Goal: Information Seeking & Learning: Learn about a topic

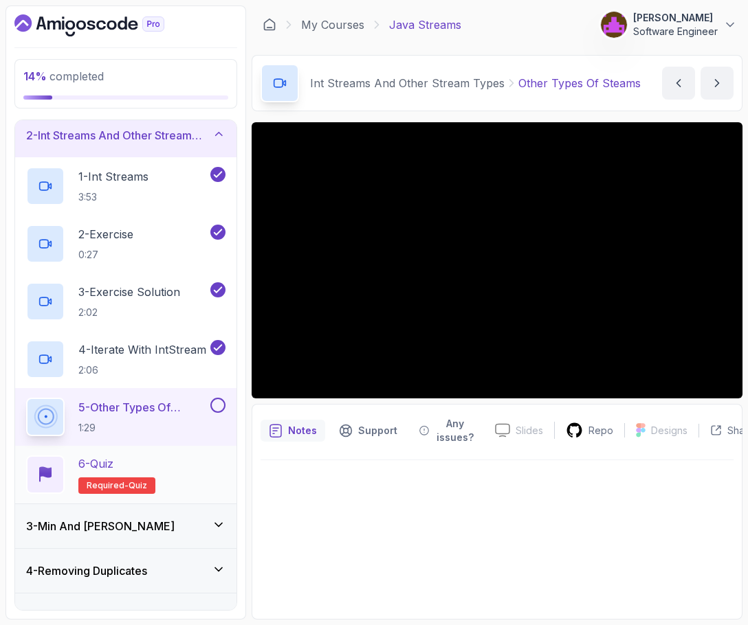
scroll to position [56, 0]
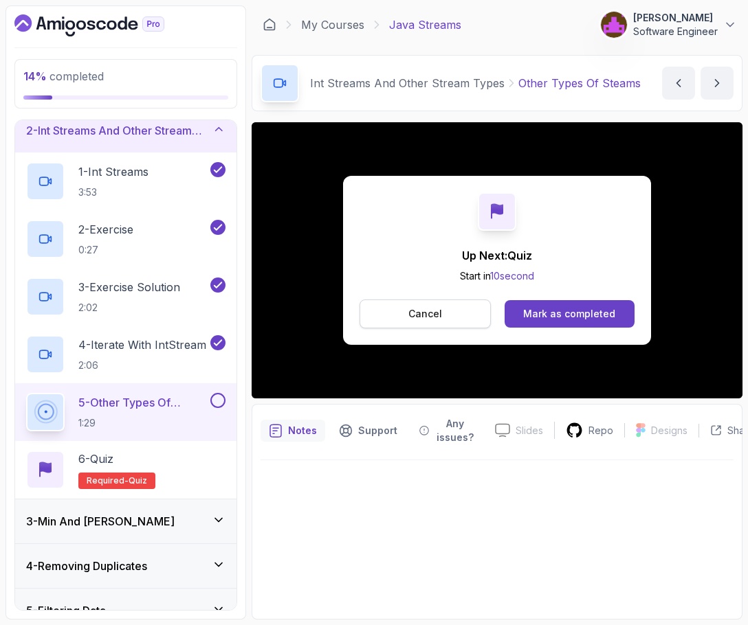
click at [445, 317] on button "Cancel" at bounding box center [424, 314] width 131 height 29
click at [593, 311] on button "Mark as completed" at bounding box center [569, 313] width 130 height 27
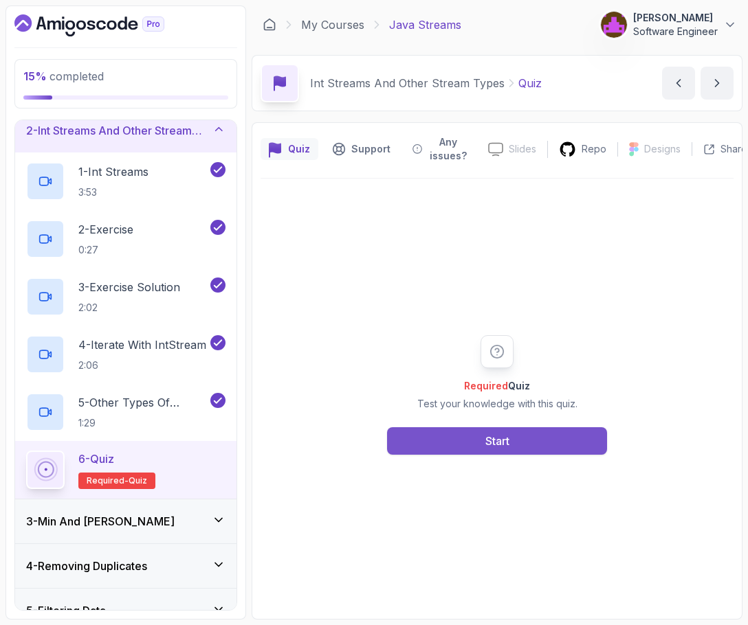
click at [556, 432] on button "Start" at bounding box center [497, 440] width 220 height 27
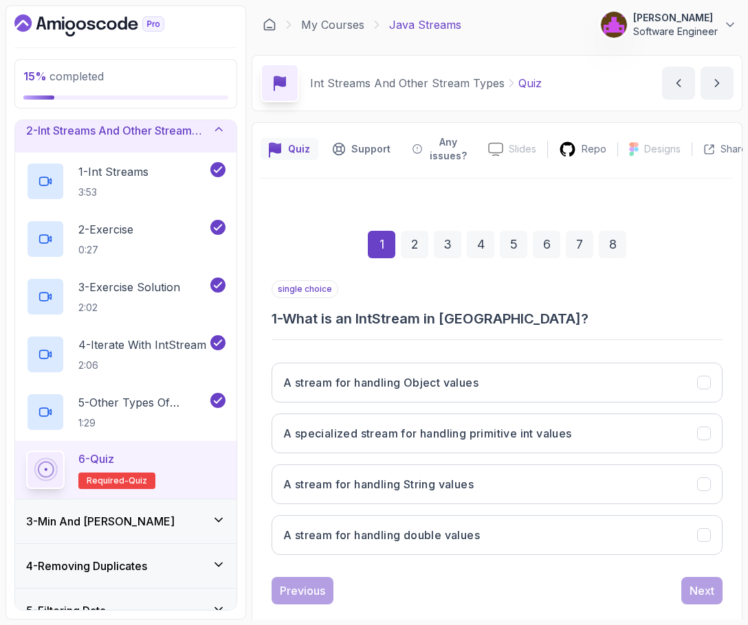
scroll to position [24, 0]
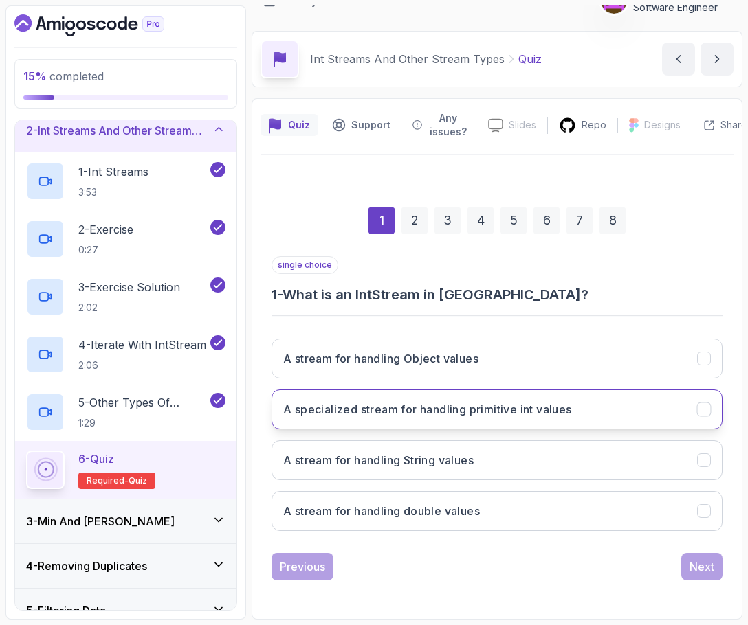
click at [428, 414] on h3 "A specialized stream for handling primitive int values" at bounding box center [427, 409] width 289 height 16
click at [593, 573] on div "Next" at bounding box center [701, 567] width 25 height 16
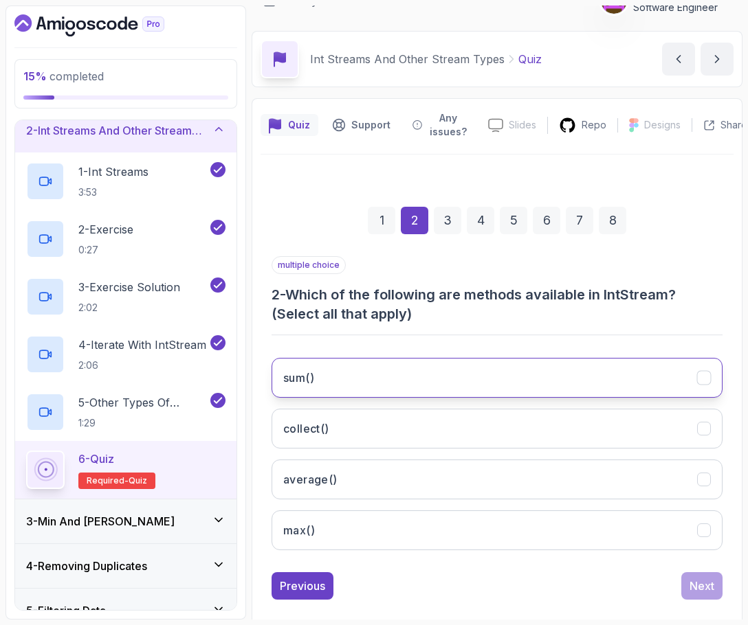
click at [436, 378] on button "sum()" at bounding box center [496, 378] width 451 height 40
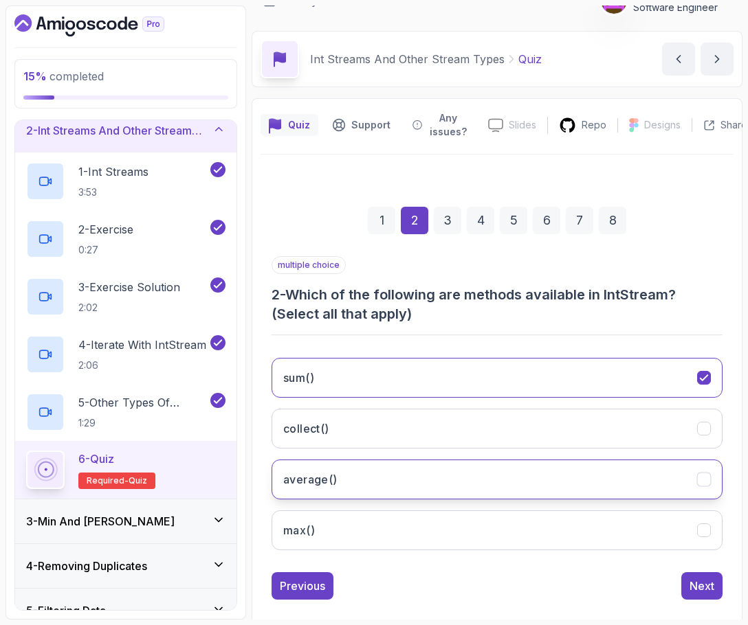
click at [401, 493] on button "average()" at bounding box center [496, 480] width 451 height 40
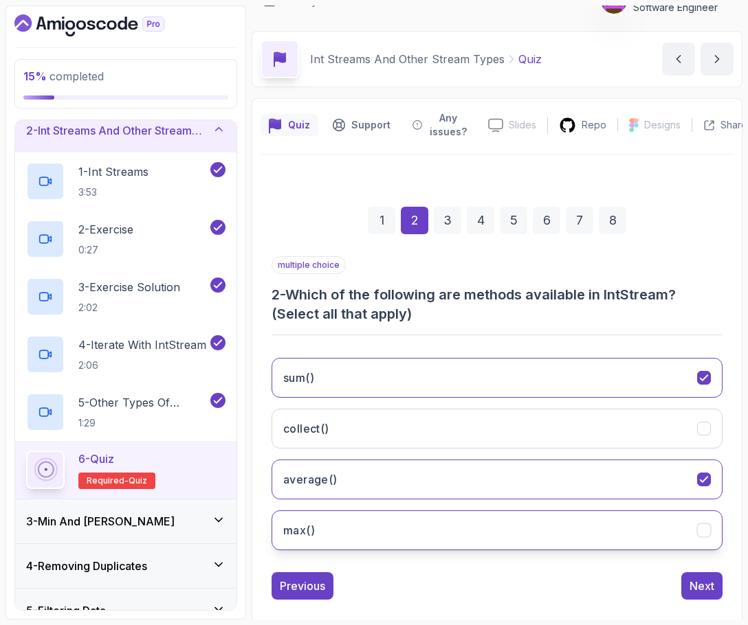
click at [391, 525] on button "max()" at bounding box center [496, 530] width 451 height 40
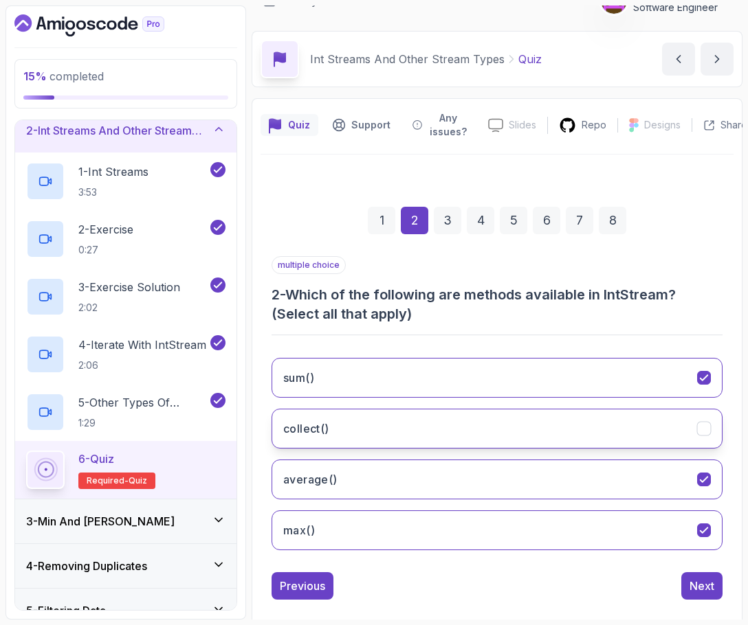
click at [388, 438] on button "collect()" at bounding box center [496, 429] width 451 height 40
click at [593, 585] on div "Next" at bounding box center [701, 586] width 25 height 16
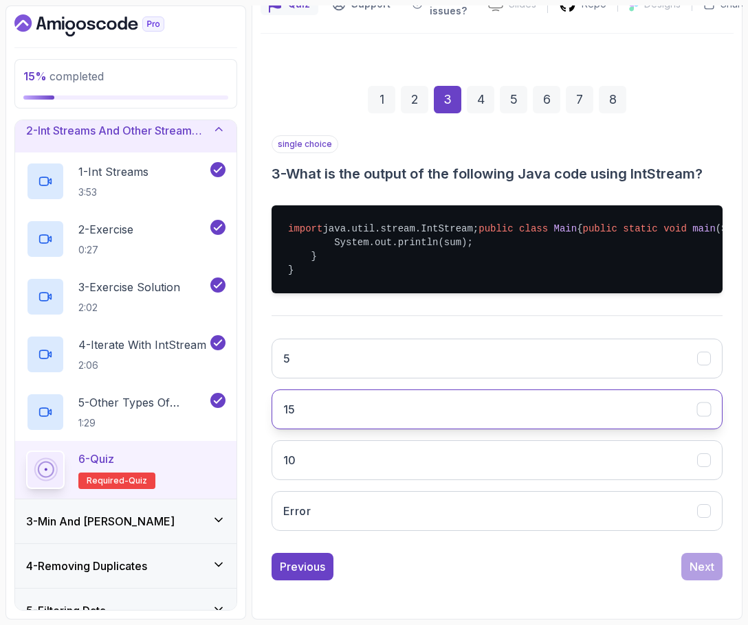
scroll to position [171, 0]
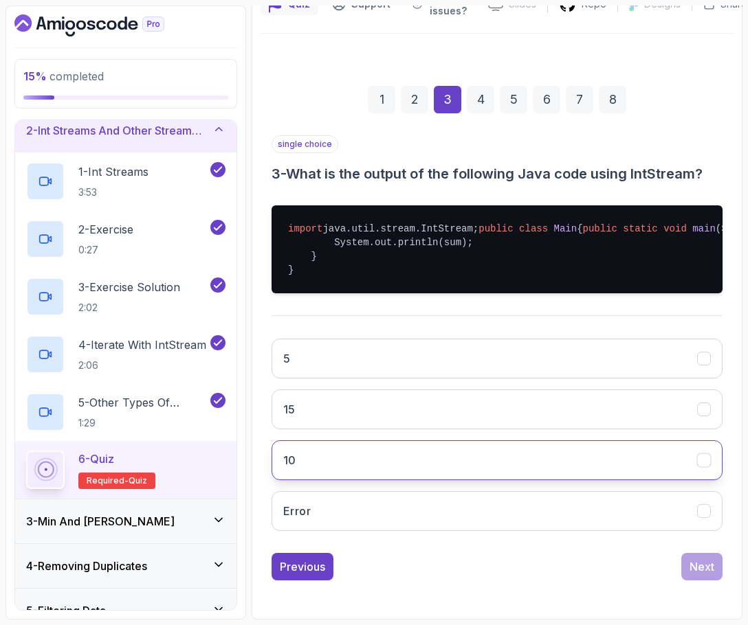
click at [374, 480] on button "10" at bounding box center [496, 460] width 451 height 40
click at [593, 575] on div "Next" at bounding box center [701, 567] width 25 height 16
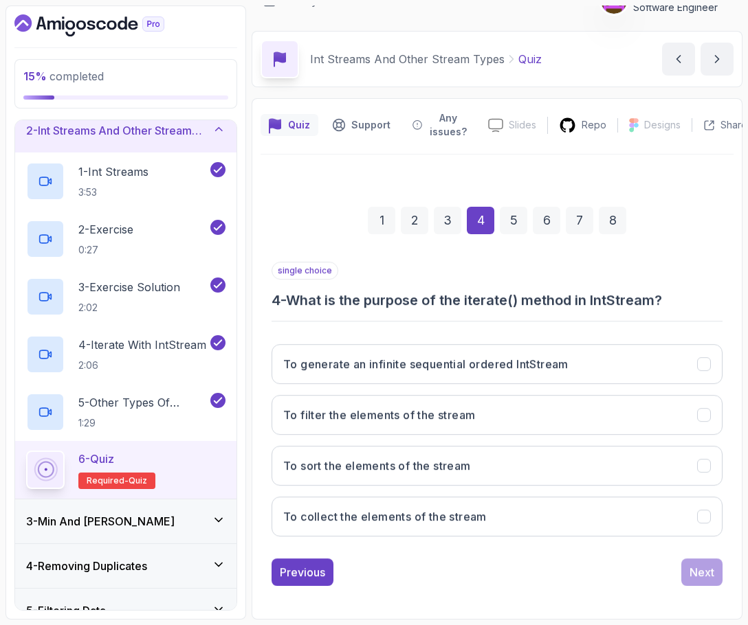
scroll to position [24, 0]
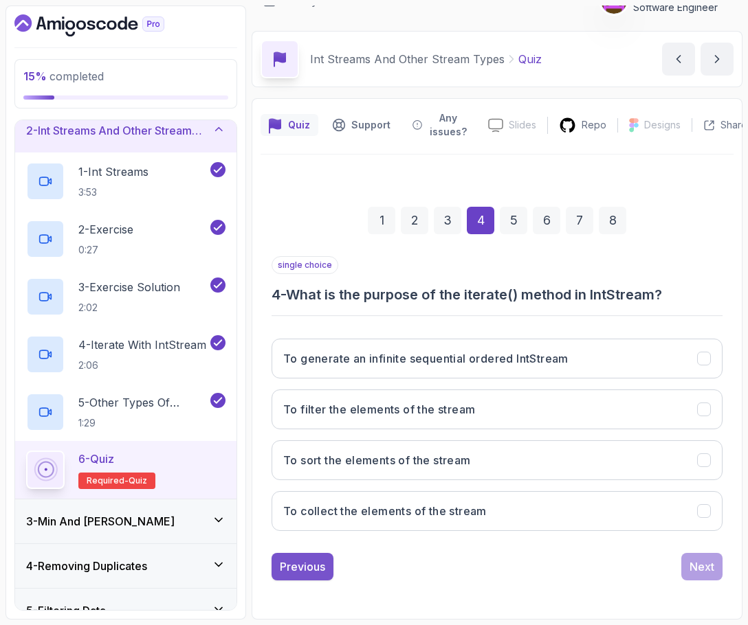
click at [323, 568] on div "Previous" at bounding box center [302, 567] width 45 height 16
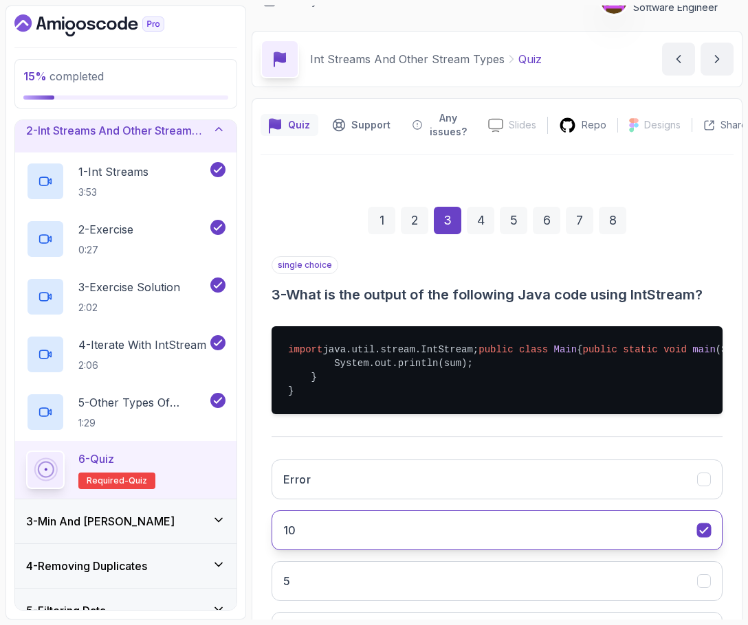
scroll to position [200, 0]
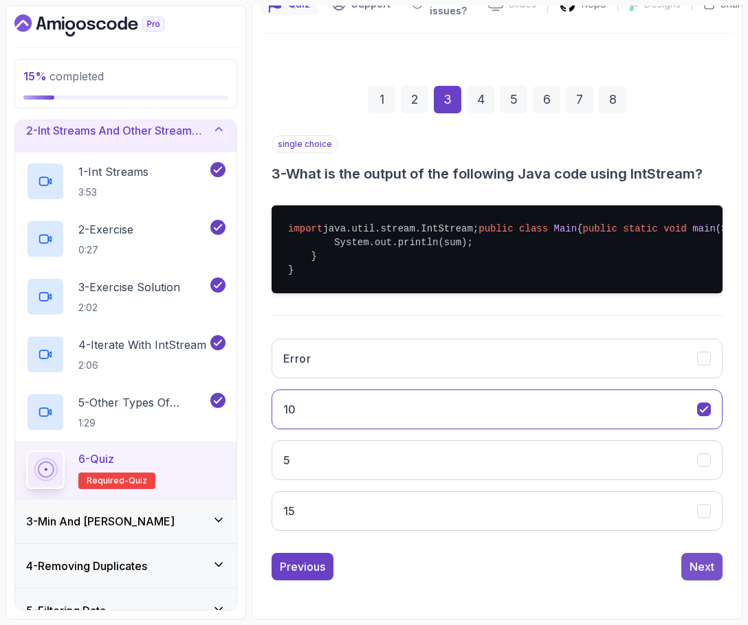
click at [593, 568] on button "Next" at bounding box center [701, 566] width 41 height 27
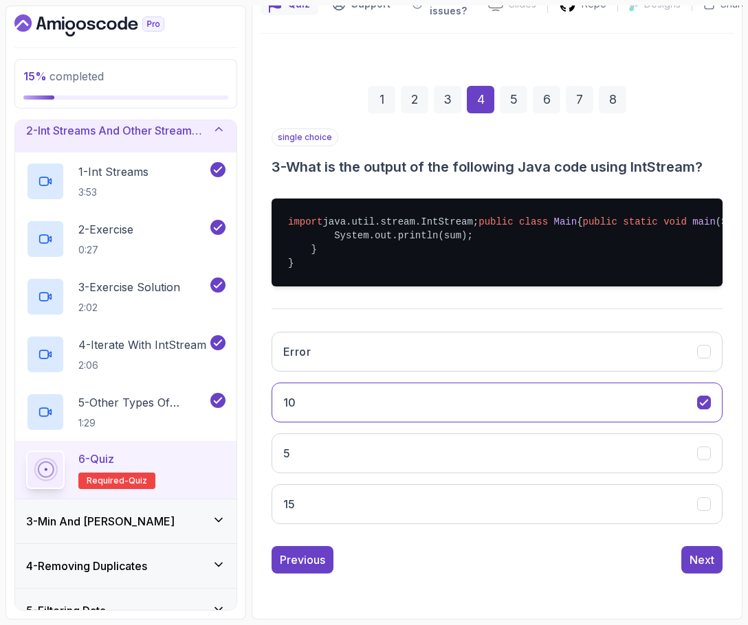
scroll to position [24, 0]
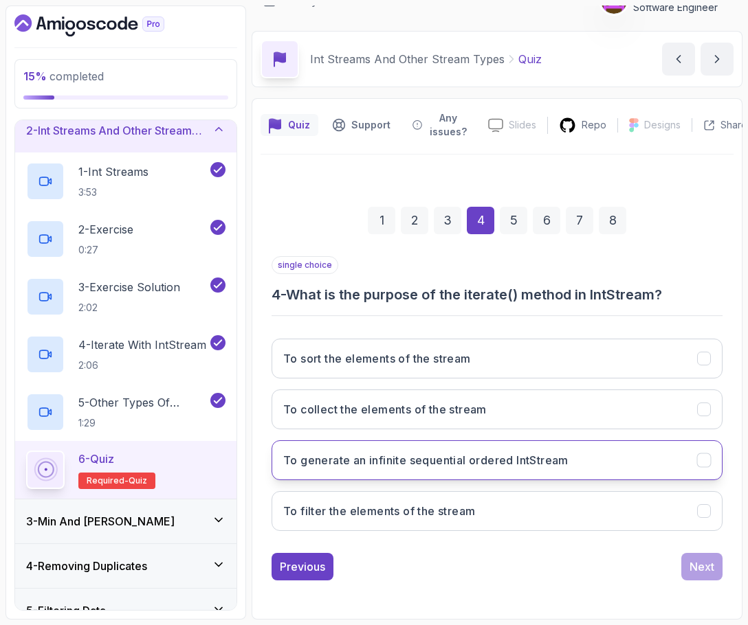
click at [417, 468] on h3 "To generate an infinite sequential ordered IntStream" at bounding box center [425, 460] width 285 height 16
click at [593, 562] on div "Next" at bounding box center [701, 567] width 25 height 16
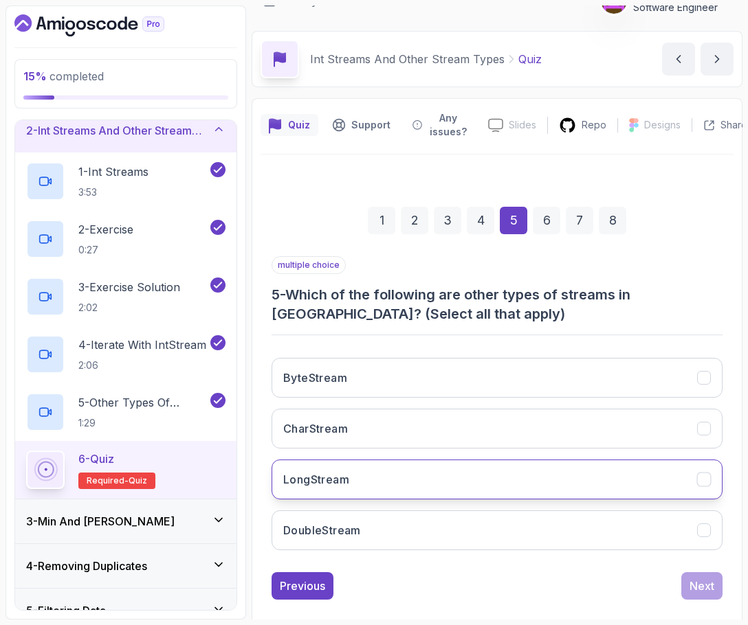
click at [415, 471] on button "LongStream" at bounding box center [496, 480] width 451 height 40
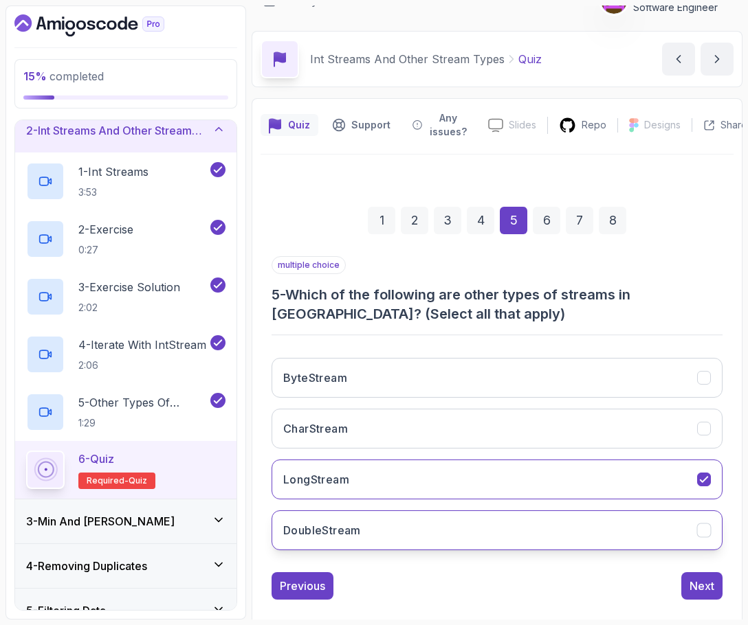
click at [409, 523] on button "DoubleStream" at bounding box center [496, 530] width 451 height 40
click at [593, 591] on button "Next" at bounding box center [701, 585] width 41 height 27
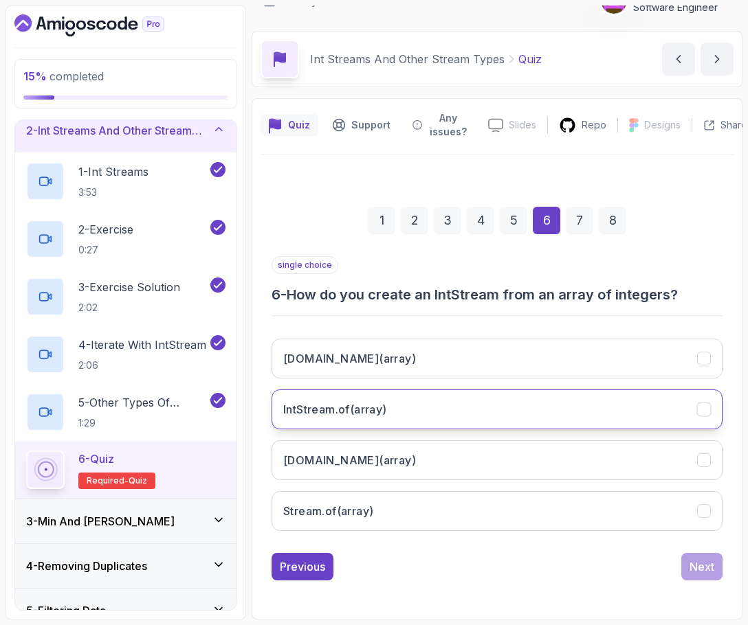
click at [465, 405] on button "IntStream.of(array)" at bounding box center [496, 410] width 451 height 40
click at [593, 572] on div "Next" at bounding box center [701, 567] width 25 height 16
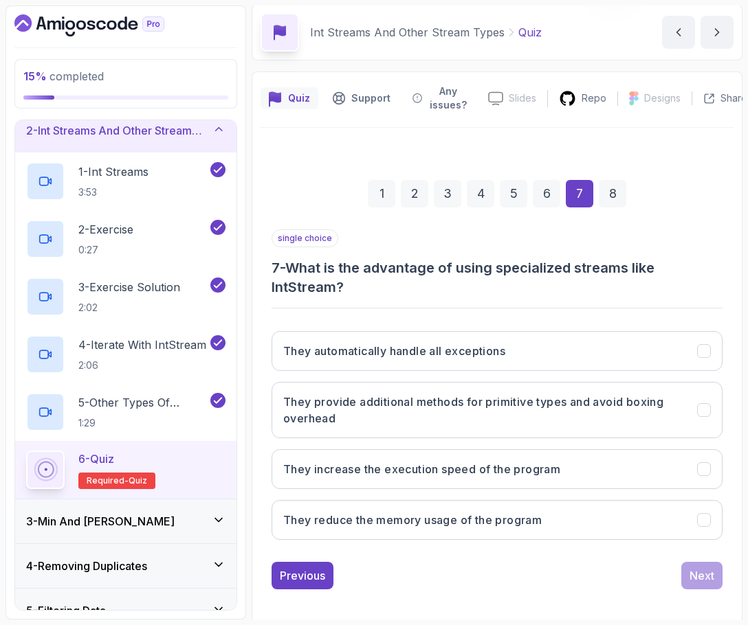
scroll to position [60, 0]
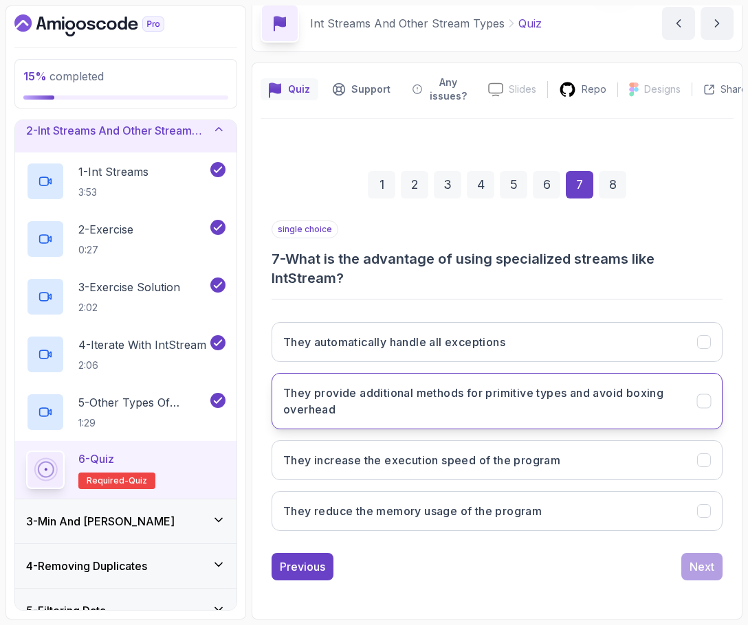
click at [425, 418] on button "They provide additional methods for primitive types and avoid boxing overhead" at bounding box center [496, 401] width 451 height 56
click at [593, 562] on div "Next" at bounding box center [701, 567] width 25 height 16
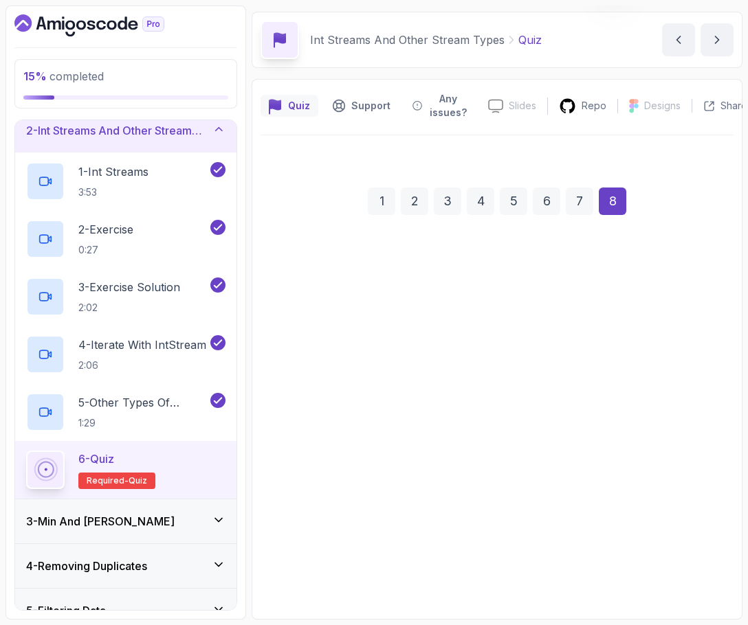
scroll to position [43, 0]
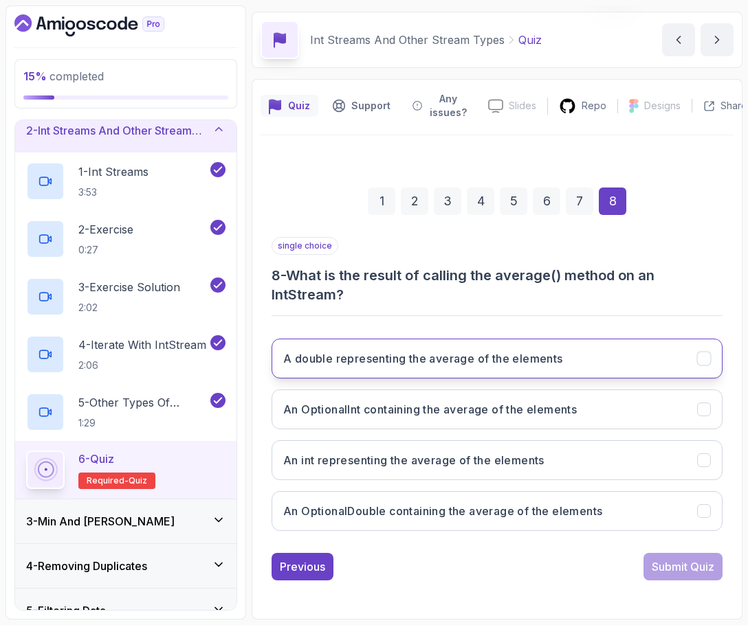
click at [541, 367] on button "A double representing the average of the elements" at bounding box center [496, 359] width 451 height 40
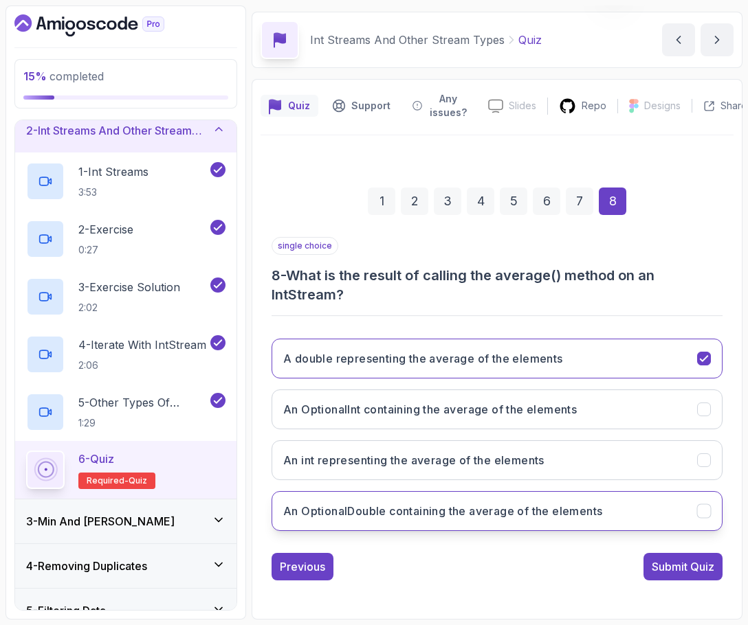
click at [531, 523] on button "An OptionalDouble containing the average of the elements" at bounding box center [496, 511] width 451 height 40
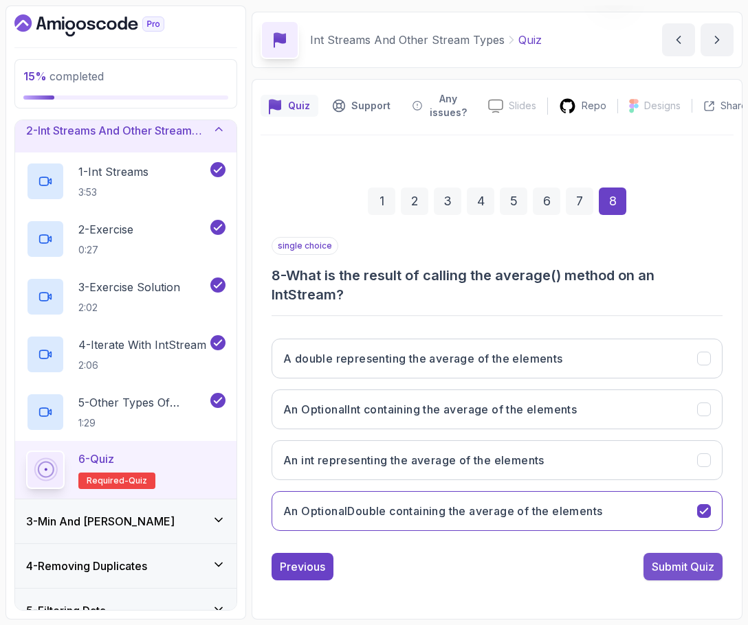
click at [593, 560] on div "Submit Quiz" at bounding box center [682, 567] width 63 height 16
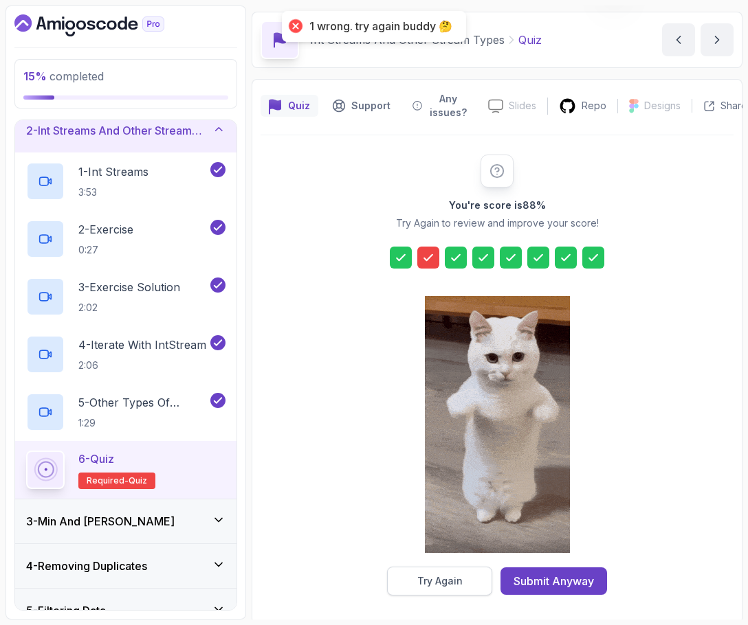
click at [467, 583] on button "Try Again" at bounding box center [439, 581] width 105 height 29
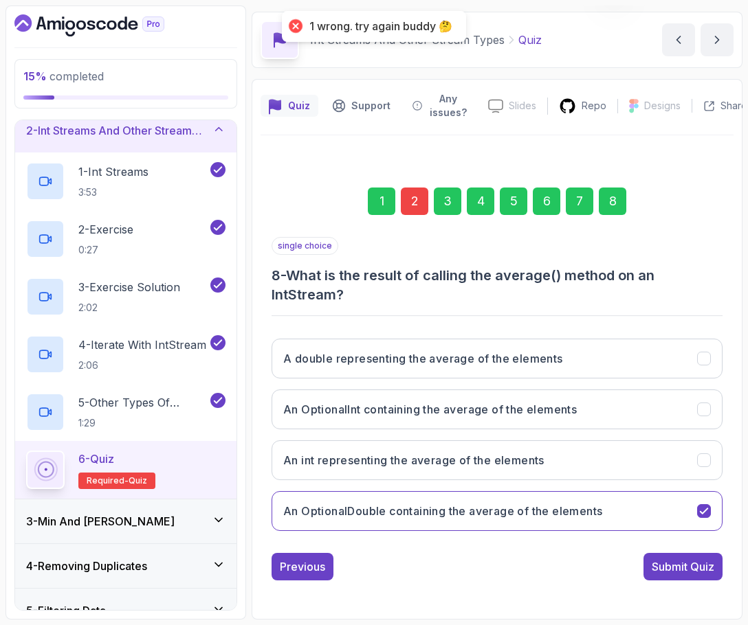
click at [409, 210] on div "2" at bounding box center [414, 201] width 27 height 27
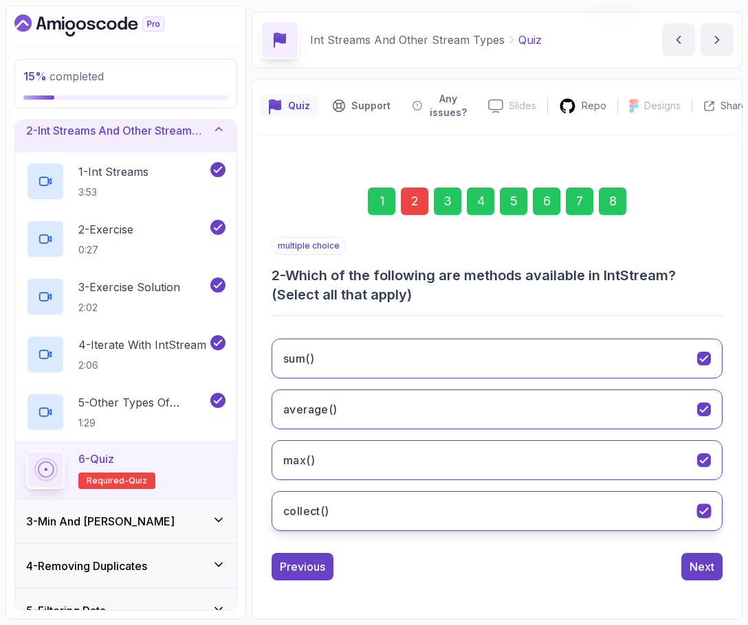
click at [436, 504] on button "collect()" at bounding box center [496, 511] width 451 height 40
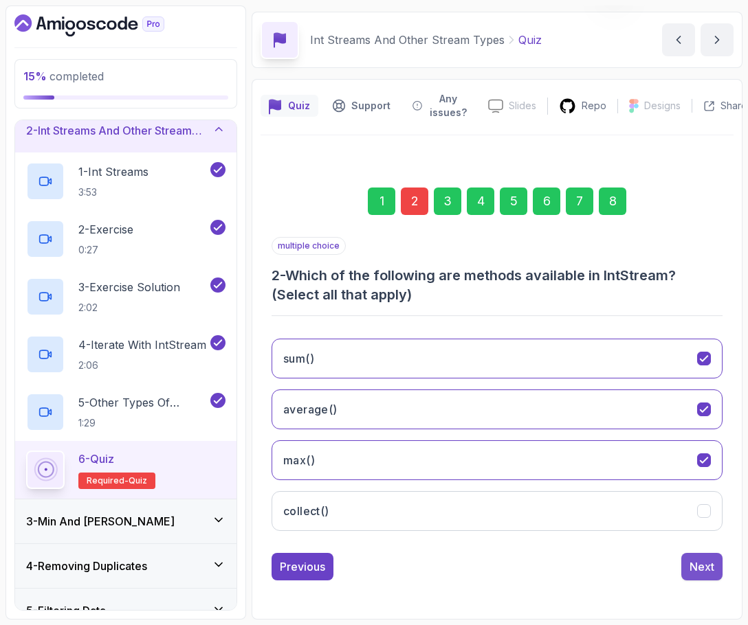
click at [593, 570] on div "Next" at bounding box center [701, 567] width 25 height 16
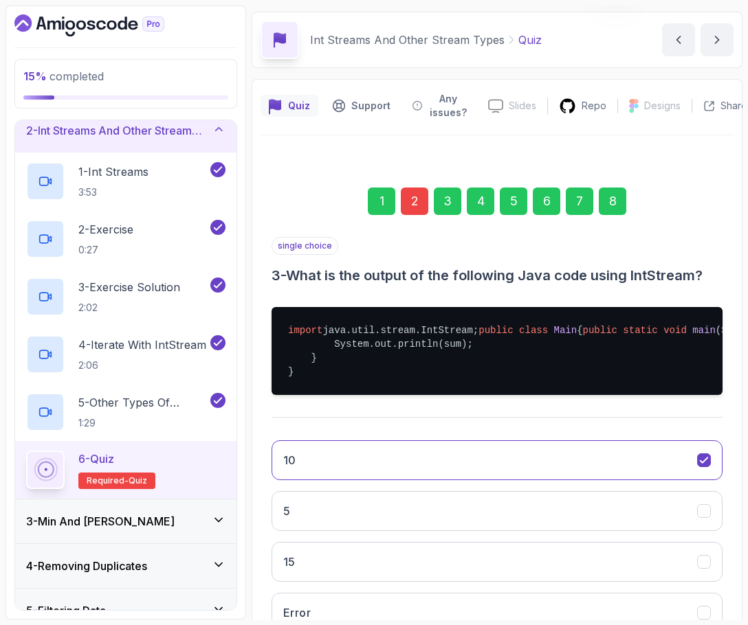
scroll to position [200, 0]
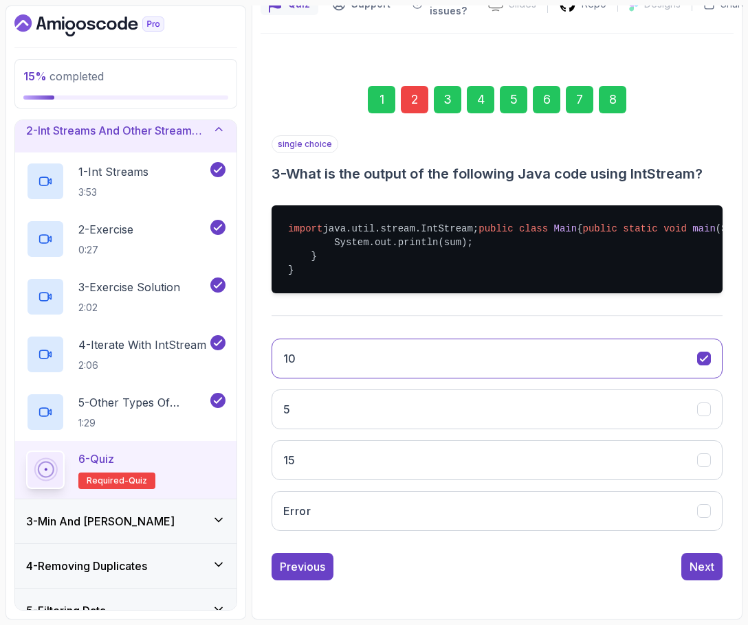
click at [593, 86] on div "8" at bounding box center [611, 99] width 27 height 27
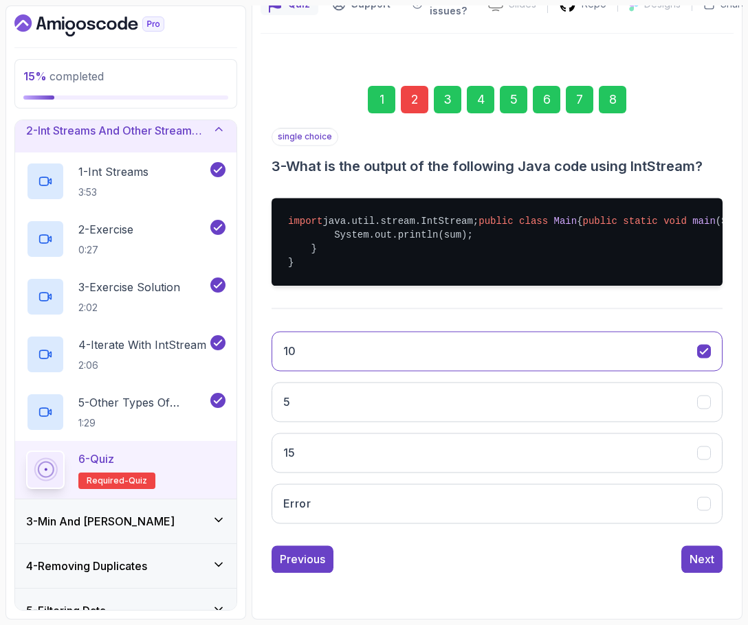
scroll to position [43, 0]
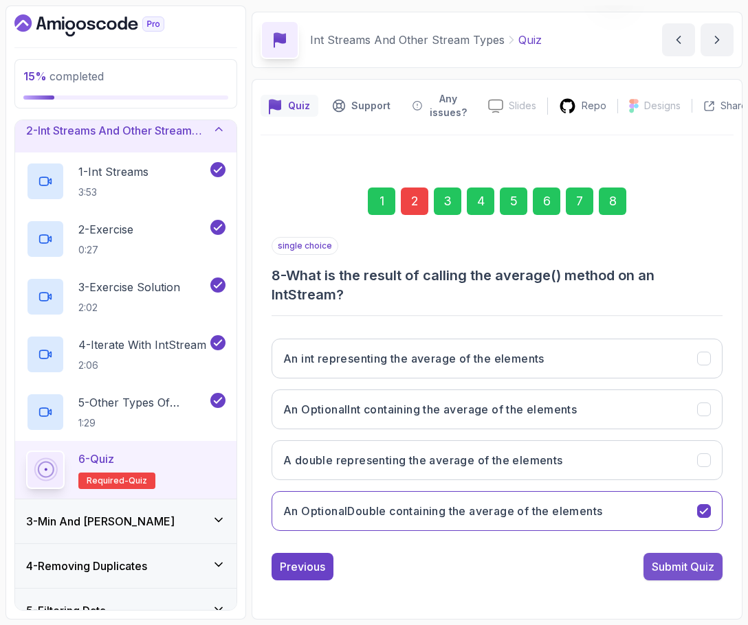
click at [593, 570] on div "Submit Quiz" at bounding box center [682, 567] width 63 height 16
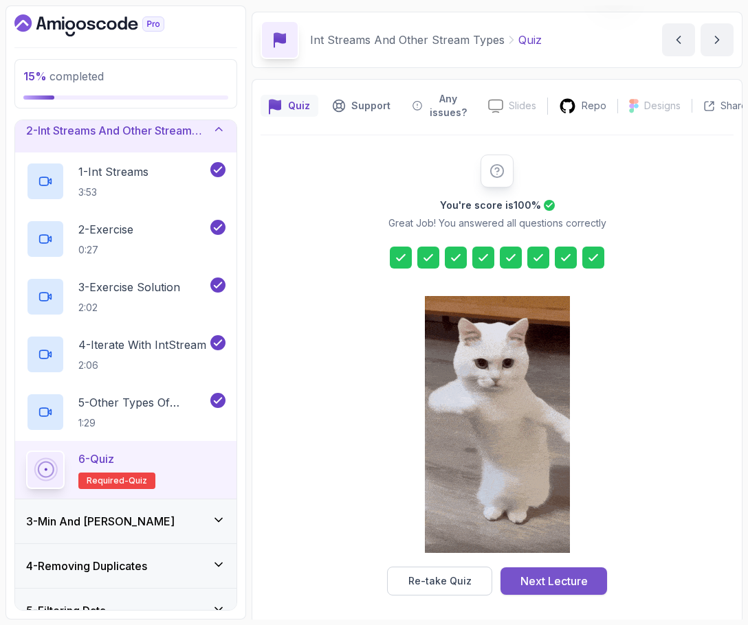
click at [565, 576] on div "Next Lecture" at bounding box center [553, 581] width 67 height 16
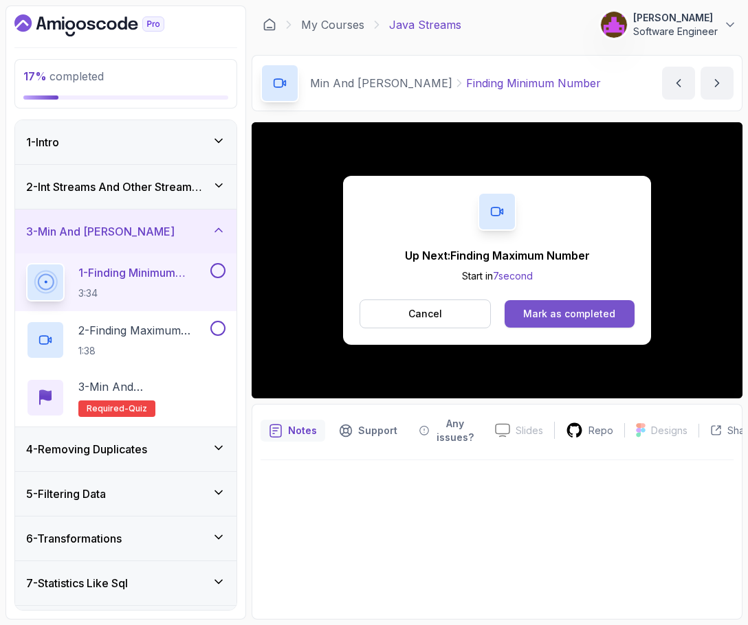
click at [583, 308] on div "Mark as completed" at bounding box center [569, 314] width 92 height 14
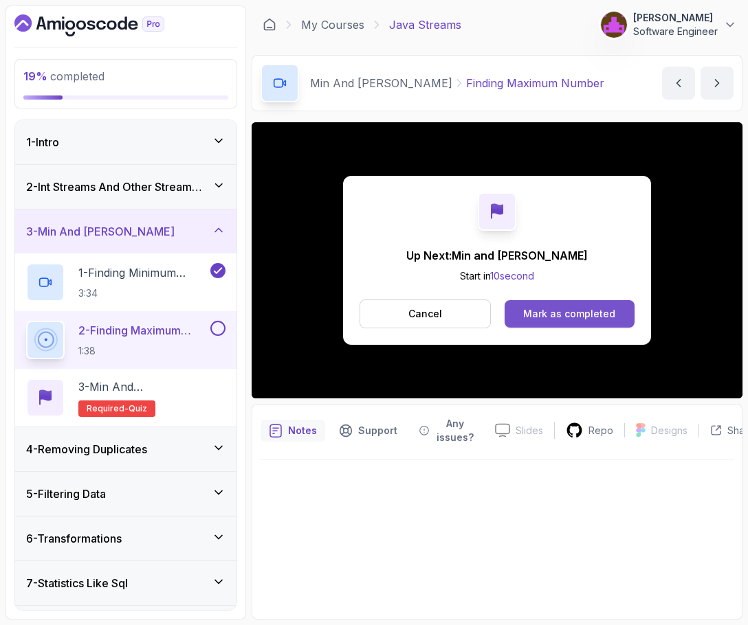
click at [538, 300] on button "Mark as completed" at bounding box center [569, 313] width 130 height 27
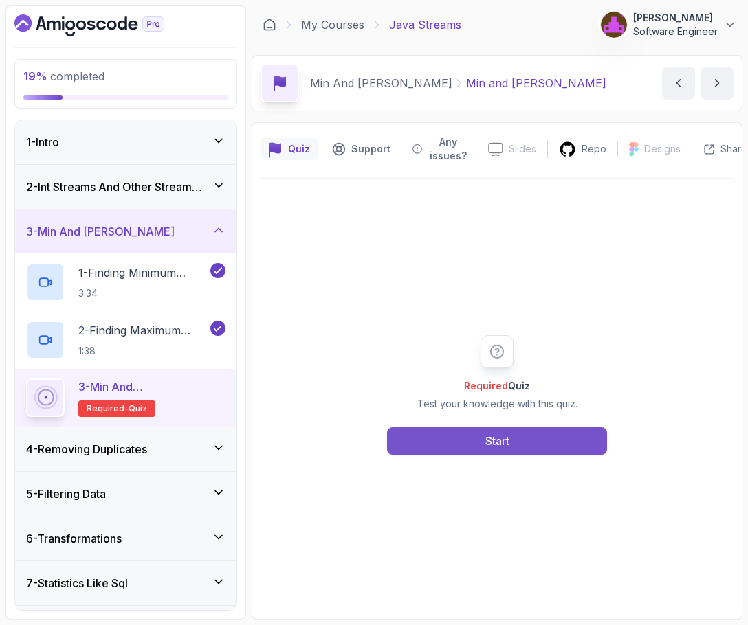
click at [503, 438] on div "Start" at bounding box center [497, 441] width 24 height 16
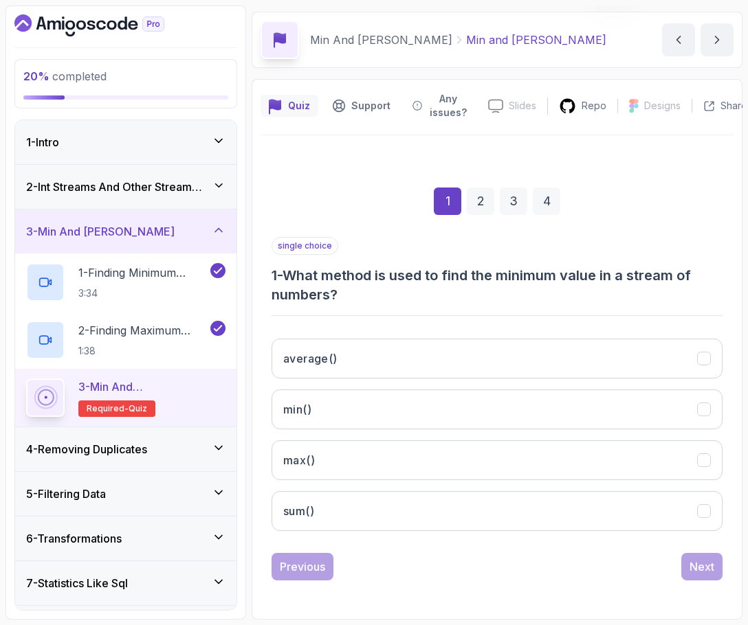
scroll to position [42, 0]
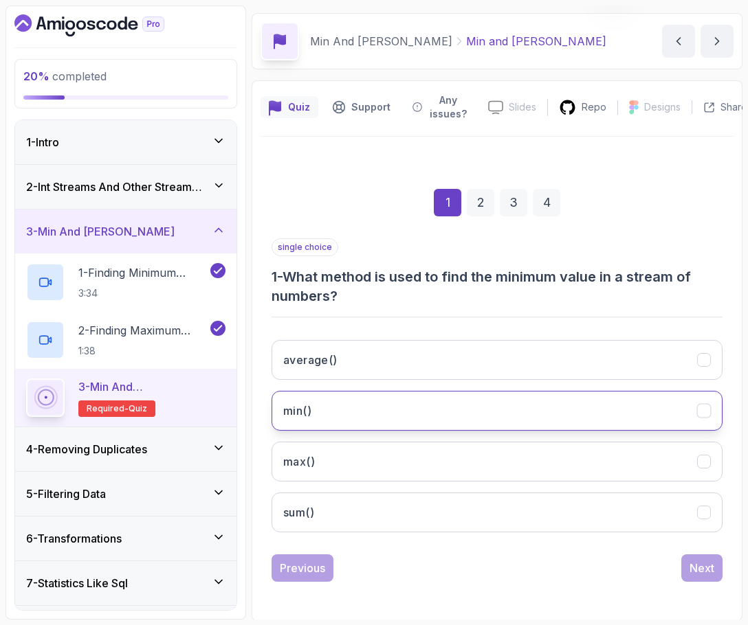
click at [396, 405] on button "min()" at bounding box center [496, 411] width 451 height 40
click at [593, 572] on button "Next" at bounding box center [701, 567] width 41 height 27
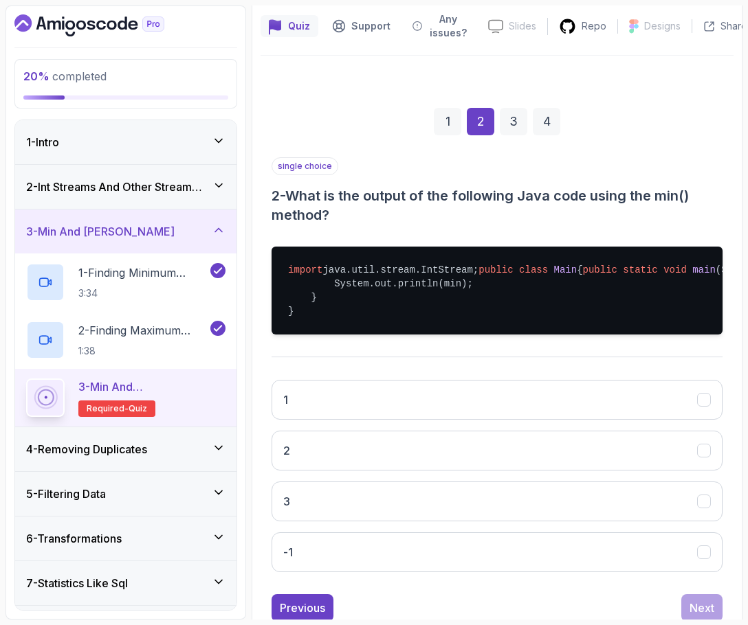
scroll to position [124, 0]
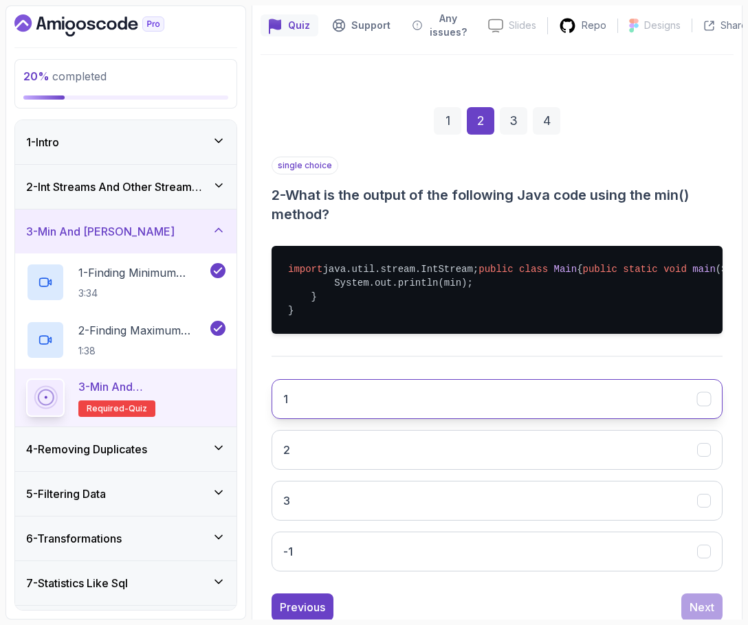
click at [472, 419] on button "1" at bounding box center [496, 399] width 451 height 40
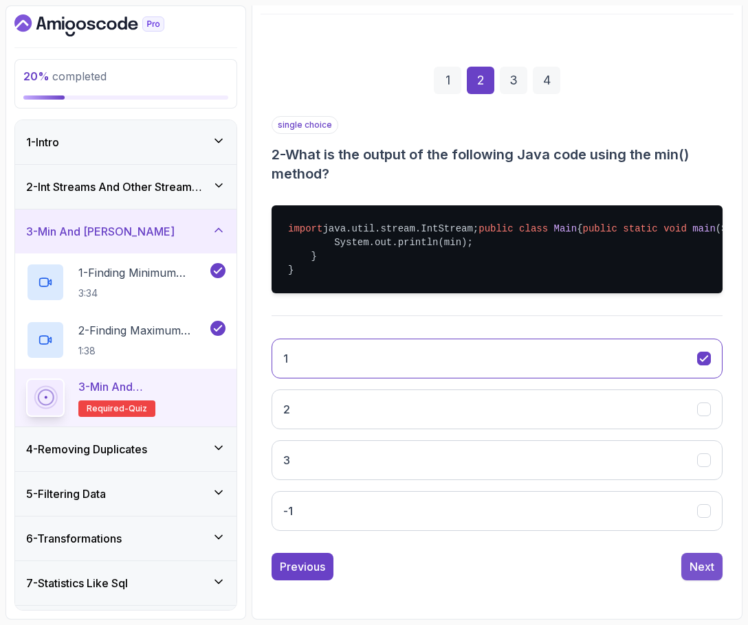
click at [593, 560] on div "Next" at bounding box center [701, 567] width 25 height 16
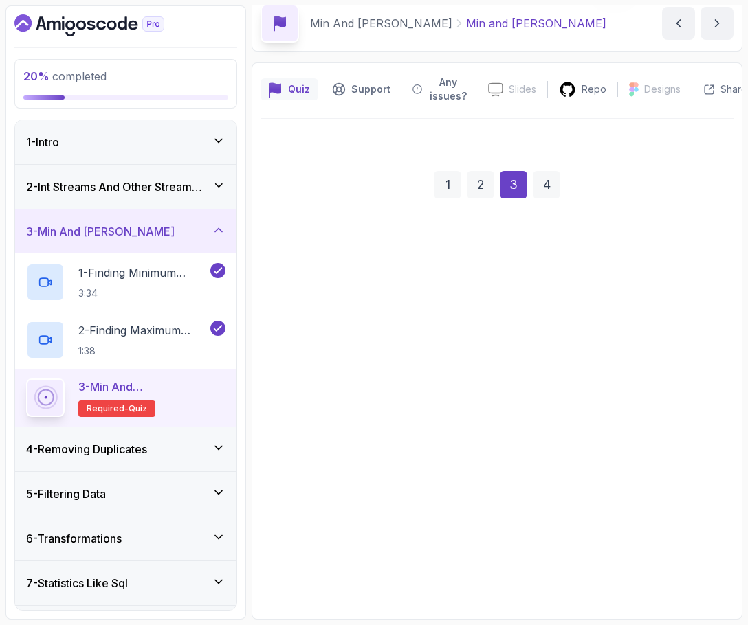
scroll to position [60, 0]
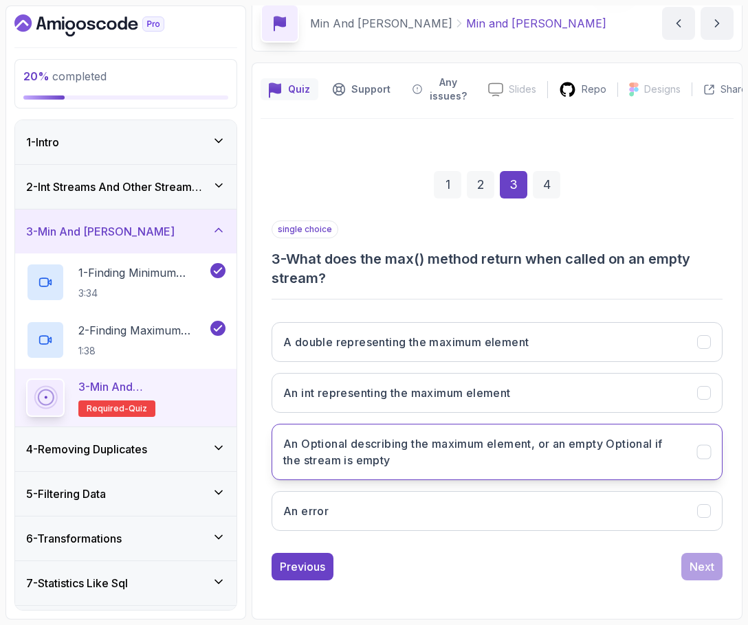
click at [483, 450] on h3 "An Optional describing the maximum element, or an empty Optional if the stream …" at bounding box center [481, 452] width 397 height 33
click at [593, 569] on div "Next" at bounding box center [701, 567] width 25 height 16
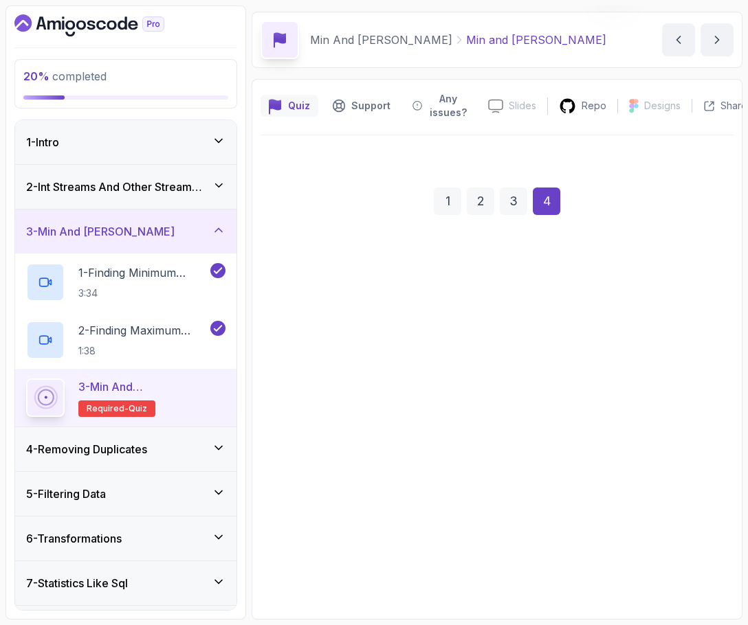
scroll to position [43, 0]
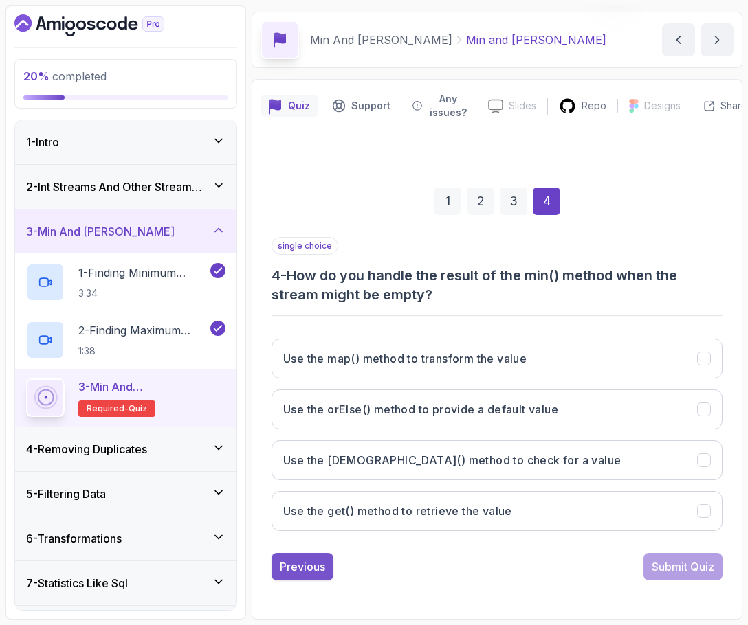
click at [332, 559] on button "Previous" at bounding box center [302, 566] width 62 height 27
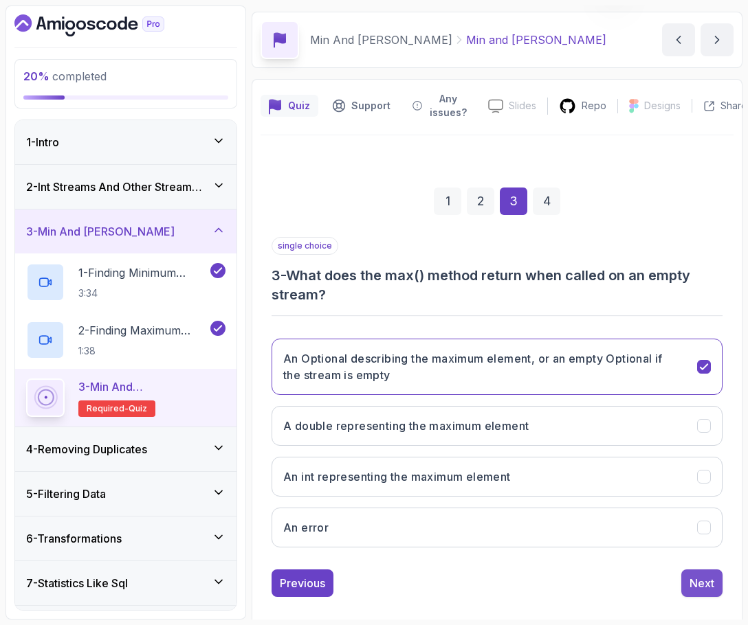
click at [593, 585] on div "Next" at bounding box center [701, 583] width 25 height 16
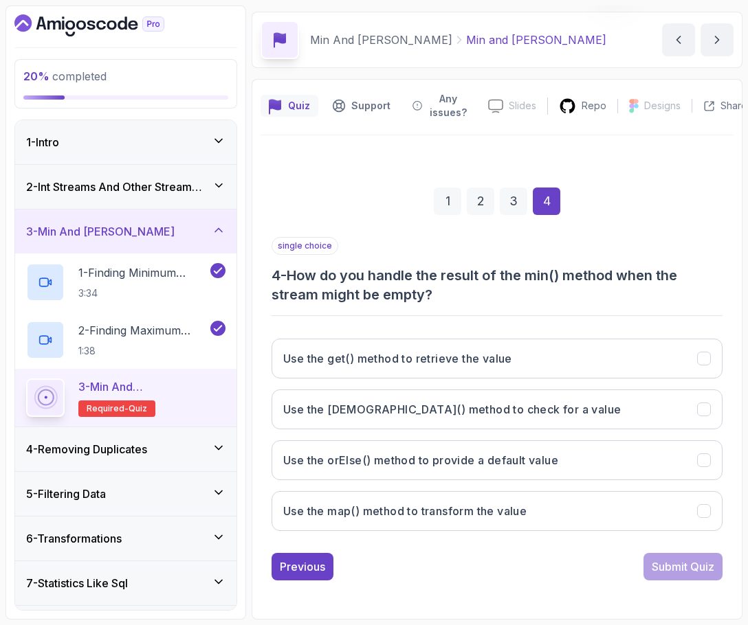
click at [311, 550] on div "single choice 4 - How do you handle the result of the min() method when the str…" at bounding box center [496, 409] width 451 height 344
click at [310, 562] on div "Previous" at bounding box center [302, 567] width 45 height 16
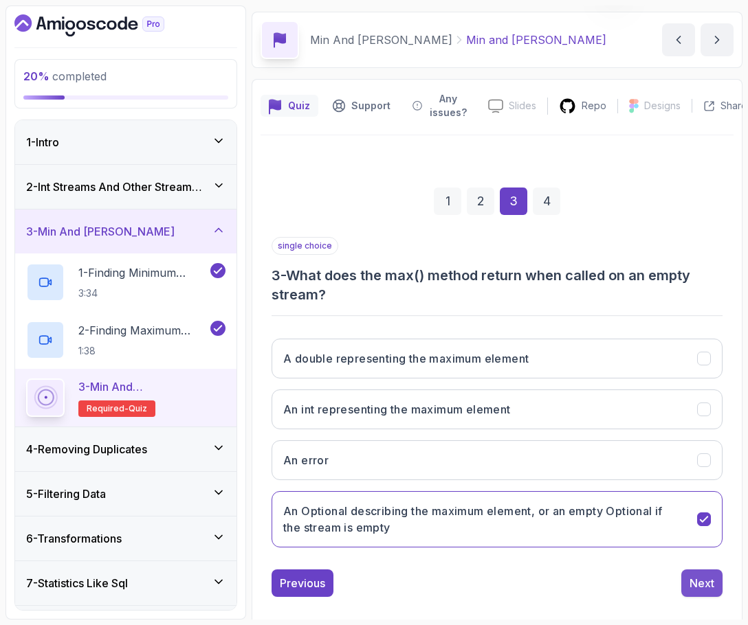
click at [593, 578] on button "Next" at bounding box center [701, 583] width 41 height 27
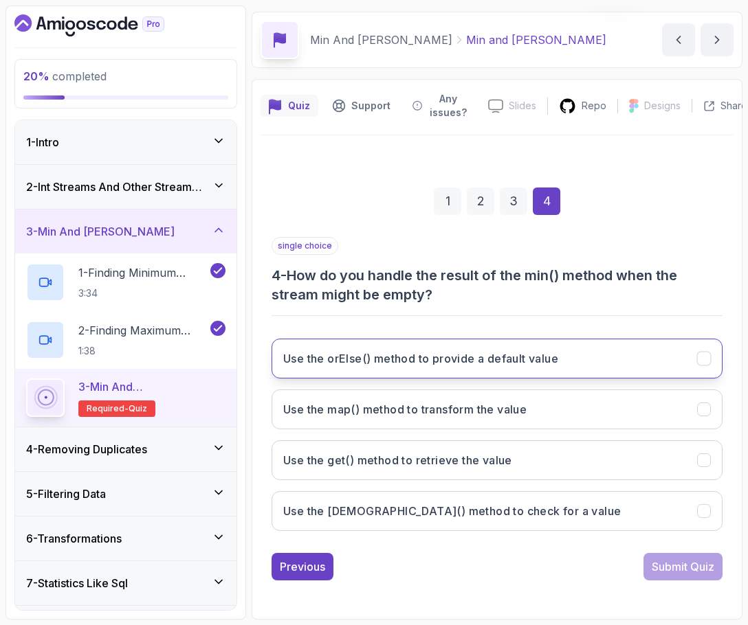
click at [454, 374] on button "Use the orElse() method to provide a default value" at bounding box center [496, 359] width 451 height 40
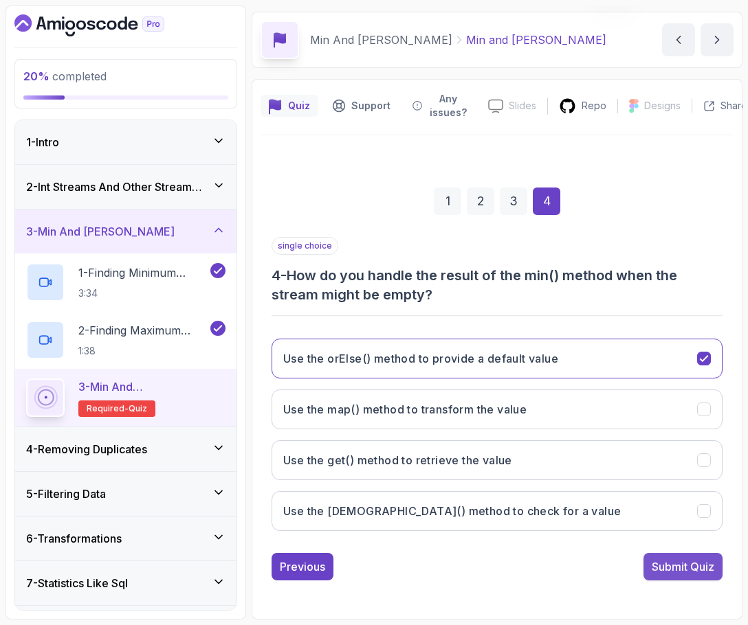
click at [593, 572] on div "Submit Quiz" at bounding box center [682, 567] width 63 height 16
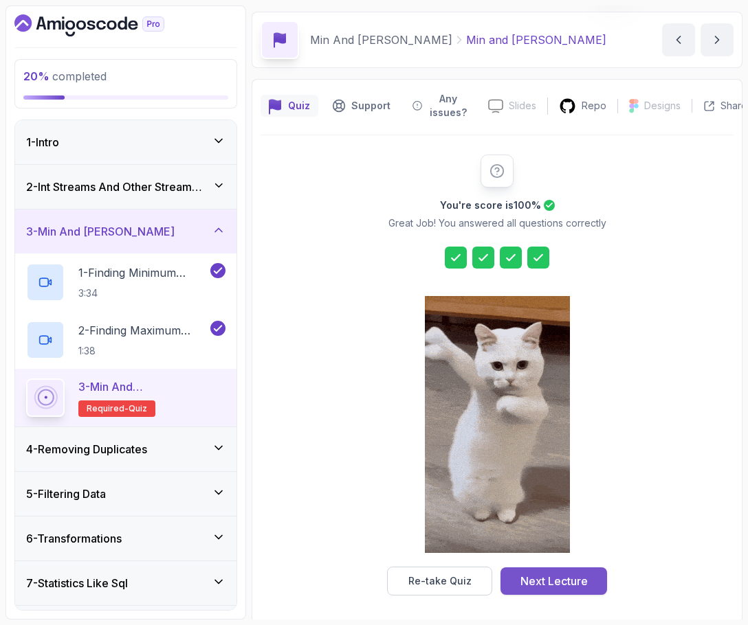
click at [583, 582] on div "Next Lecture" at bounding box center [553, 581] width 67 height 16
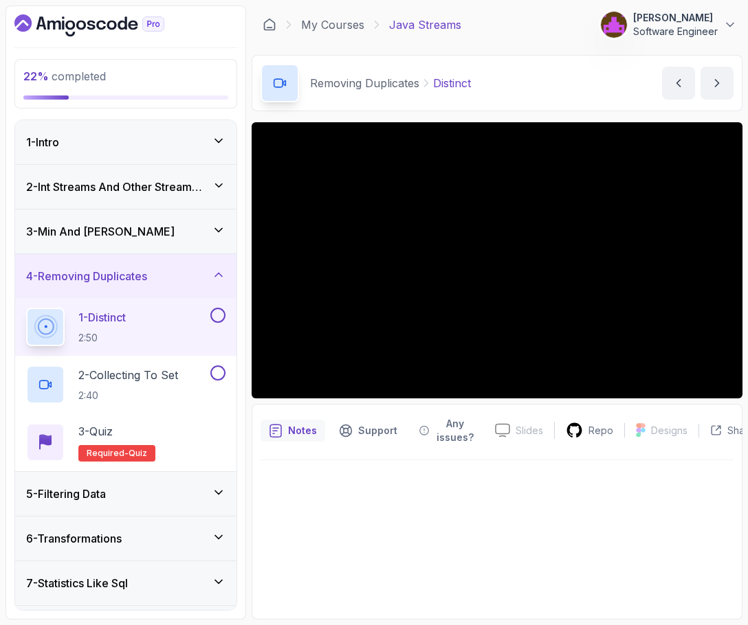
click at [475, 511] on div at bounding box center [496, 535] width 473 height 150
click at [549, 515] on div at bounding box center [496, 535] width 473 height 150
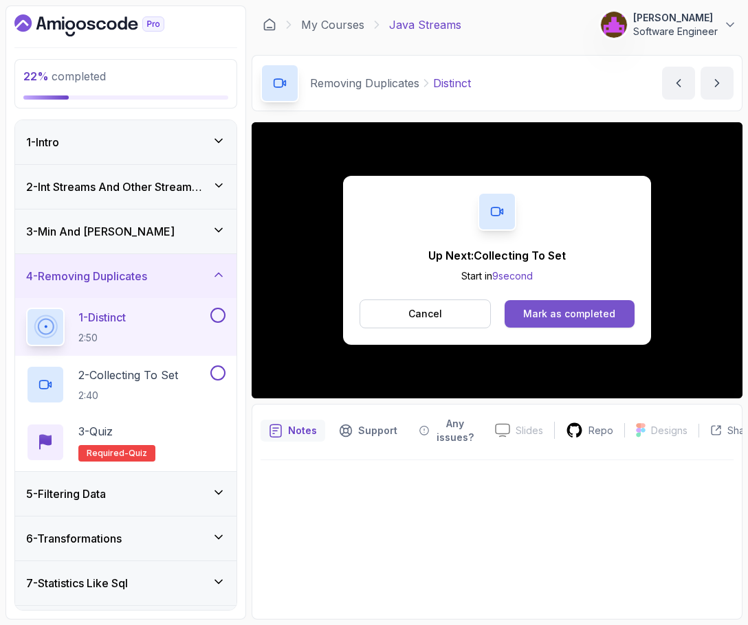
click at [568, 322] on button "Mark as completed" at bounding box center [569, 313] width 130 height 27
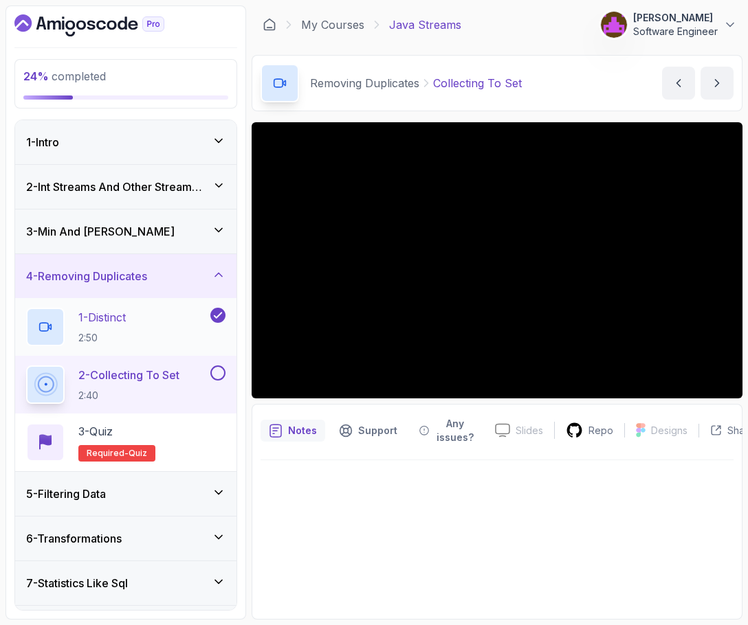
click at [142, 317] on div "1 - Distinct 2:50" at bounding box center [116, 327] width 181 height 38
click at [429, 505] on div at bounding box center [496, 535] width 473 height 150
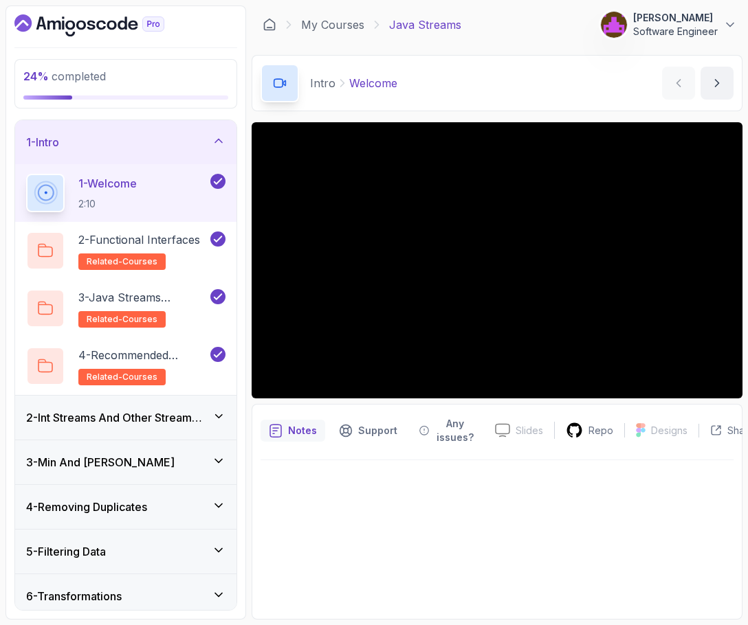
click at [104, 470] on h3 "3 - Min And [PERSON_NAME]" at bounding box center [100, 462] width 148 height 16
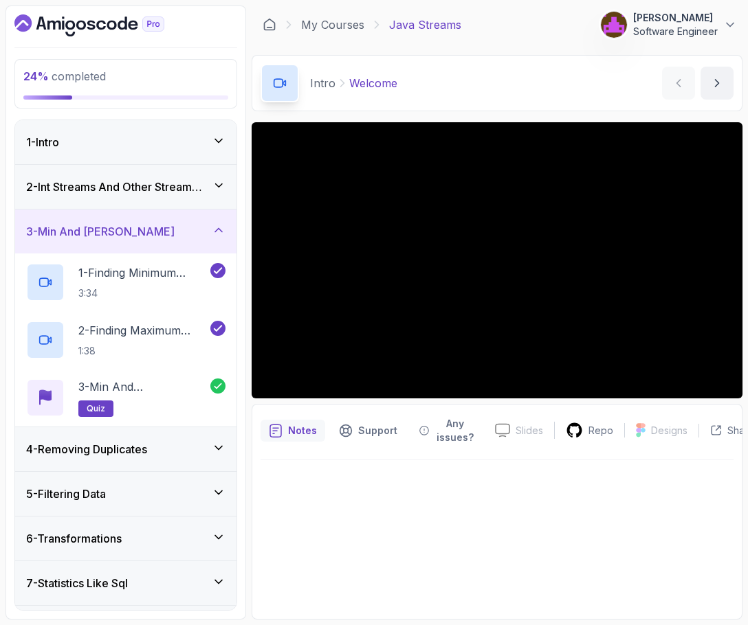
click at [110, 451] on h3 "4 - Removing Duplicates" at bounding box center [86, 449] width 121 height 16
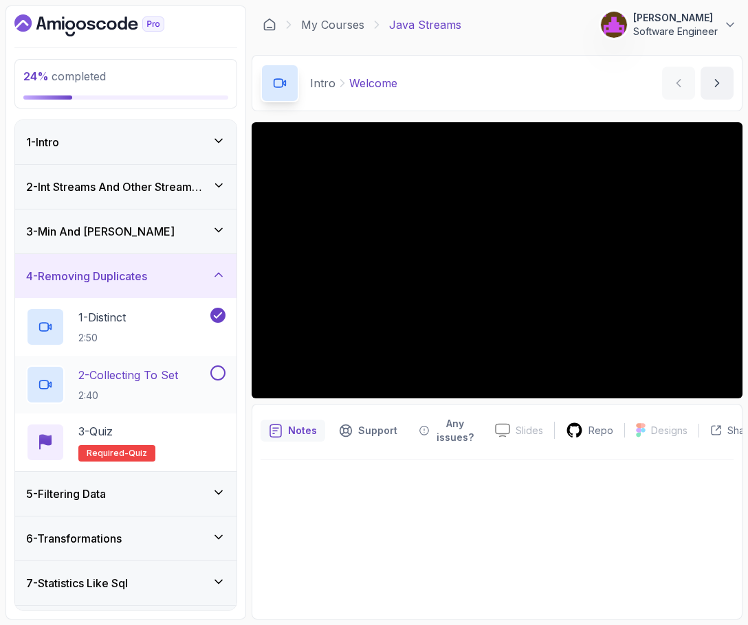
click at [138, 379] on p "2 - Collecting To Set" at bounding box center [128, 375] width 100 height 16
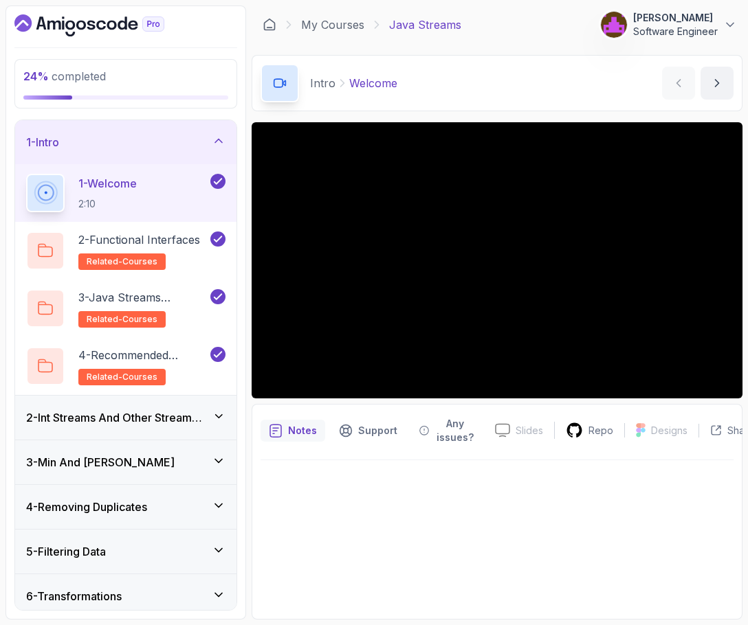
click at [128, 499] on h3 "4 - Removing Duplicates" at bounding box center [86, 507] width 121 height 16
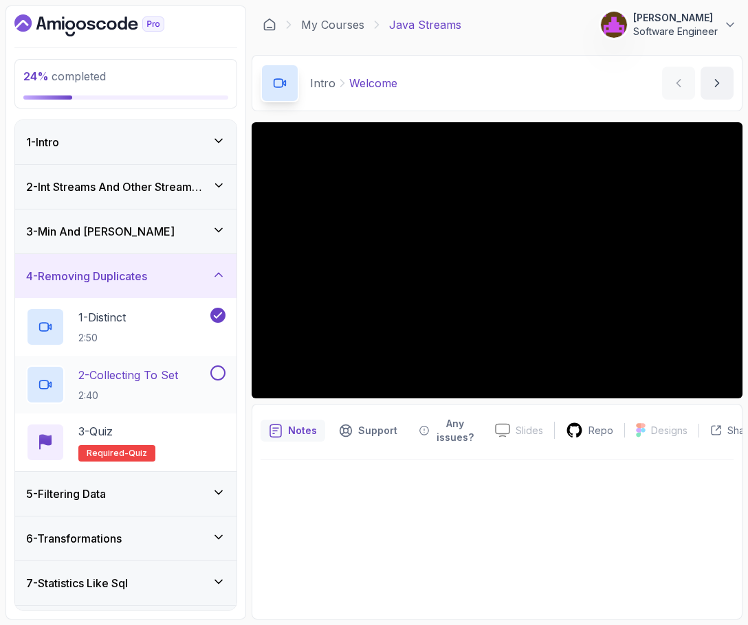
click at [153, 366] on div "2 - Collecting To Set 2:40" at bounding box center [116, 385] width 181 height 38
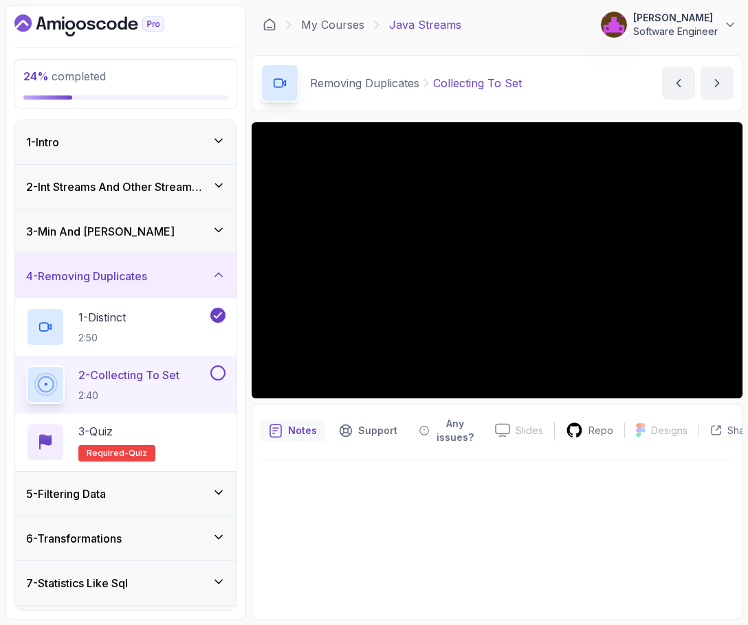
click at [169, 495] on div "5 - Filtering Data" at bounding box center [125, 494] width 199 height 16
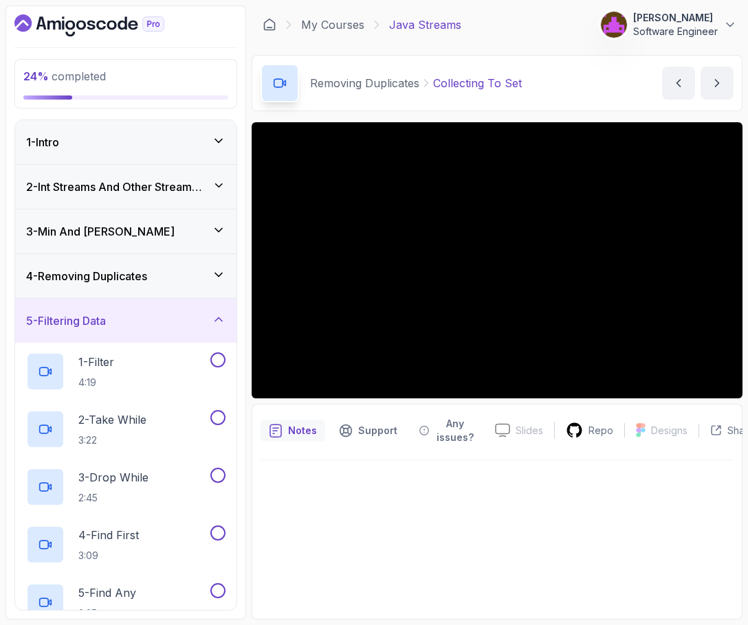
click at [172, 276] on div "4 - Removing Duplicates" at bounding box center [125, 276] width 199 height 16
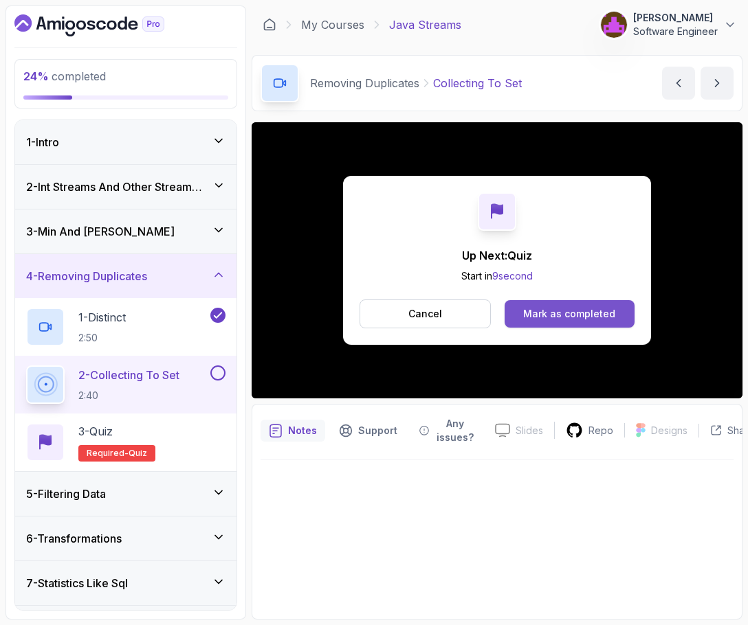
click at [558, 310] on div "Mark as completed" at bounding box center [569, 314] width 92 height 14
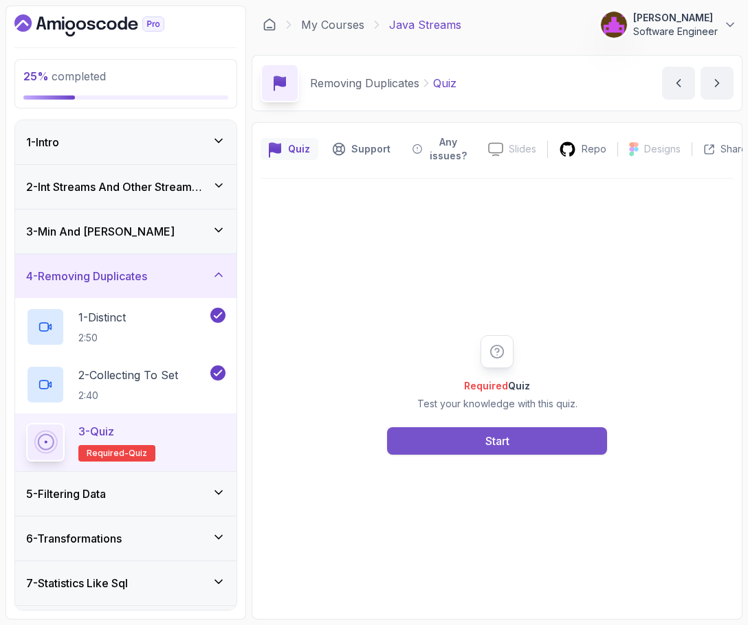
click at [480, 428] on button "Start" at bounding box center [497, 440] width 220 height 27
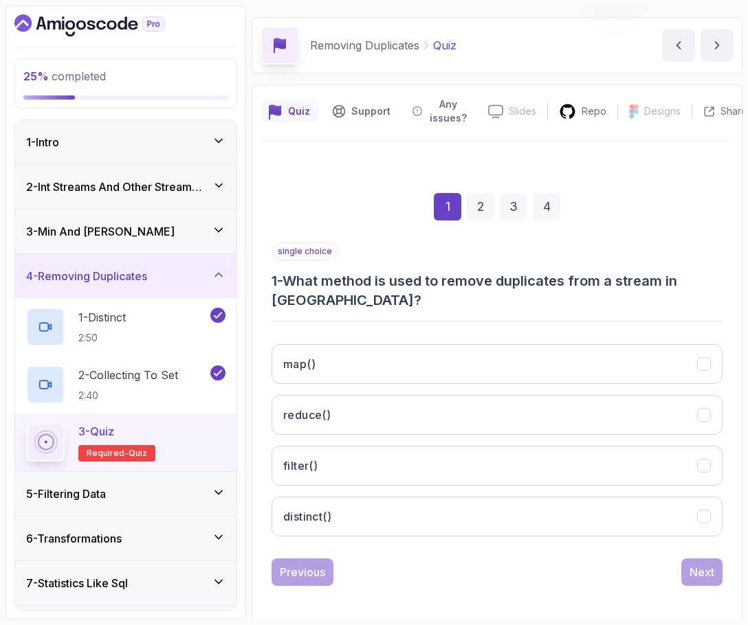
scroll to position [43, 0]
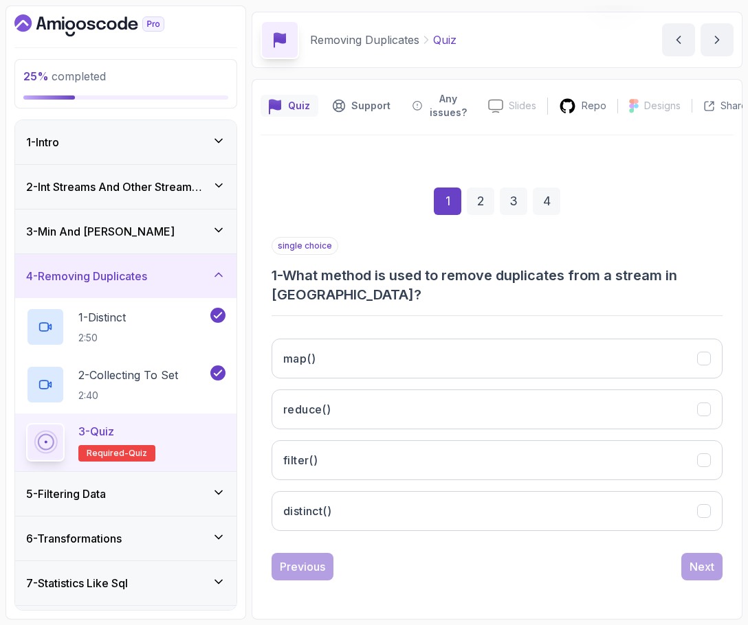
click at [451, 266] on h3 "1 - What method is used to remove duplicates from a stream in Java?" at bounding box center [496, 285] width 451 height 38
click at [441, 280] on h3 "1 - What method is used to remove duplicates from a stream in Java?" at bounding box center [496, 285] width 451 height 38
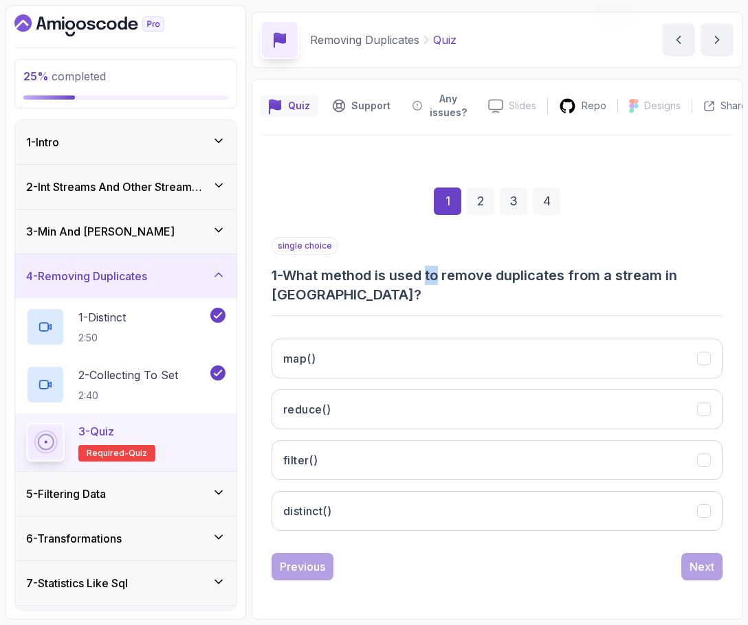
click at [441, 280] on h3 "1 - What method is used to remove duplicates from a stream in Java?" at bounding box center [496, 285] width 451 height 38
click at [345, 308] on div "single choice 1 - What method is used to remove duplicates from a stream in Jav…" at bounding box center [496, 389] width 451 height 305
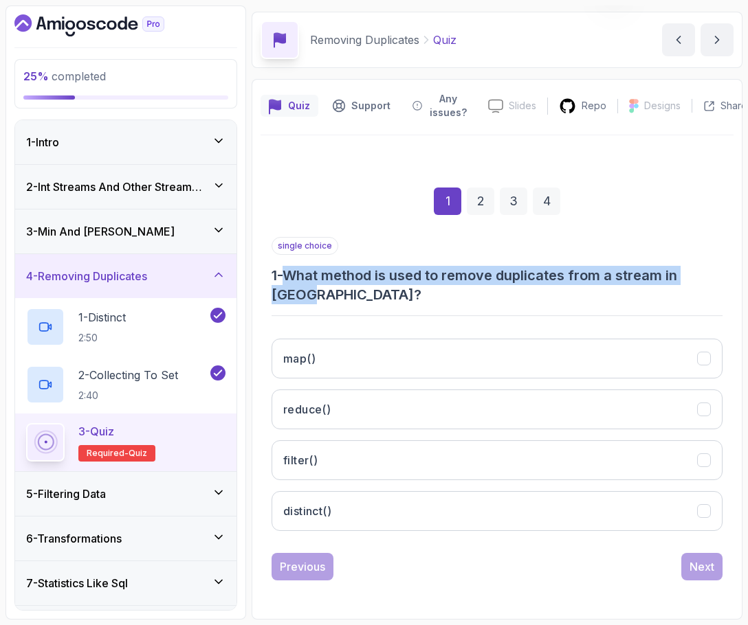
drag, startPoint x: 315, startPoint y: 292, endPoint x: 280, endPoint y: 277, distance: 38.8
click at [280, 277] on h3 "1 - What method is used to remove duplicates from a stream in Java?" at bounding box center [496, 285] width 451 height 38
click at [306, 285] on h3 "1 - What method is used to remove duplicates from a stream in Java?" at bounding box center [496, 285] width 451 height 38
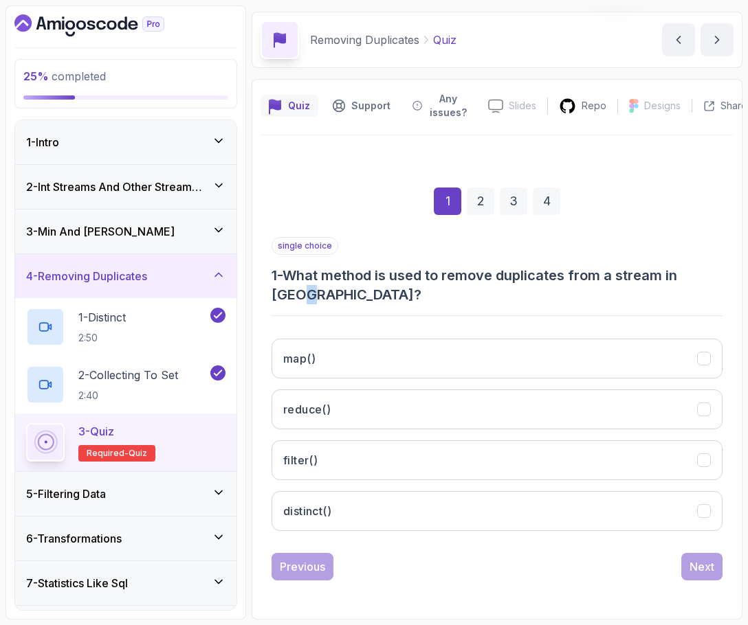
click at [306, 285] on h3 "1 - What method is used to remove duplicates from a stream in Java?" at bounding box center [496, 285] width 451 height 38
click at [443, 280] on h3 "1 - What method is used to remove duplicates from a stream in Java?" at bounding box center [496, 285] width 451 height 38
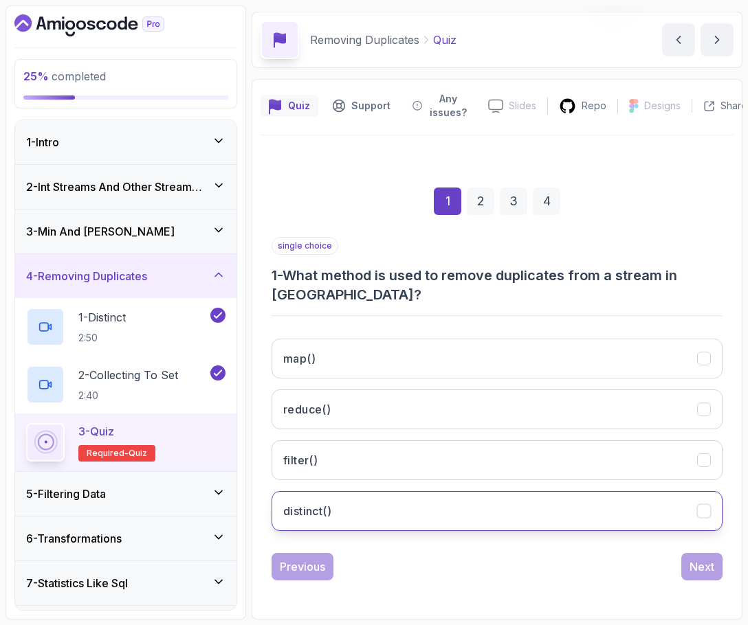
click at [366, 525] on button "distinct()" at bounding box center [496, 511] width 451 height 40
click at [697, 569] on div "Next" at bounding box center [701, 567] width 25 height 16
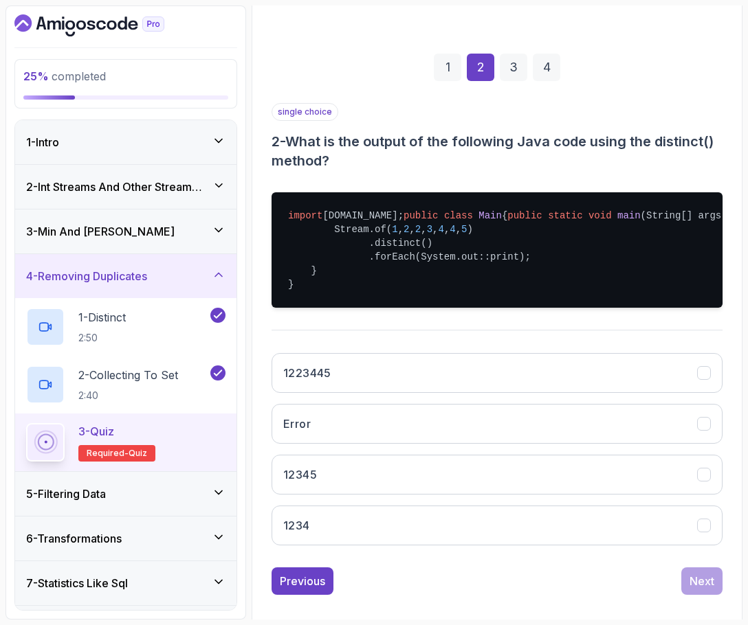
scroll to position [175, 0]
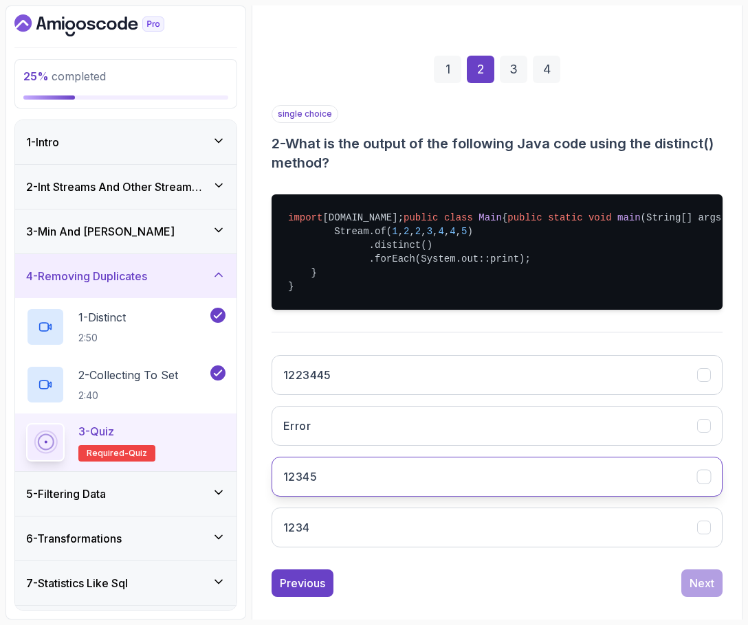
click at [395, 497] on button "12345" at bounding box center [496, 477] width 451 height 40
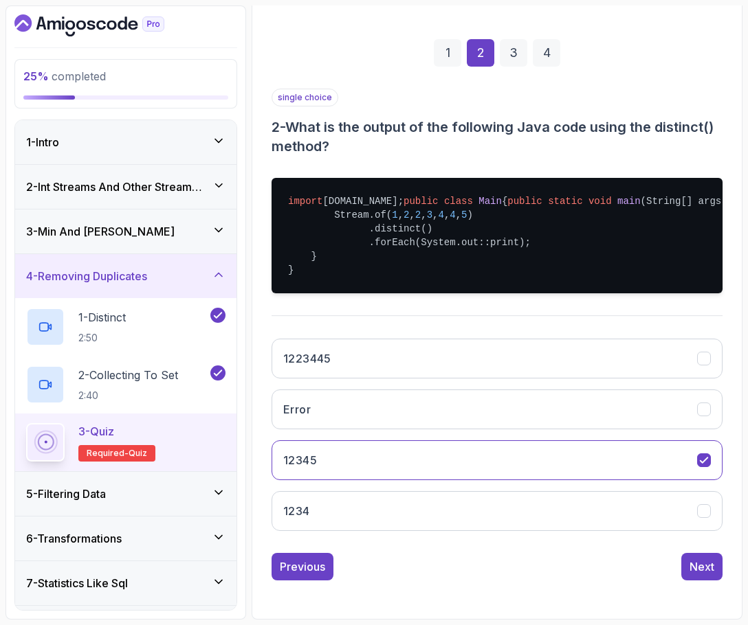
scroll to position [233, 0]
click at [693, 577] on button "Next" at bounding box center [701, 566] width 41 height 27
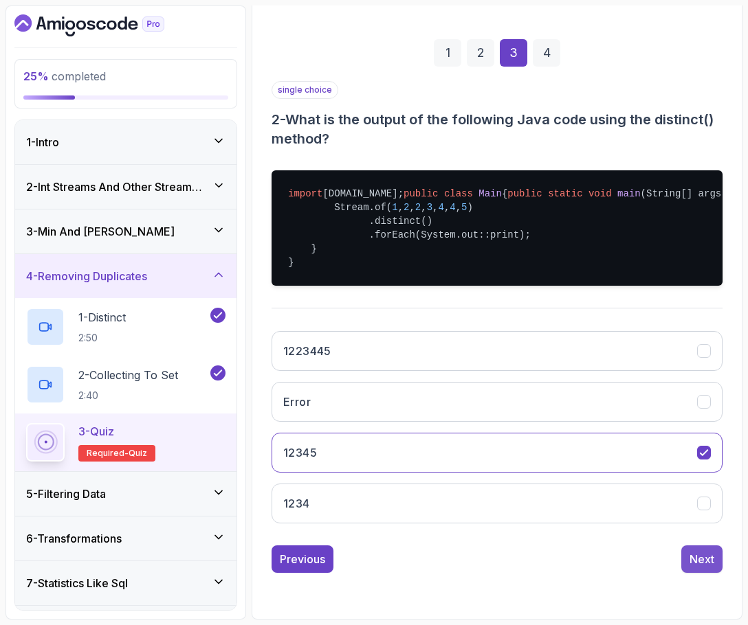
scroll to position [43, 0]
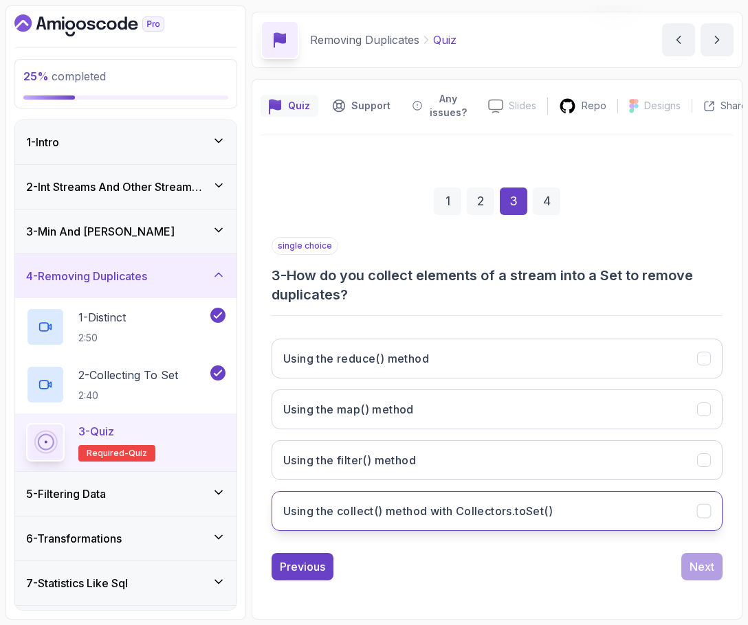
click at [394, 518] on h3 "Using the collect() method with Collectors.toSet()" at bounding box center [417, 511] width 269 height 16
click at [688, 569] on button "Next" at bounding box center [701, 566] width 41 height 27
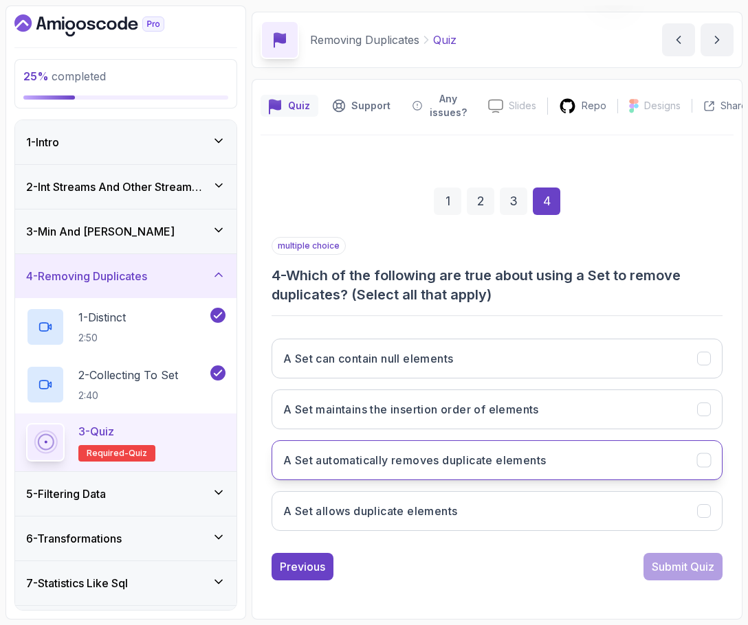
click at [384, 460] on h3 "A Set automatically removes duplicate elements" at bounding box center [414, 460] width 262 height 16
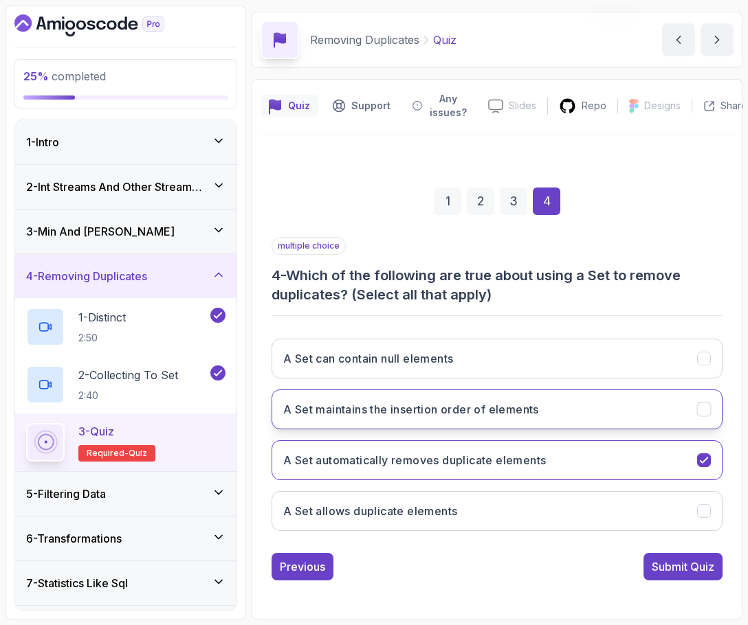
click at [579, 401] on button "A Set maintains the insertion order of elements" at bounding box center [496, 410] width 451 height 40
click at [673, 570] on div "Submit Quiz" at bounding box center [682, 567] width 63 height 16
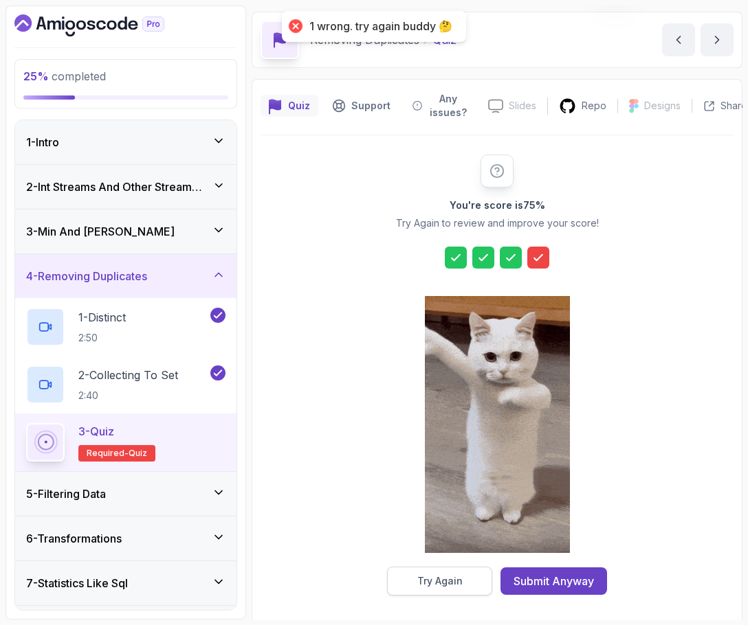
click at [476, 581] on button "Try Again" at bounding box center [439, 581] width 105 height 29
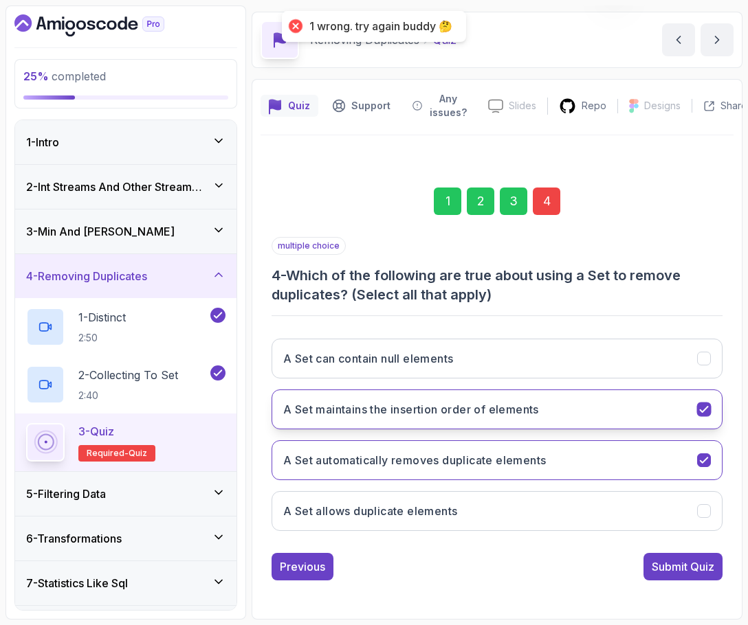
click at [575, 398] on button "A Set maintains the insertion order of elements" at bounding box center [496, 410] width 451 height 40
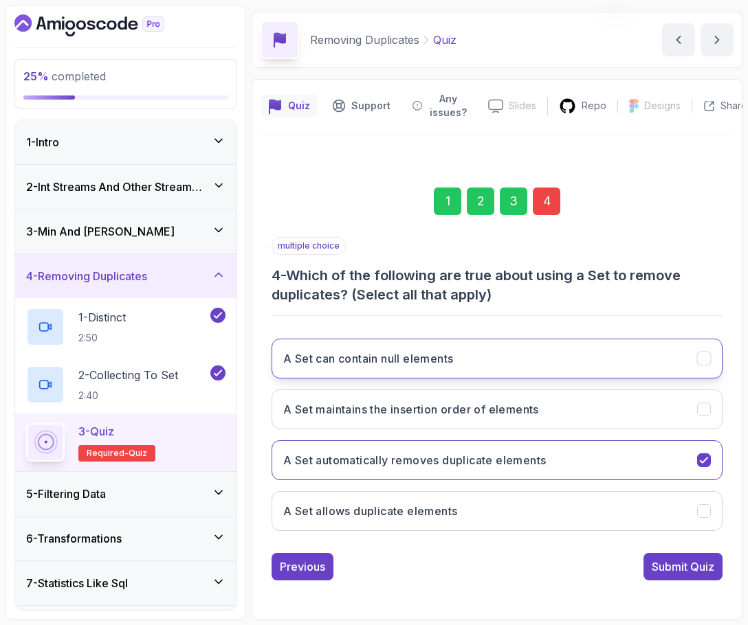
click at [579, 363] on button "A Set can contain null elements" at bounding box center [496, 359] width 451 height 40
click at [676, 566] on div "Submit Quiz" at bounding box center [682, 567] width 63 height 16
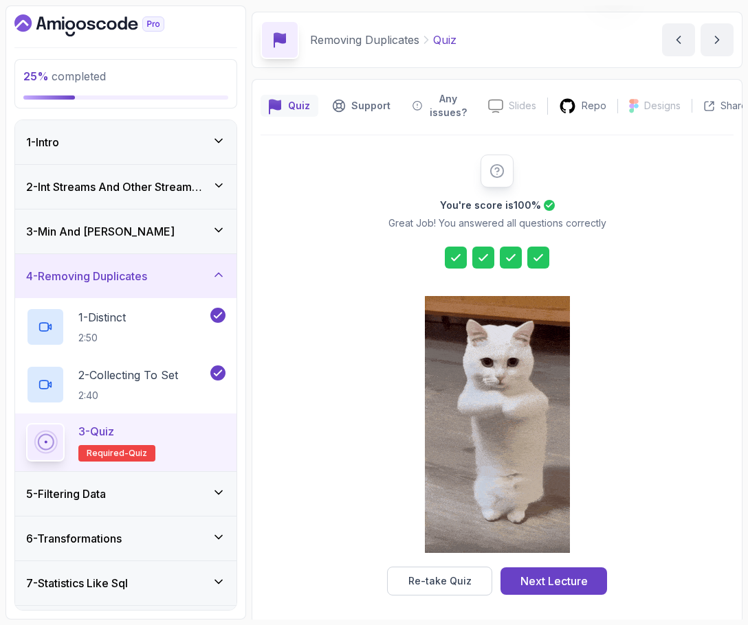
click at [544, 264] on icon at bounding box center [538, 258] width 14 height 14
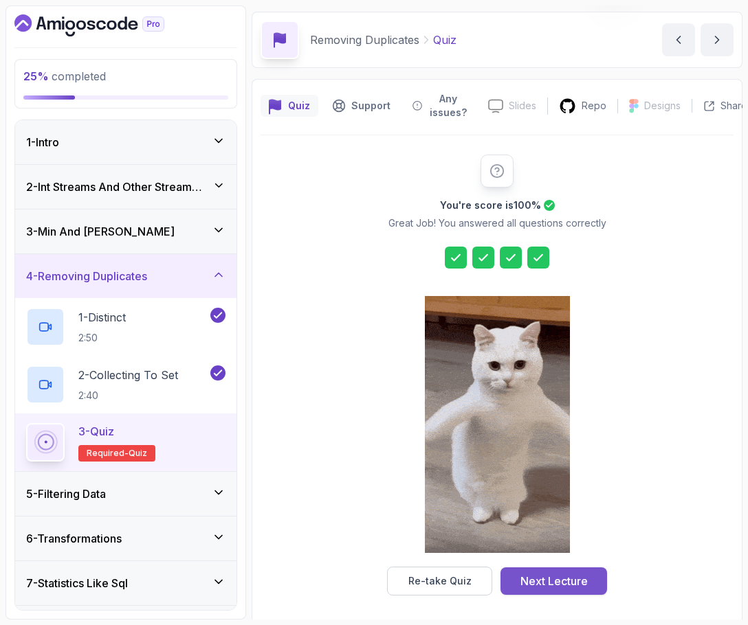
click at [559, 580] on div "Next Lecture" at bounding box center [553, 581] width 67 height 16
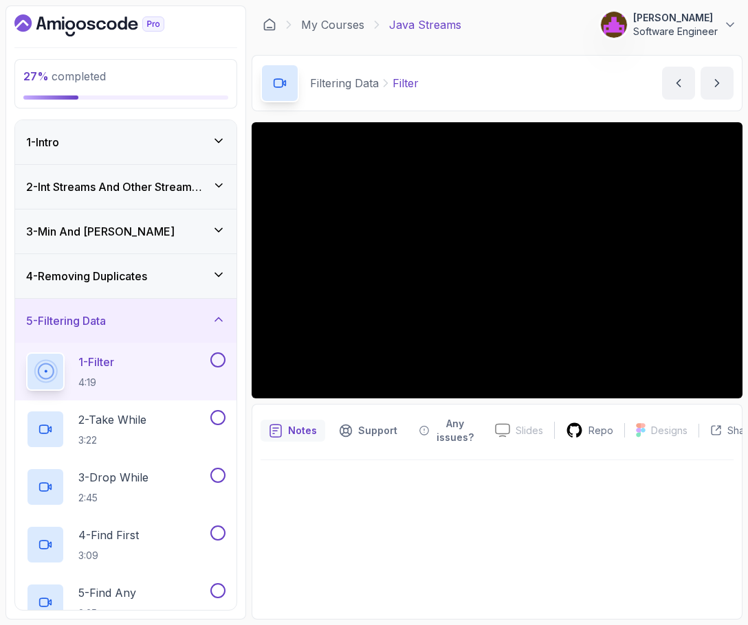
click at [165, 272] on div "4 - Removing Duplicates" at bounding box center [125, 276] width 199 height 16
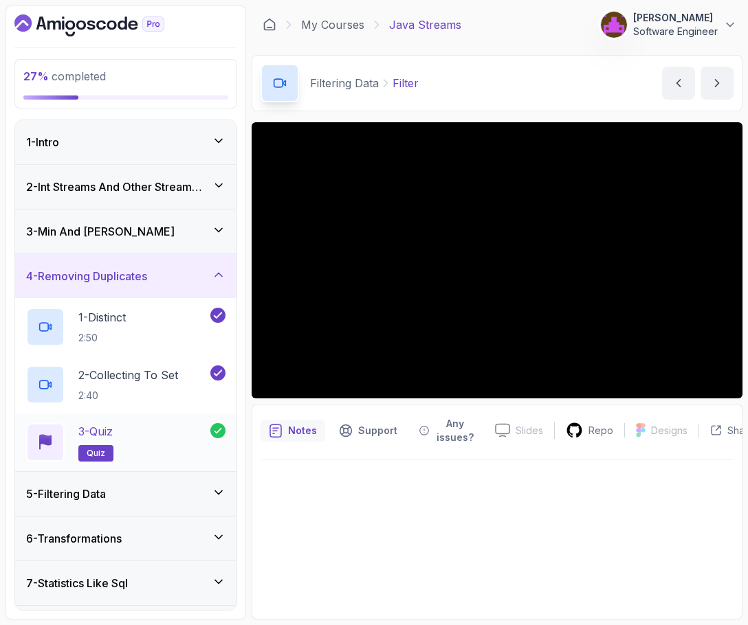
click at [131, 428] on div "3 - Quiz quiz" at bounding box center [118, 442] width 184 height 38
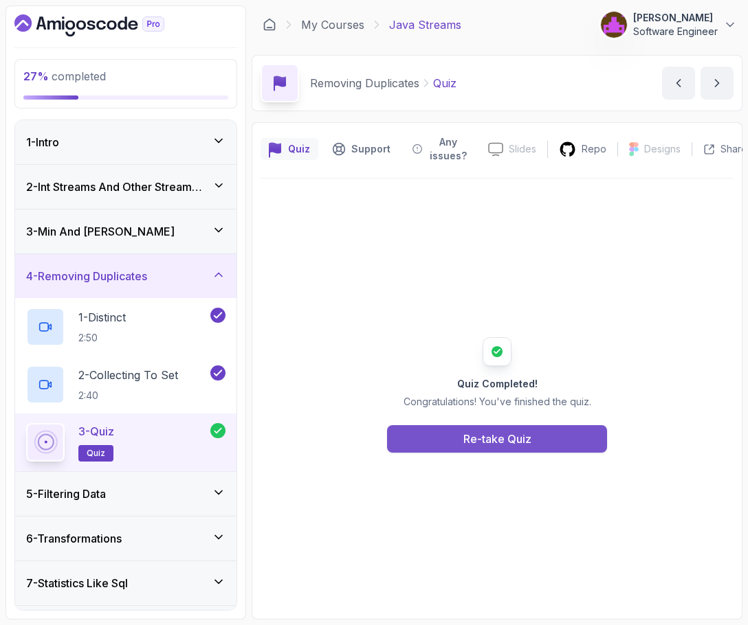
click at [491, 441] on div "Re-take Quiz" at bounding box center [497, 439] width 68 height 16
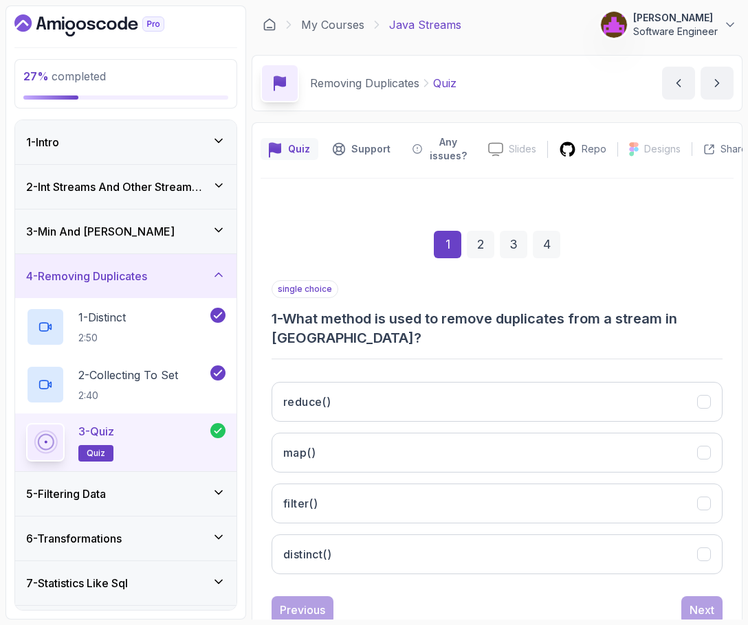
click at [547, 262] on div "1 2 3 4" at bounding box center [496, 244] width 451 height 71
click at [546, 247] on div "4" at bounding box center [545, 244] width 27 height 27
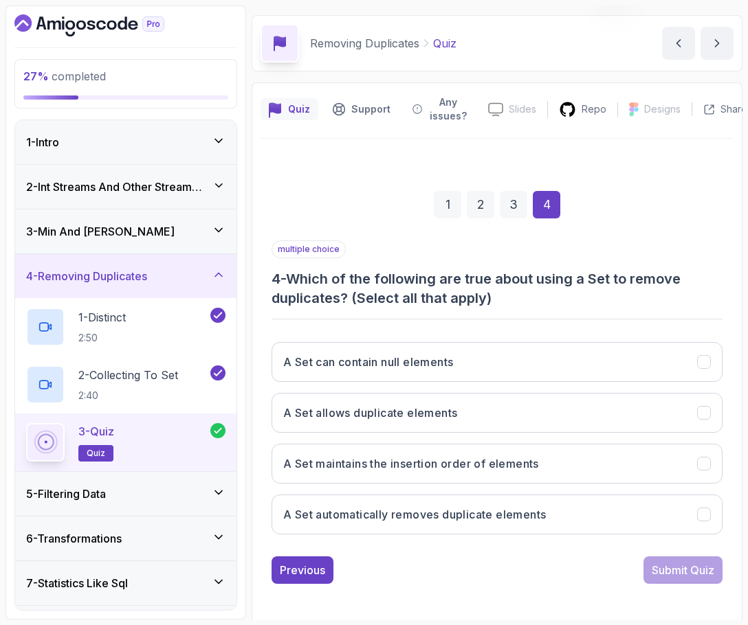
scroll to position [41, 0]
click at [170, 481] on div "5 - Filtering Data" at bounding box center [125, 494] width 221 height 44
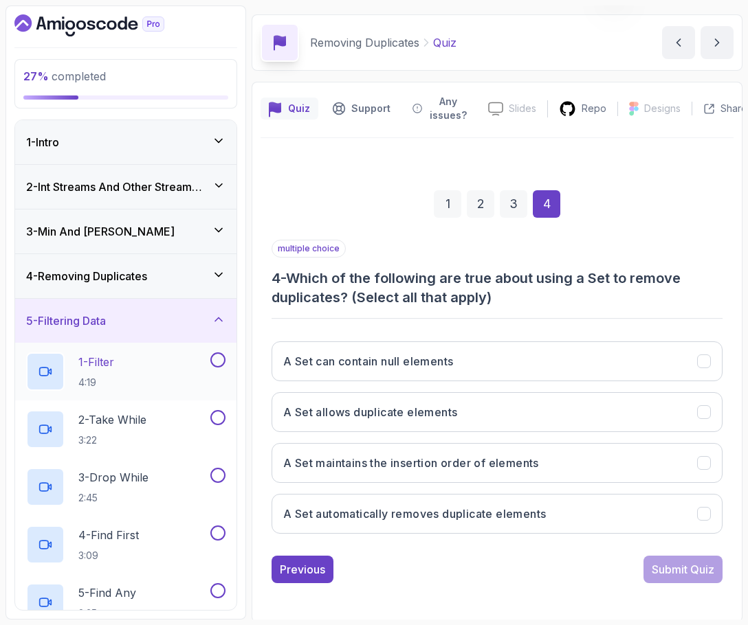
click at [159, 382] on div "1 - Filter 4:19" at bounding box center [116, 371] width 181 height 38
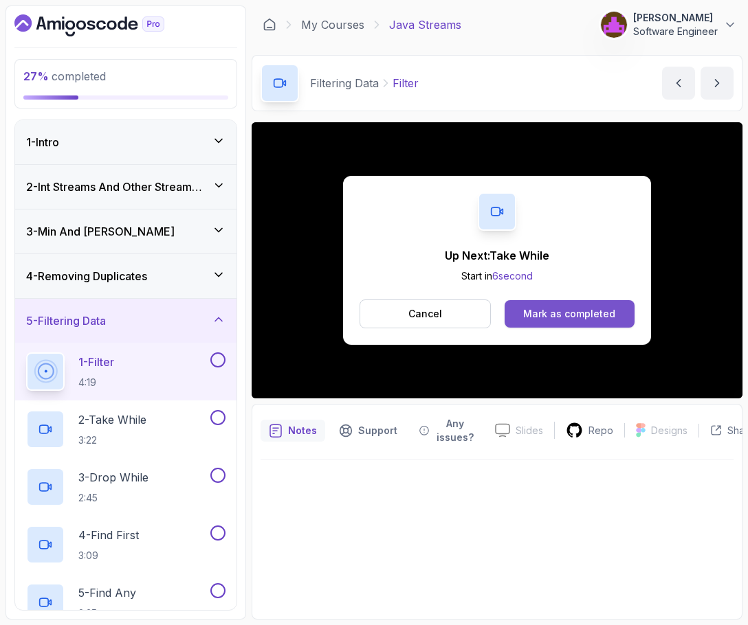
click at [571, 314] on div "Mark as completed" at bounding box center [569, 314] width 92 height 14
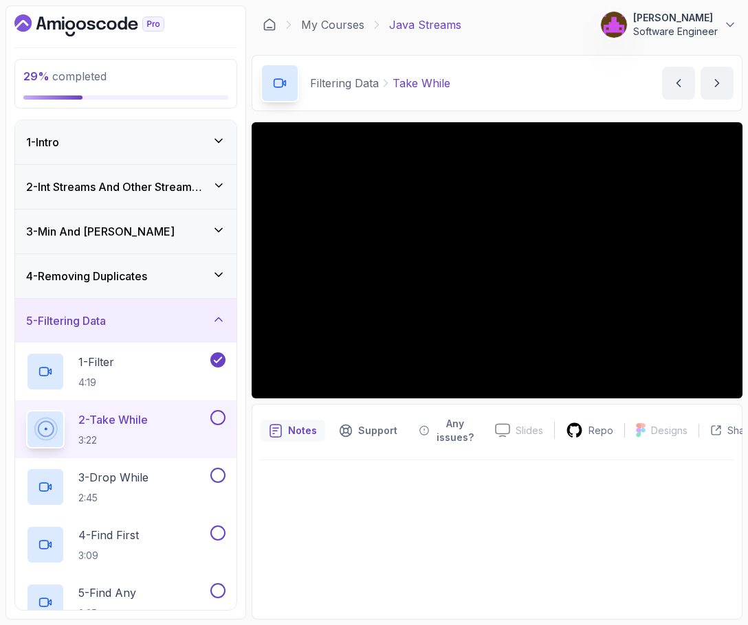
click at [397, 573] on div at bounding box center [496, 535] width 473 height 150
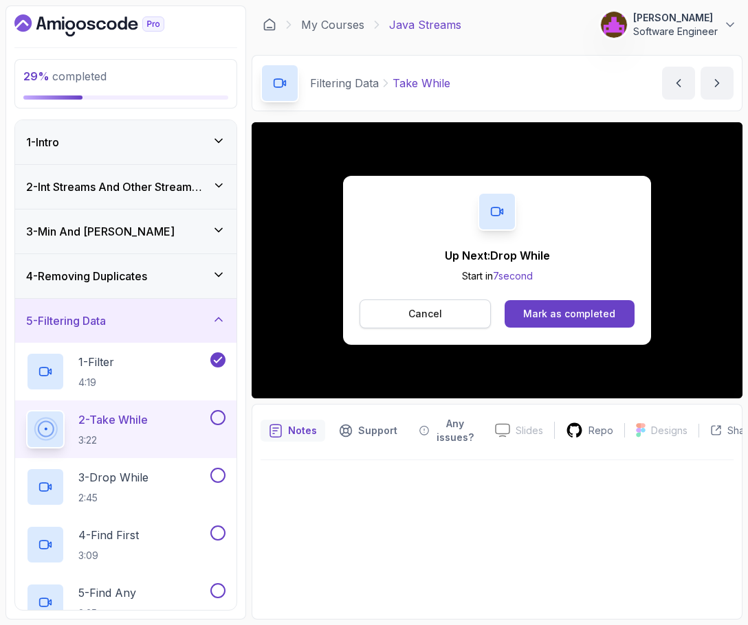
click at [461, 315] on button "Cancel" at bounding box center [424, 314] width 131 height 29
click at [546, 319] on div "Mark as completed" at bounding box center [569, 314] width 92 height 14
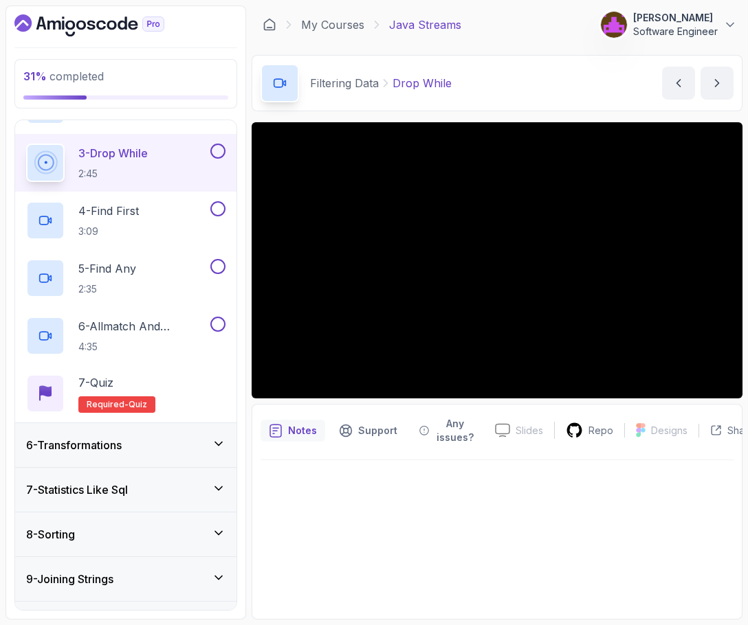
scroll to position [328, 0]
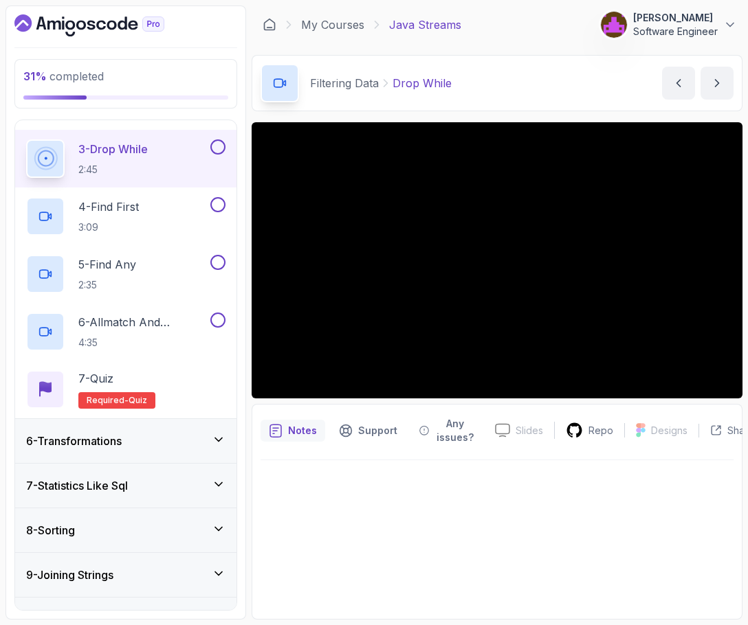
click at [577, 482] on div at bounding box center [496, 535] width 473 height 150
click at [451, 494] on div at bounding box center [496, 535] width 473 height 150
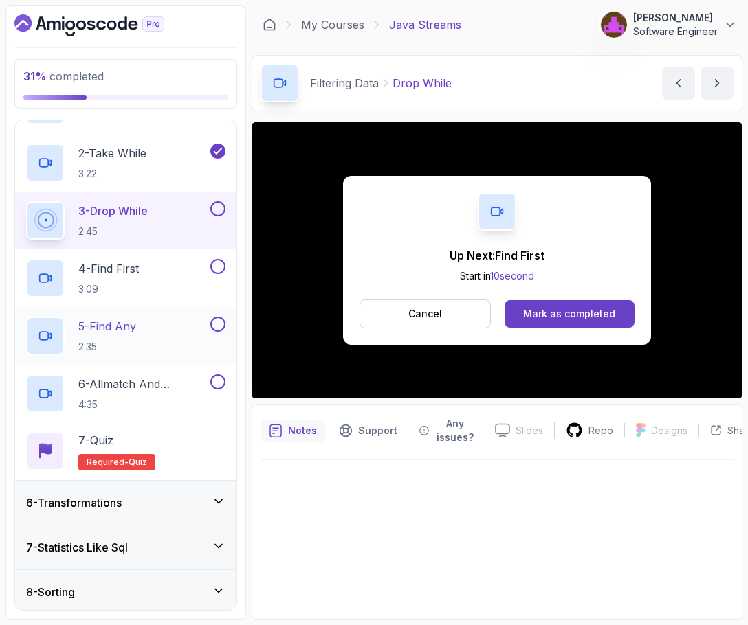
scroll to position [269, 0]
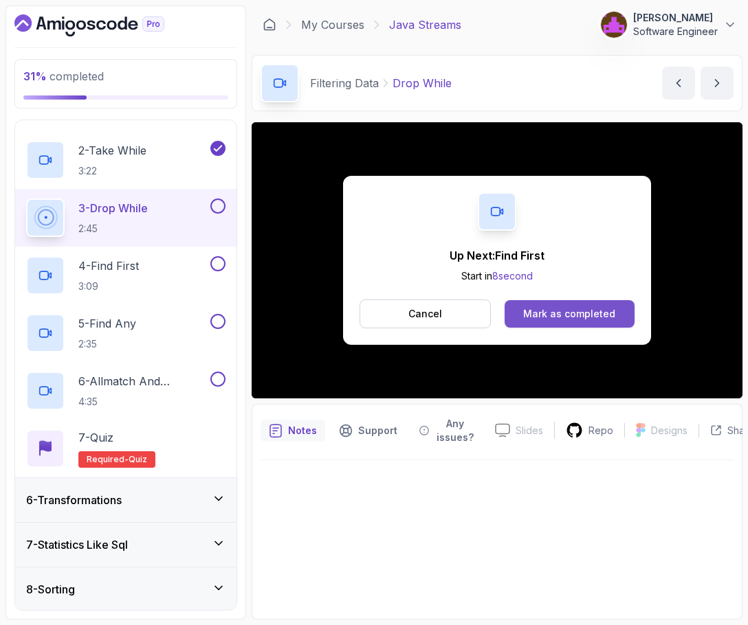
click at [543, 315] on div "Mark as completed" at bounding box center [569, 314] width 92 height 14
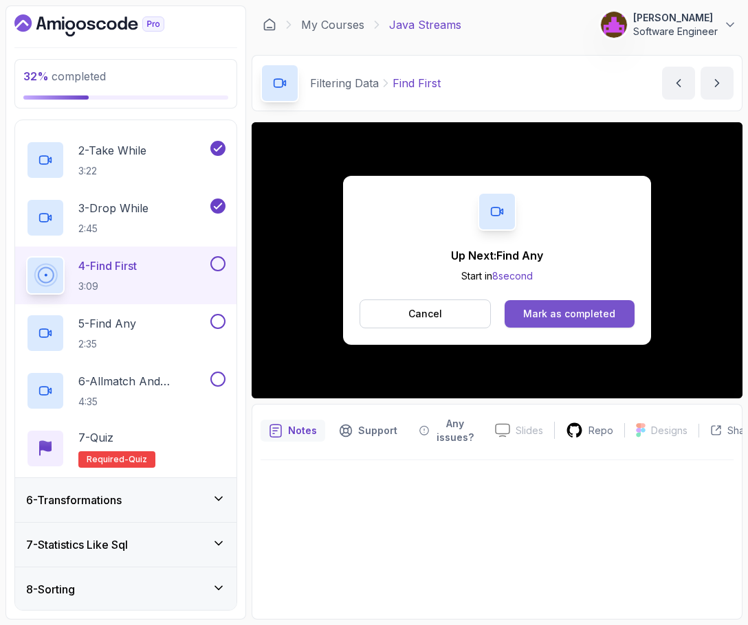
click at [581, 307] on div "Mark as completed" at bounding box center [569, 314] width 92 height 14
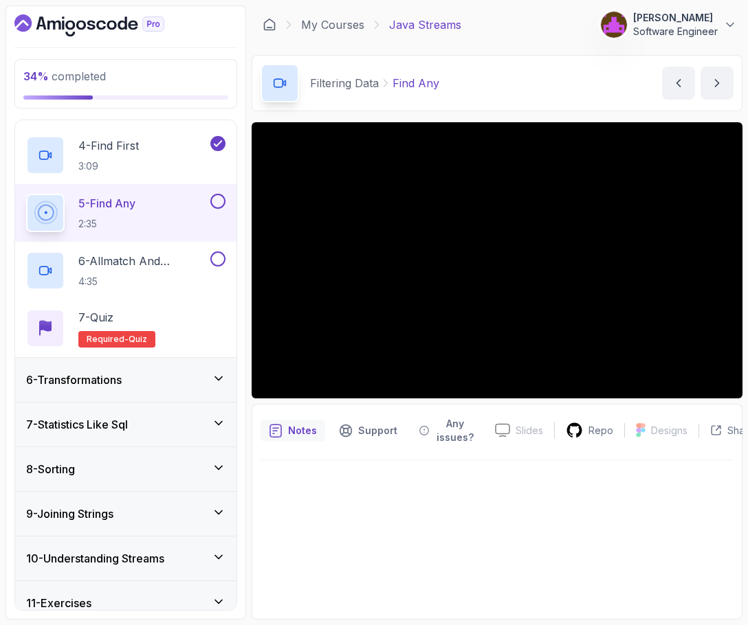
click at [151, 372] on div "6 - Transformations" at bounding box center [125, 380] width 199 height 16
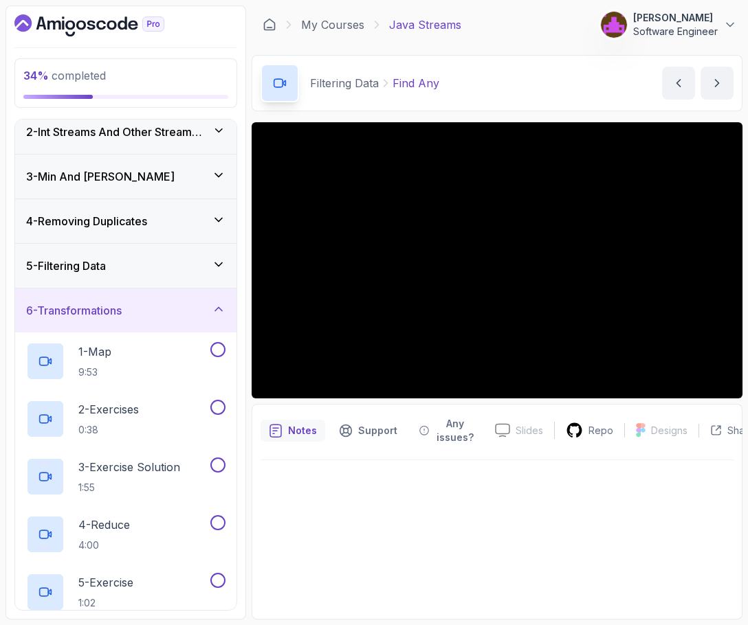
click at [144, 315] on div "6 - Transformations" at bounding box center [125, 310] width 199 height 16
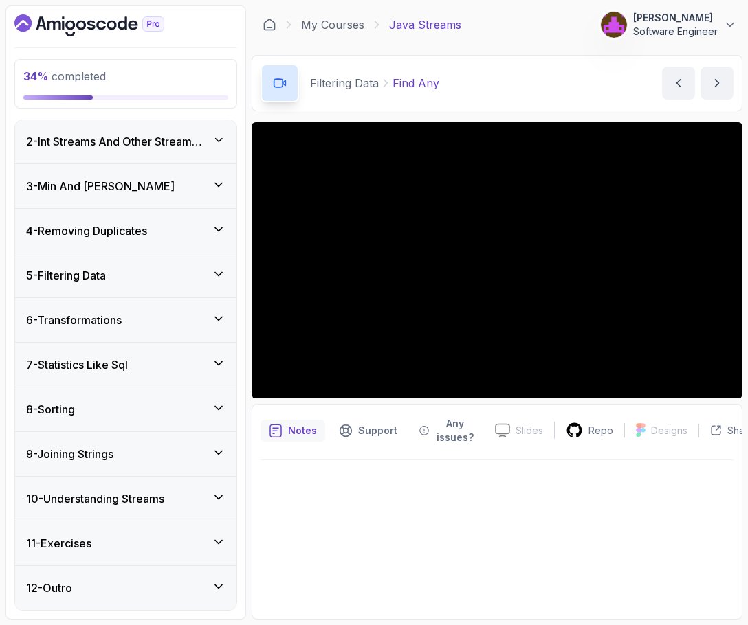
scroll to position [45, 0]
click at [145, 276] on div "5 - Filtering Data" at bounding box center [125, 275] width 199 height 16
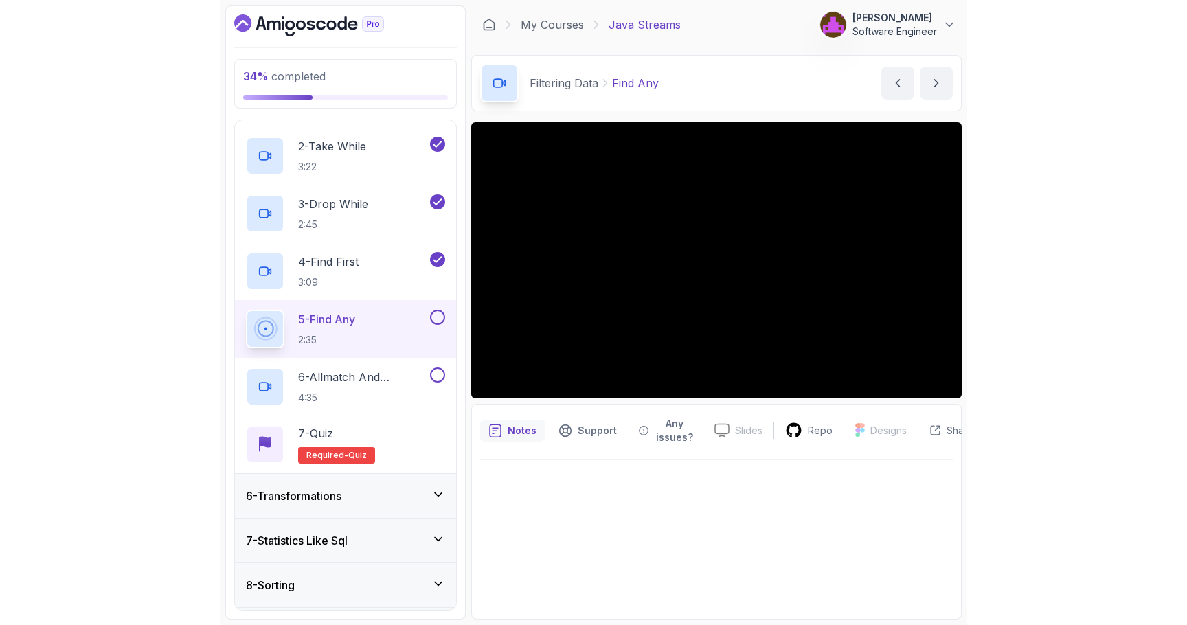
scroll to position [273, 0]
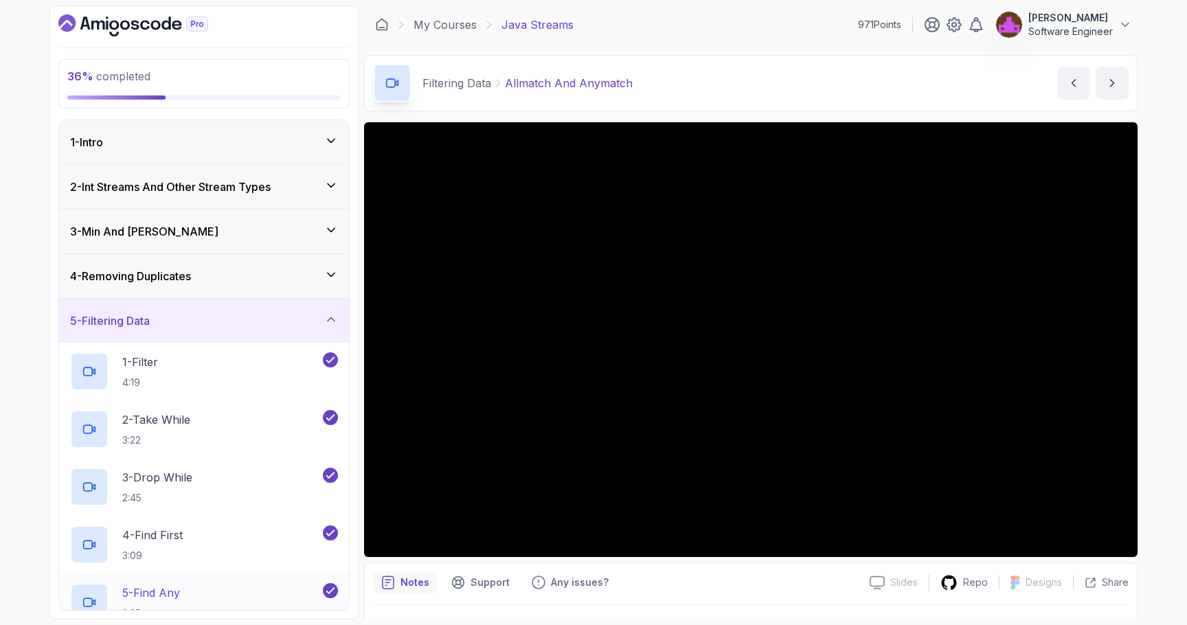
click at [268, 266] on div "4 - Removing Duplicates" at bounding box center [204, 276] width 290 height 44
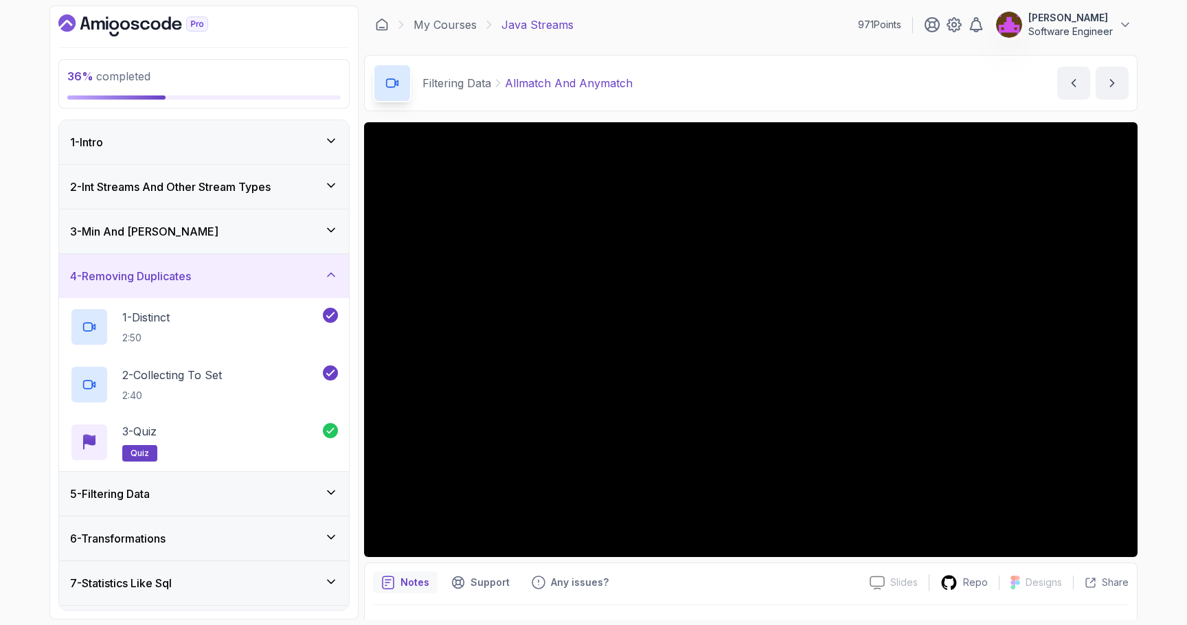
click at [252, 231] on div "3 - Min And Max" at bounding box center [204, 231] width 268 height 16
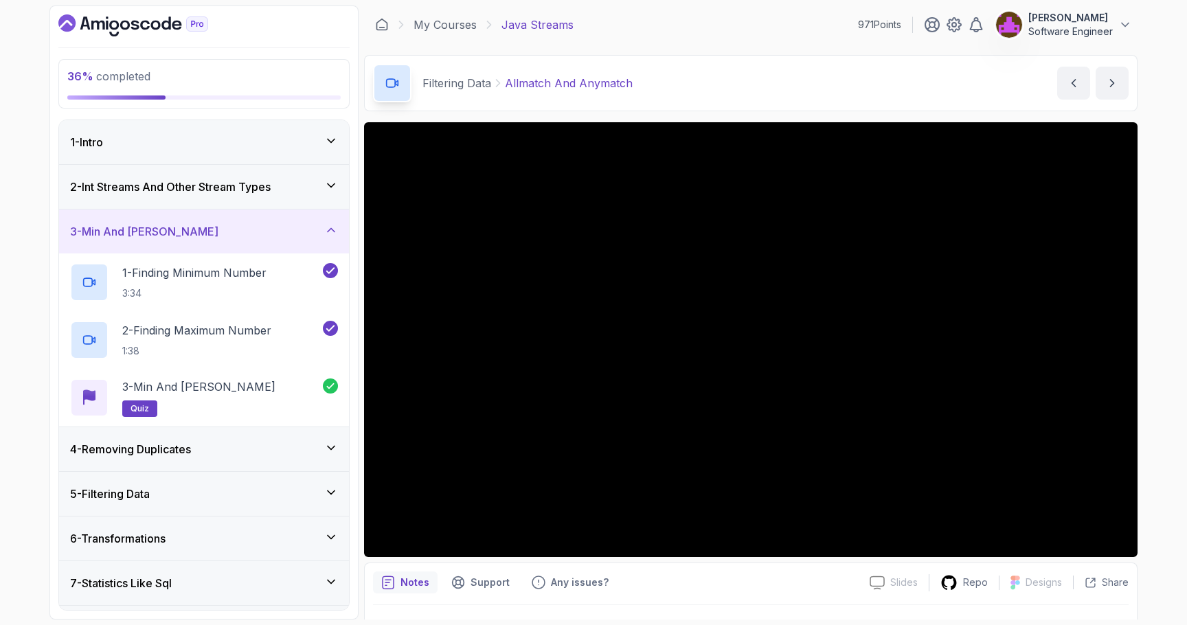
click at [254, 193] on h3 "2 - Int Streams And Other Stream Types" at bounding box center [170, 187] width 201 height 16
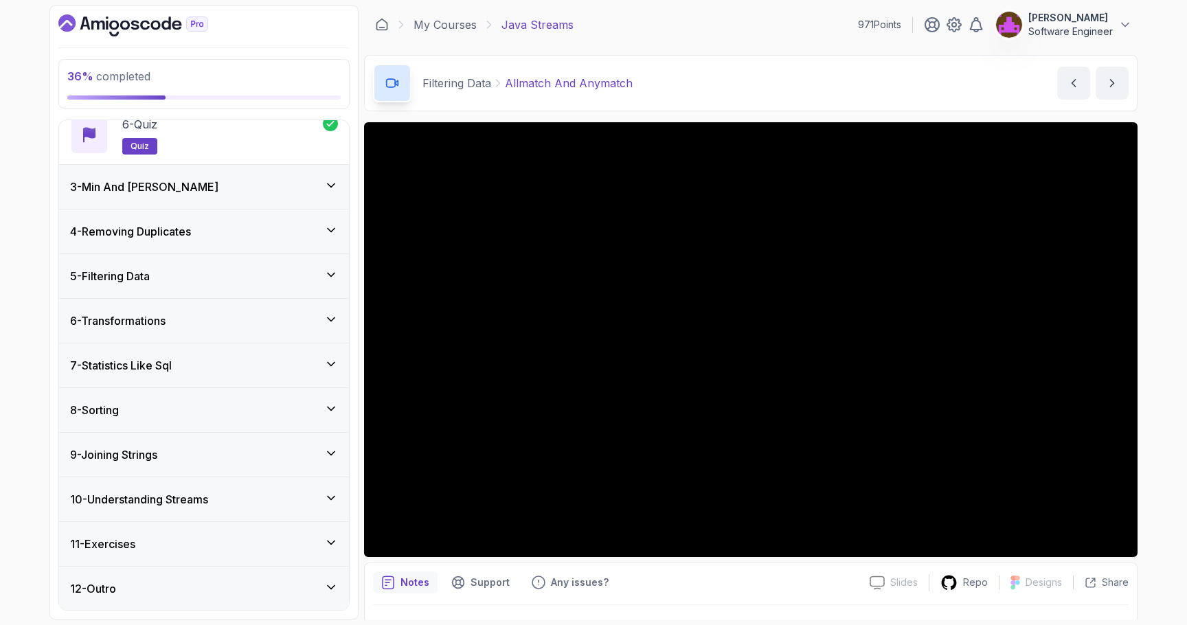
scroll to position [391, 0]
click at [199, 360] on div "7 - Statistics Like Sql" at bounding box center [204, 365] width 268 height 16
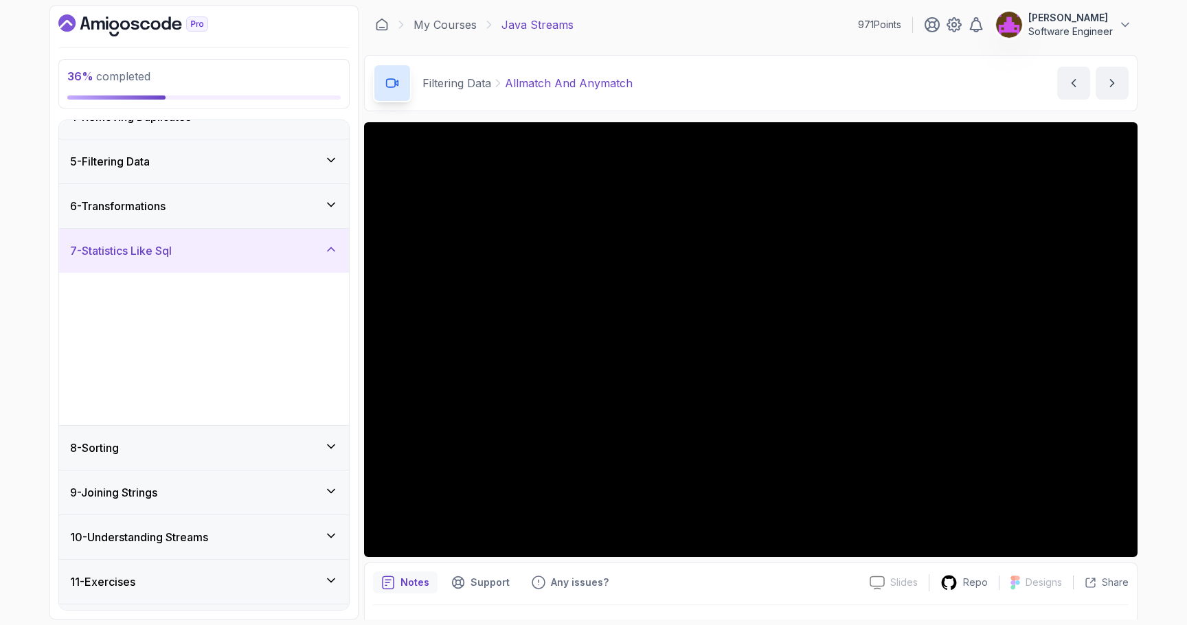
scroll to position [45, 0]
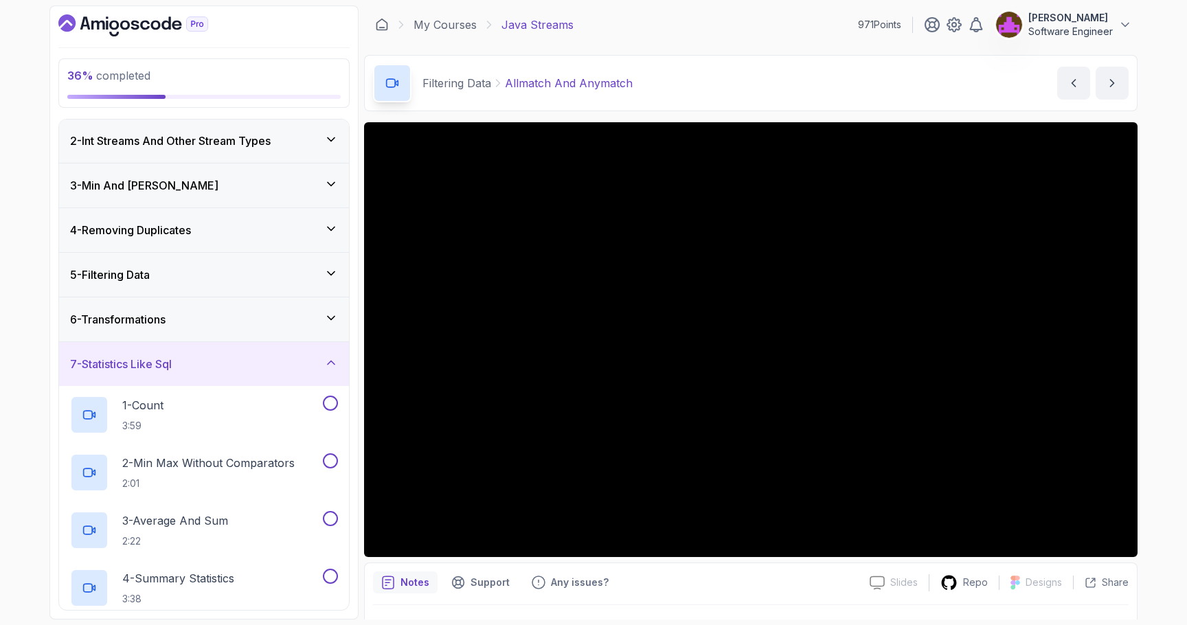
click at [164, 364] on h3 "7 - Statistics Like Sql" at bounding box center [121, 364] width 102 height 16
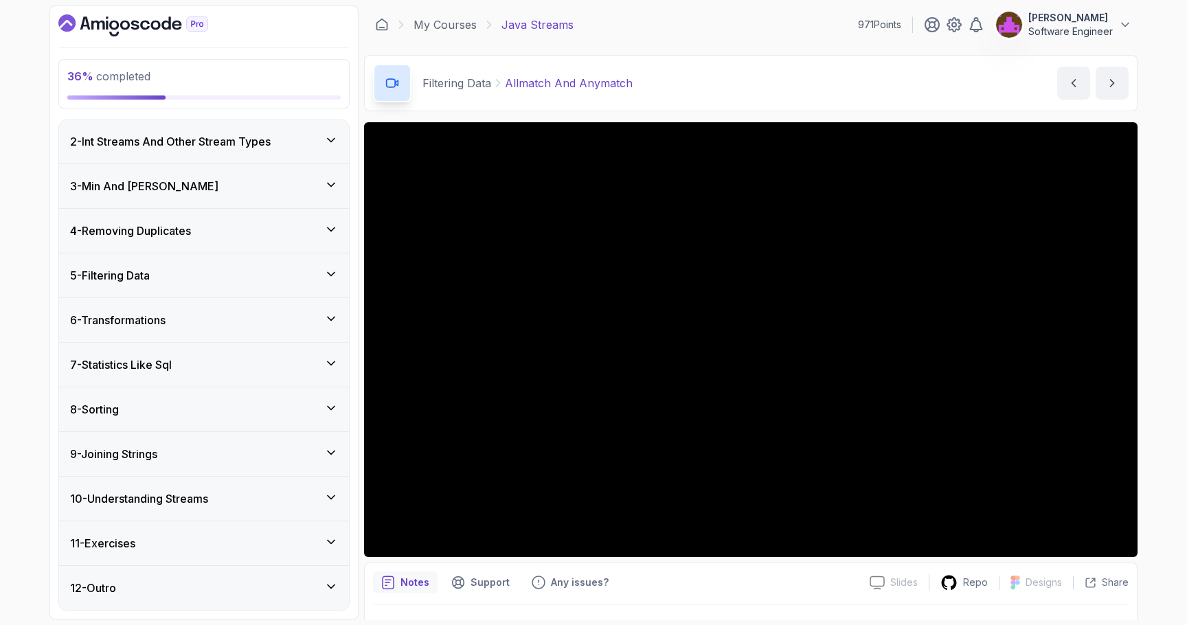
click at [183, 307] on div "6 - Transformations" at bounding box center [204, 320] width 290 height 44
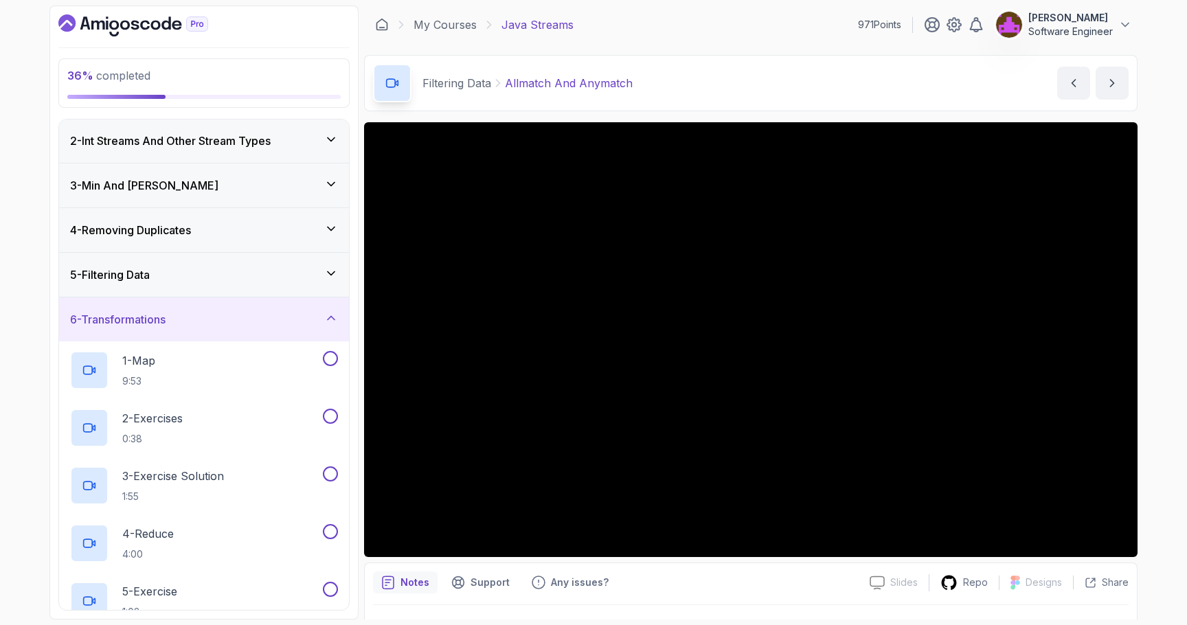
click at [183, 307] on div "6 - Transformations" at bounding box center [204, 319] width 290 height 44
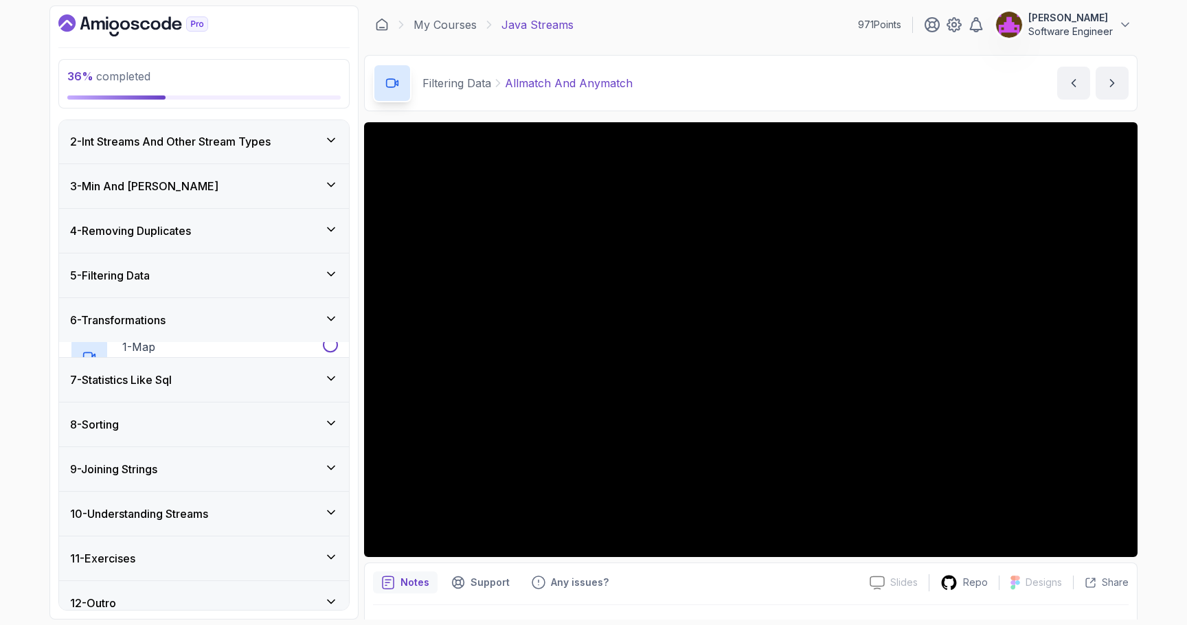
click at [186, 282] on div "5 - Filtering Data" at bounding box center [204, 275] width 268 height 16
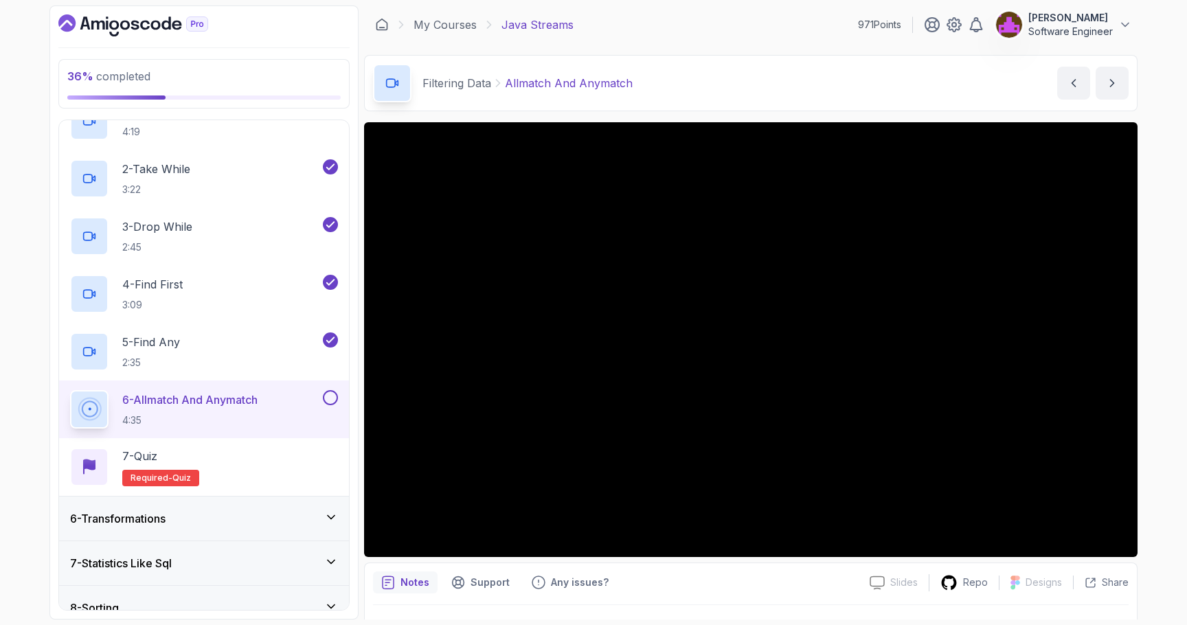
scroll to position [0, 0]
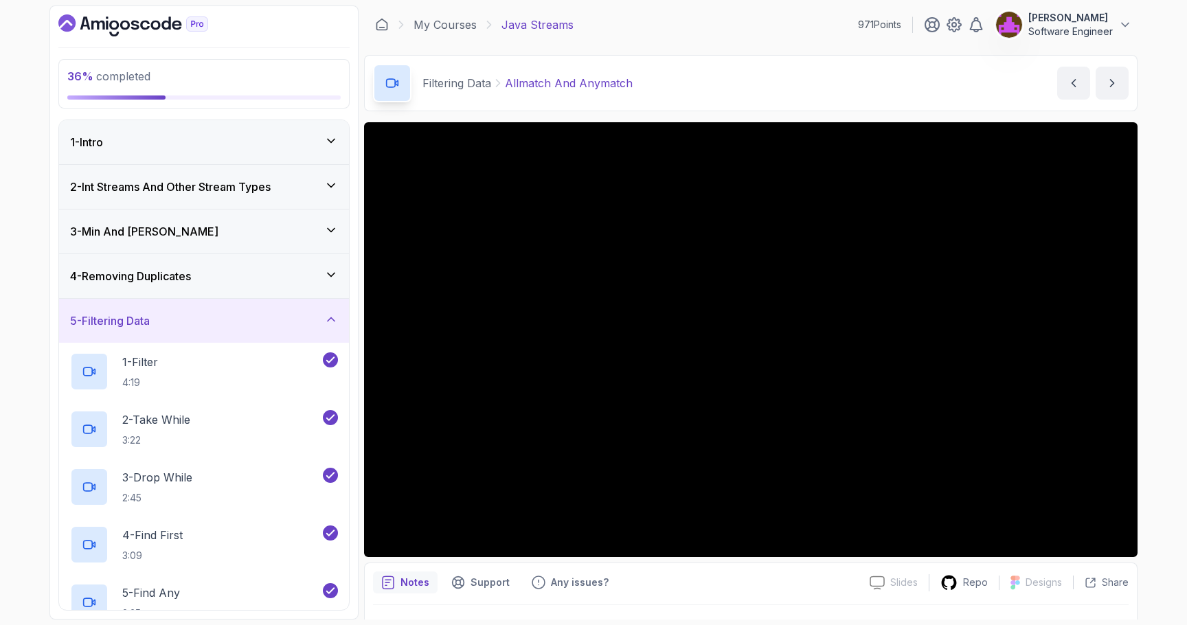
click at [194, 188] on h3 "2 - Int Streams And Other Stream Types" at bounding box center [170, 187] width 201 height 16
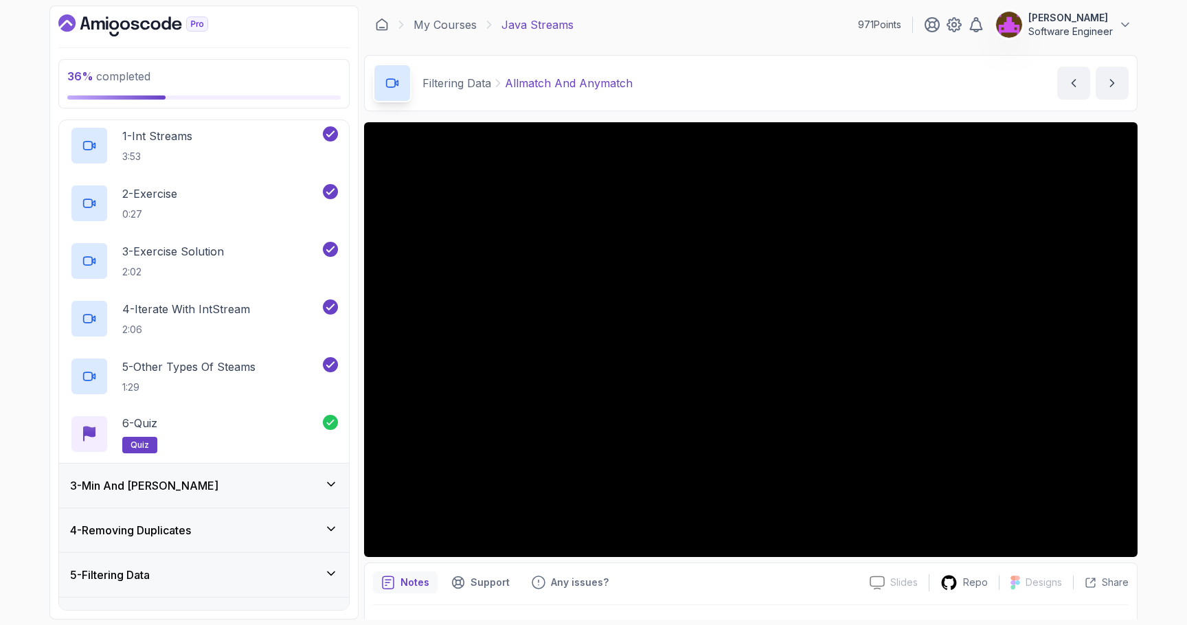
click at [157, 487] on div "3 - Min And Max" at bounding box center [204, 486] width 268 height 16
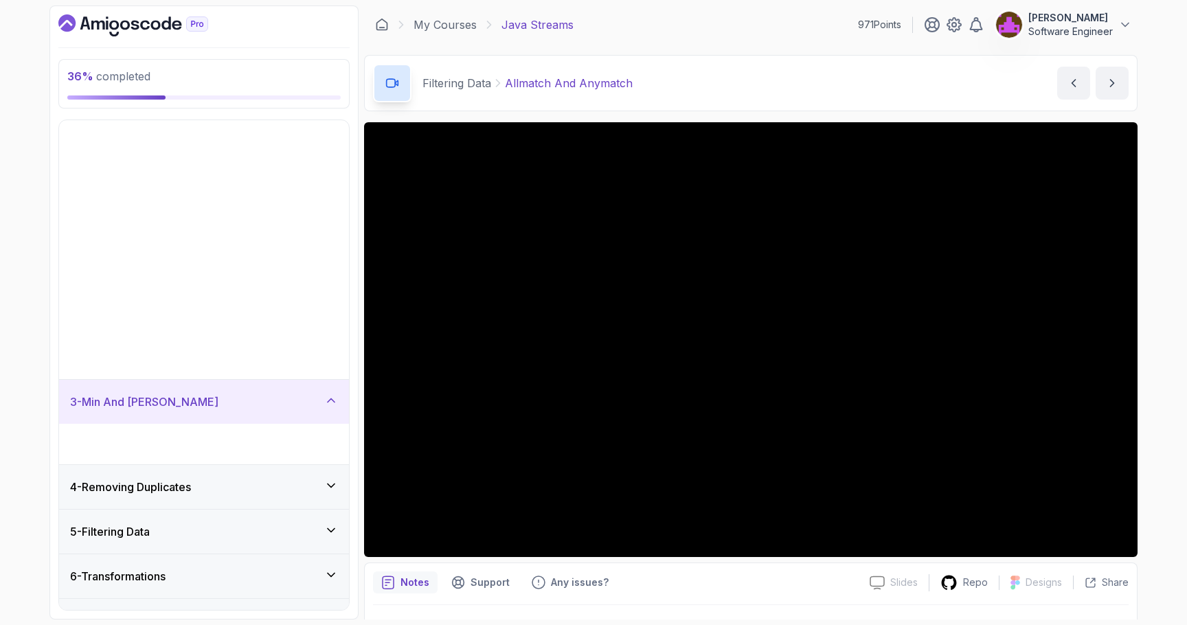
scroll to position [45, 0]
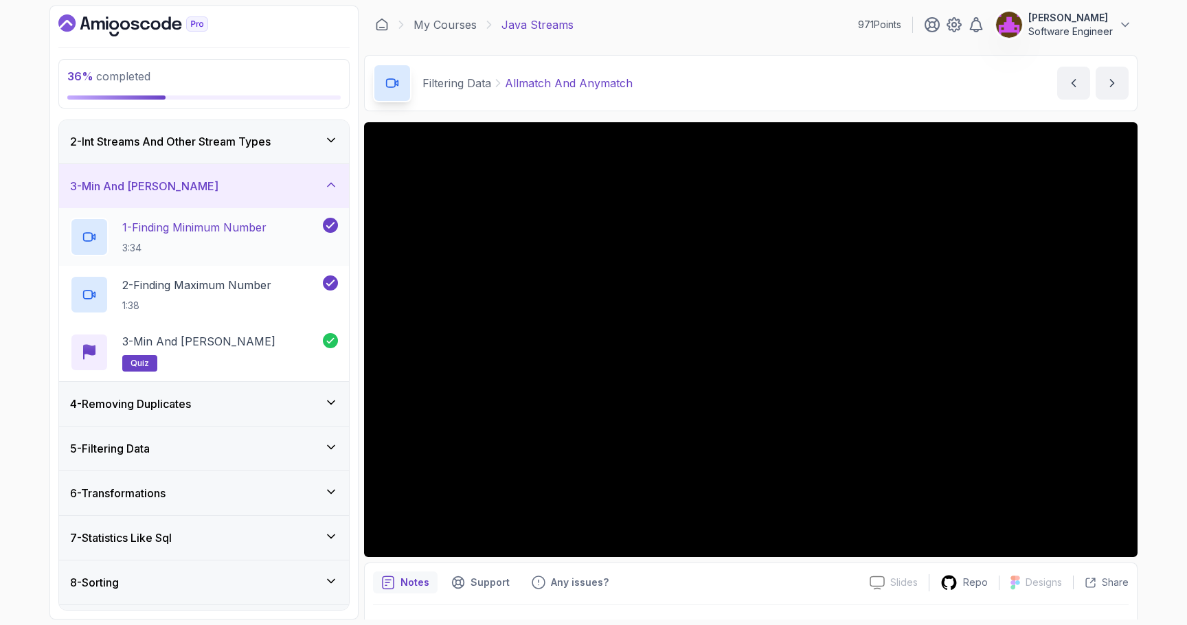
click at [214, 238] on h2 "1 - Finding Minimum Number 3:34" at bounding box center [194, 237] width 144 height 36
click at [747, 19] on button "Josh Hawkins Software Engineer" at bounding box center [1064, 24] width 137 height 27
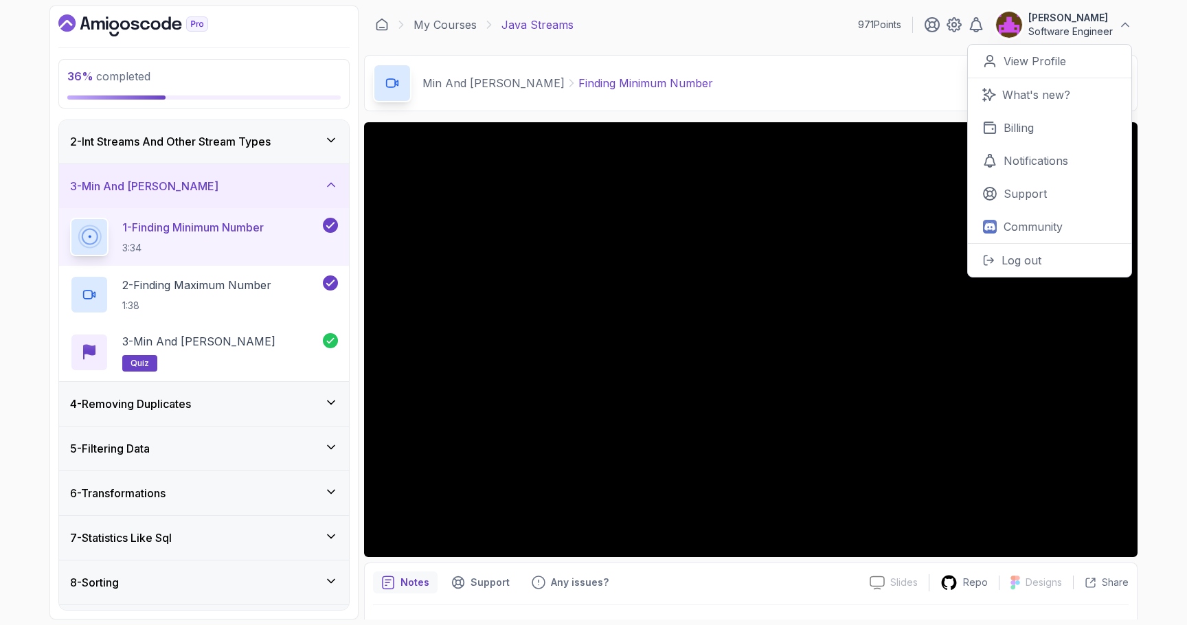
click at [191, 491] on div "6 - Transformations" at bounding box center [204, 493] width 268 height 16
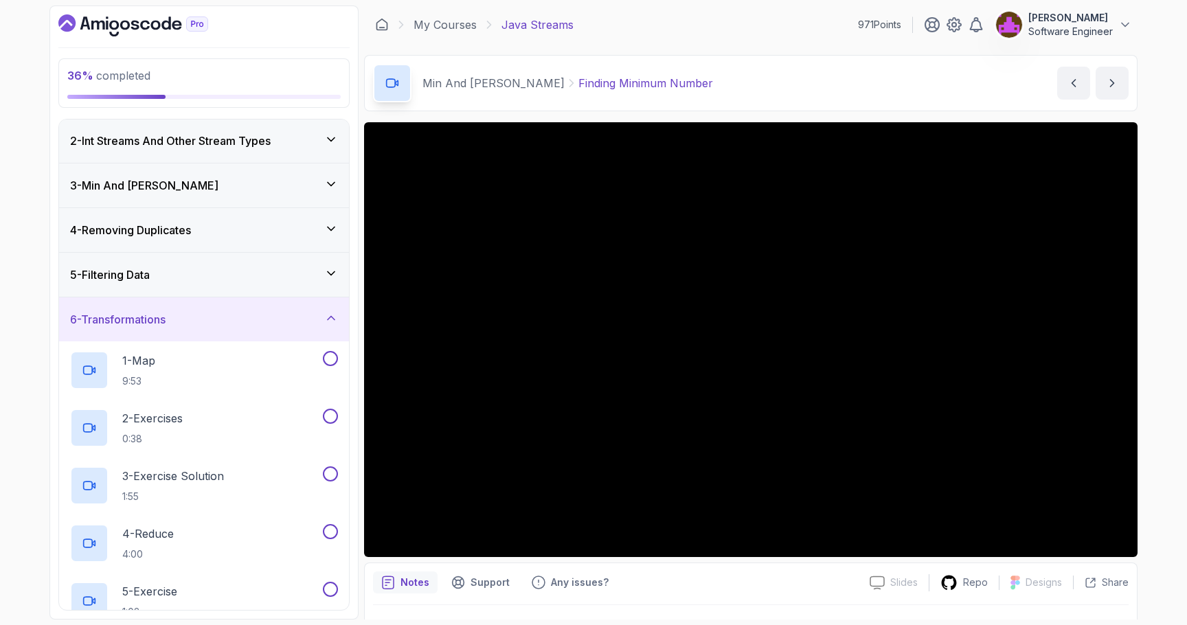
click at [218, 276] on div "5 - Filtering Data" at bounding box center [204, 275] width 268 height 16
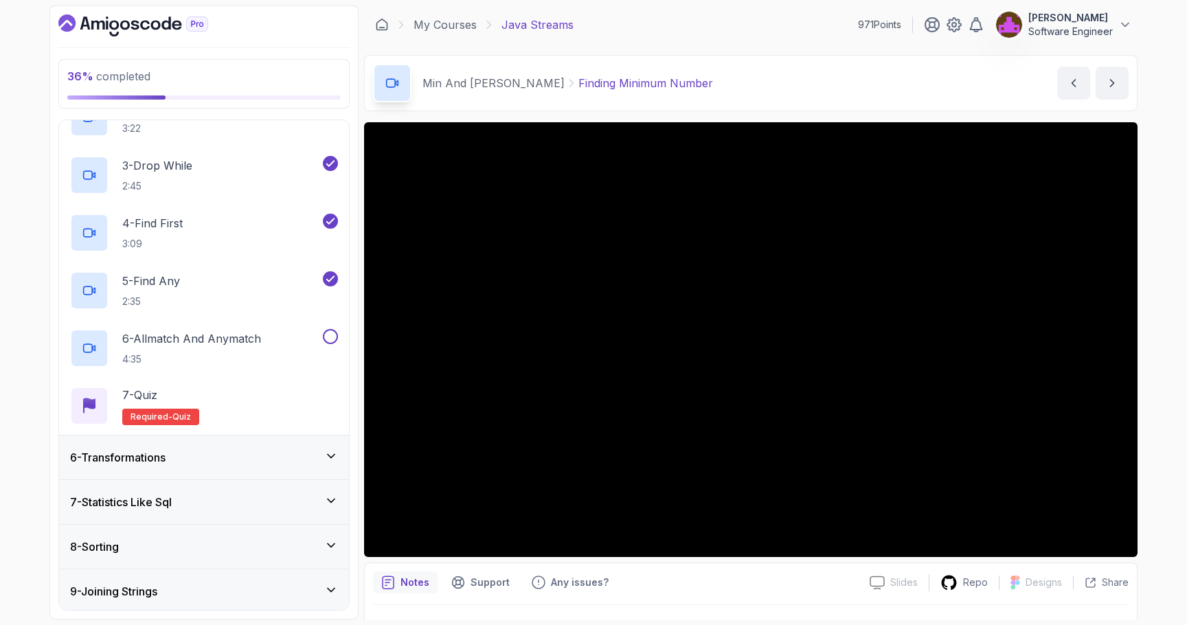
scroll to position [295, 0]
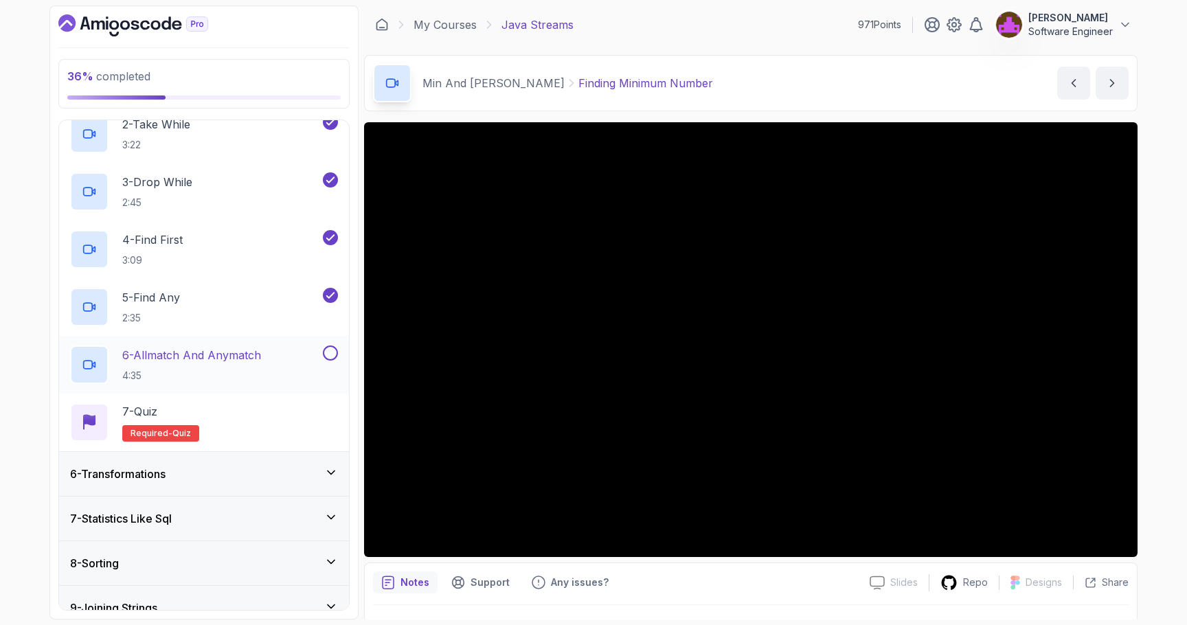
click at [227, 370] on p "4:35" at bounding box center [191, 376] width 139 height 14
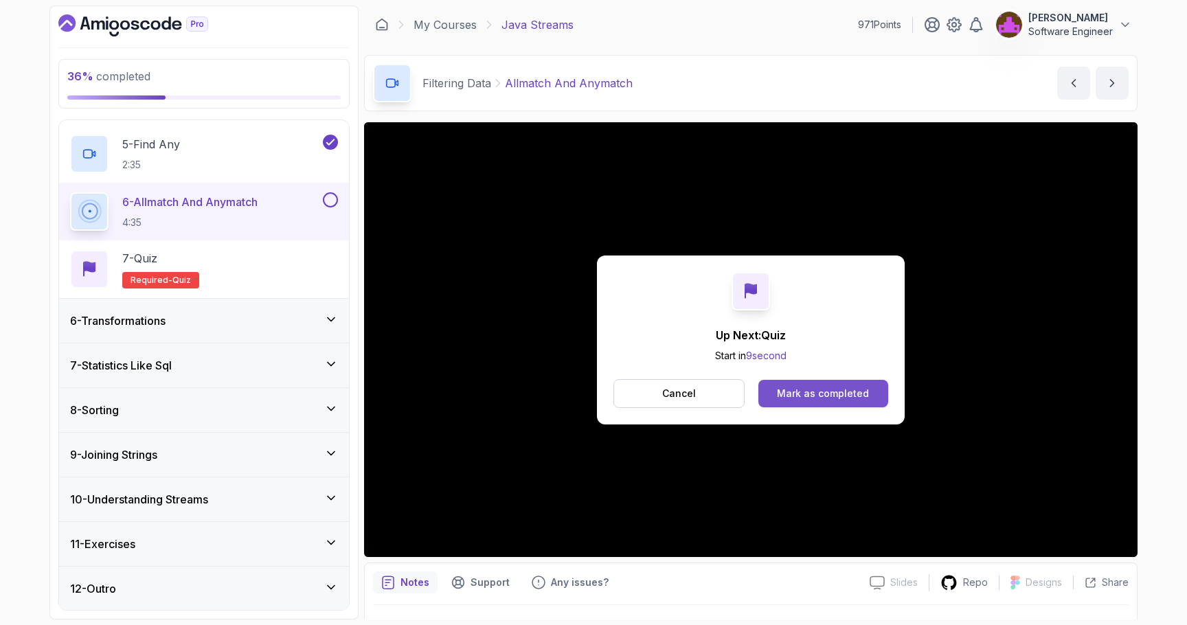
click at [747, 387] on div "Mark as completed" at bounding box center [823, 394] width 92 height 14
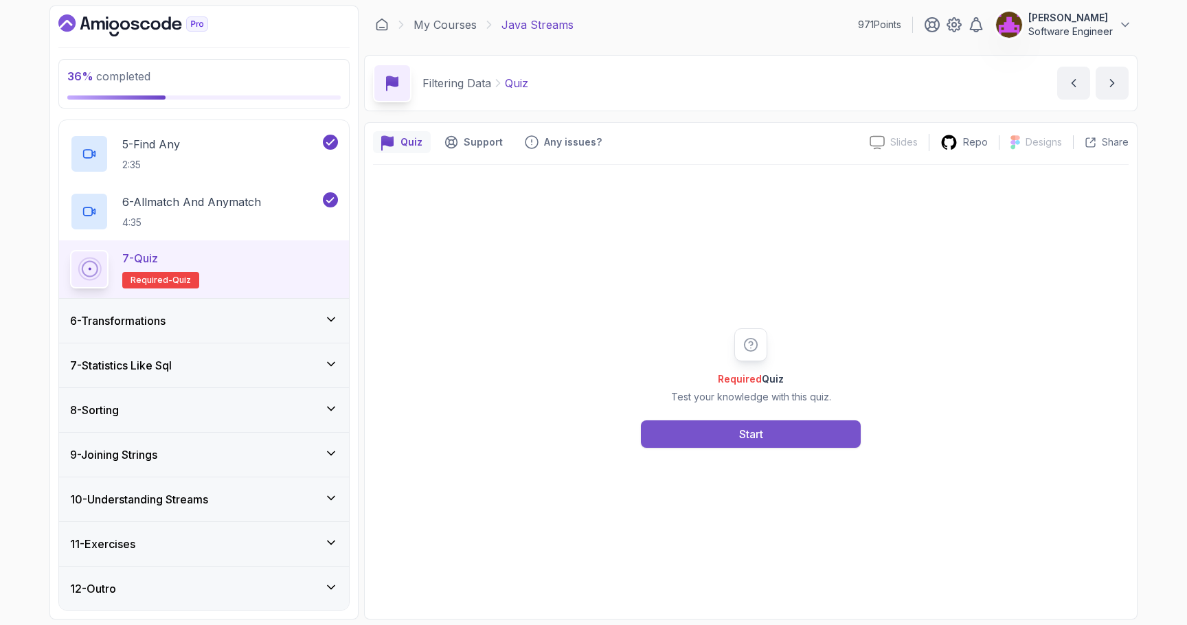
click at [747, 431] on button "Start" at bounding box center [751, 433] width 220 height 27
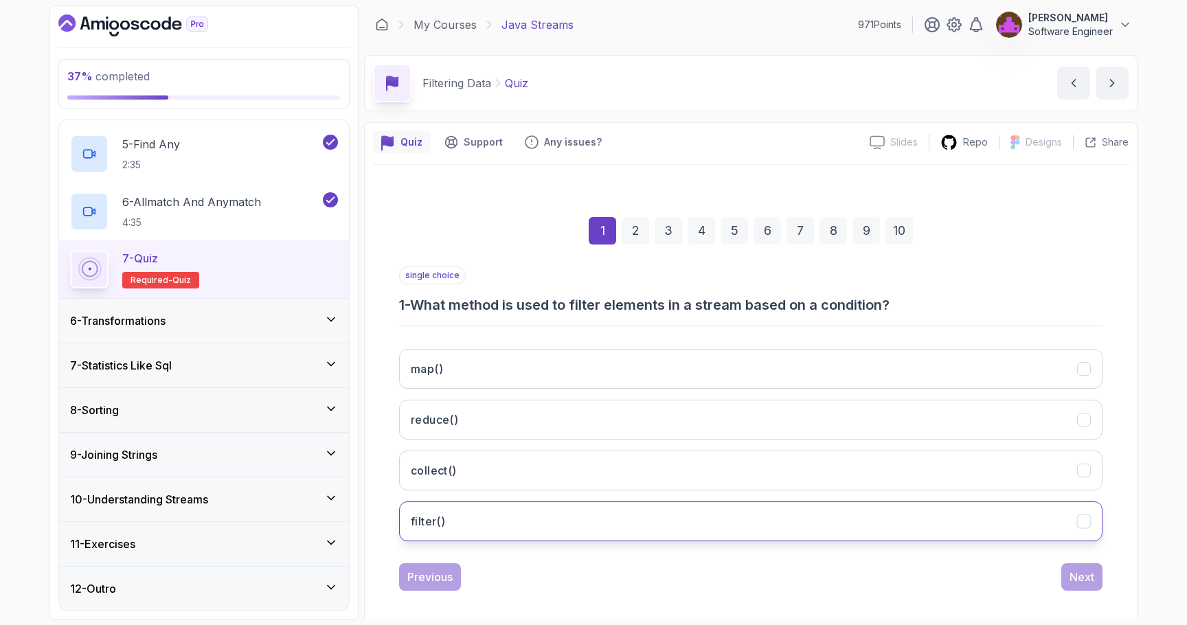
click at [572, 519] on button "filter()" at bounding box center [751, 522] width 704 height 40
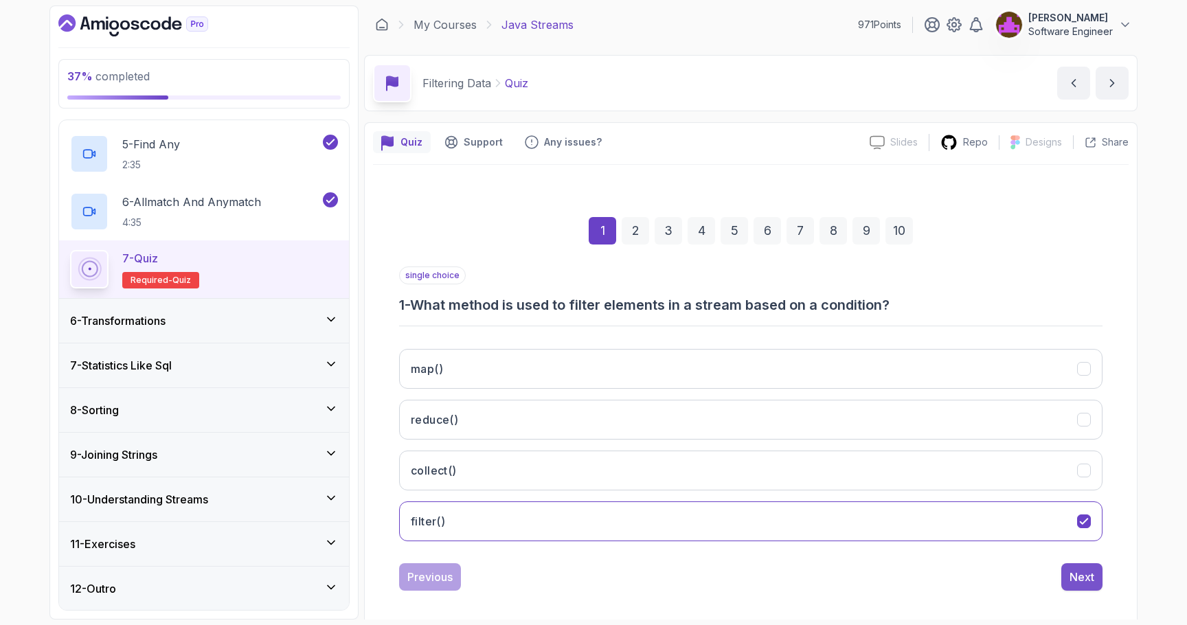
click at [747, 582] on div "Next" at bounding box center [1082, 577] width 25 height 16
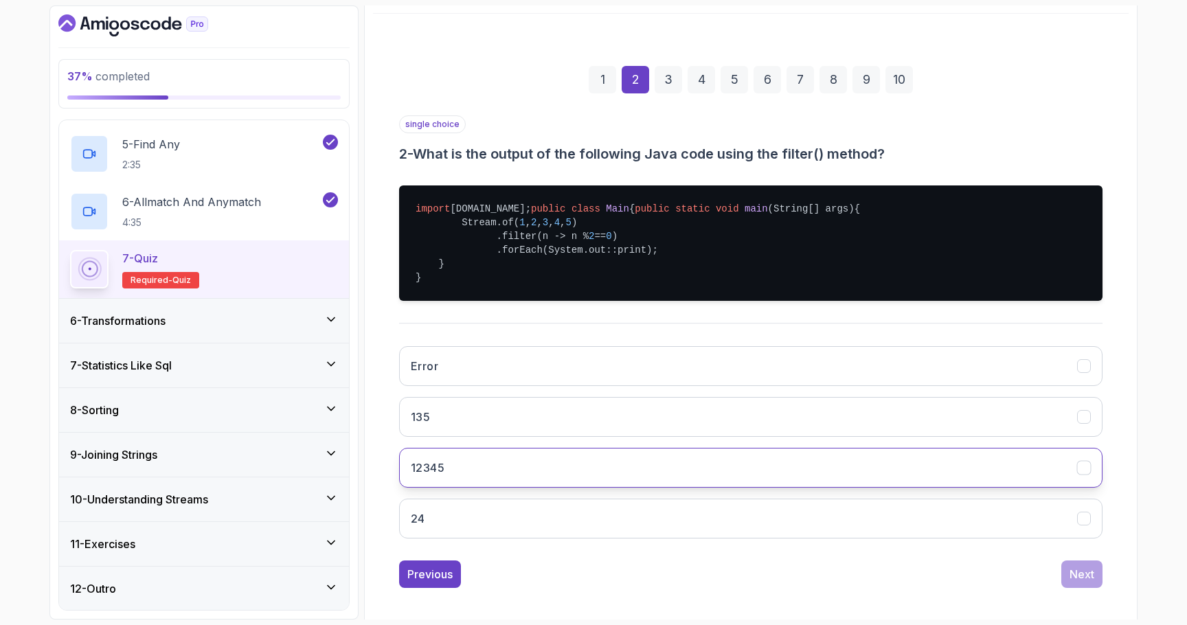
scroll to position [162, 0]
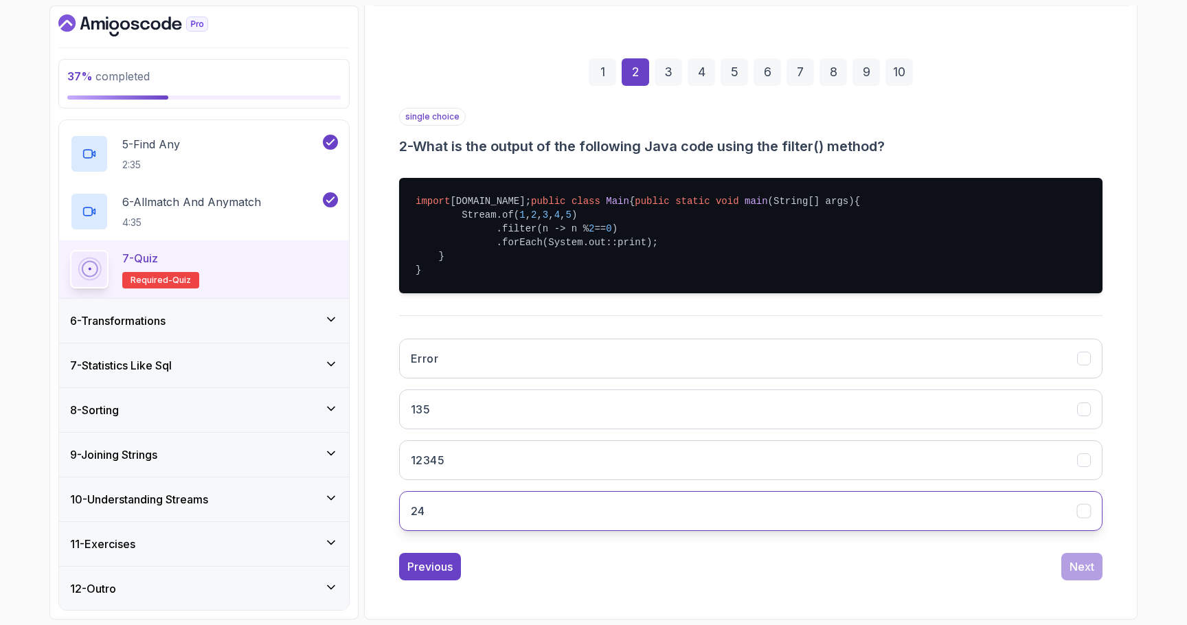
click at [456, 531] on button "24" at bounding box center [751, 511] width 704 height 40
click at [747, 575] on div "Next" at bounding box center [1082, 567] width 25 height 16
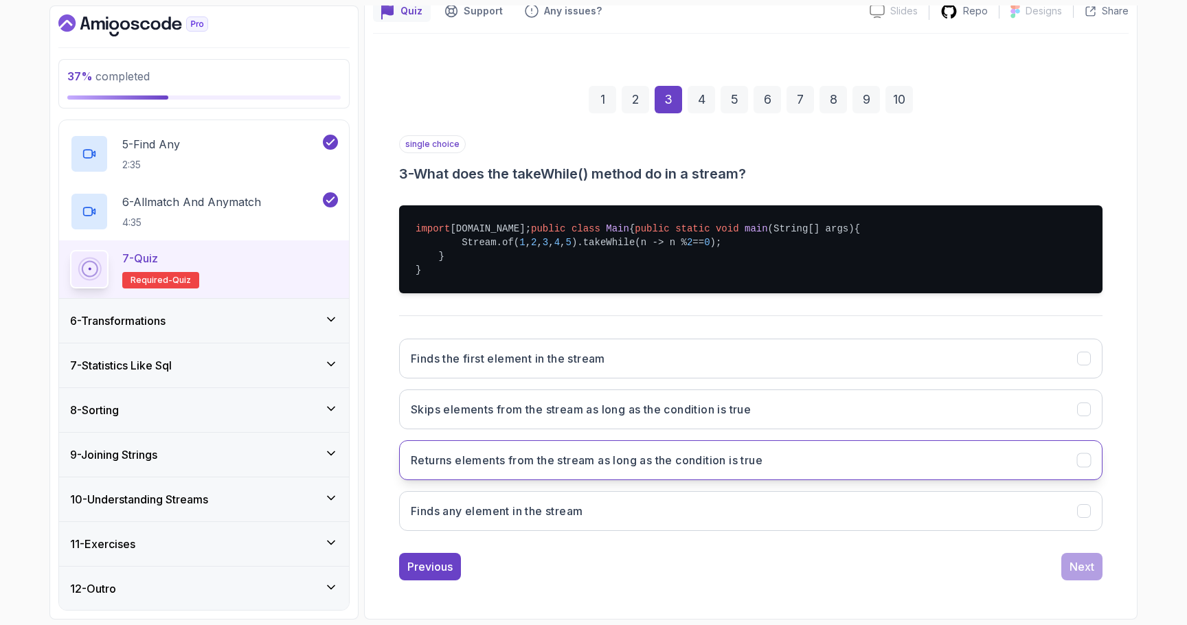
click at [483, 469] on h3 "Returns elements from the stream as long as the condition is true" at bounding box center [587, 460] width 352 height 16
click at [747, 575] on div "Next" at bounding box center [1082, 567] width 25 height 16
click at [519, 469] on h3 "Skips elements from the stream as long as the condition is true" at bounding box center [581, 460] width 340 height 16
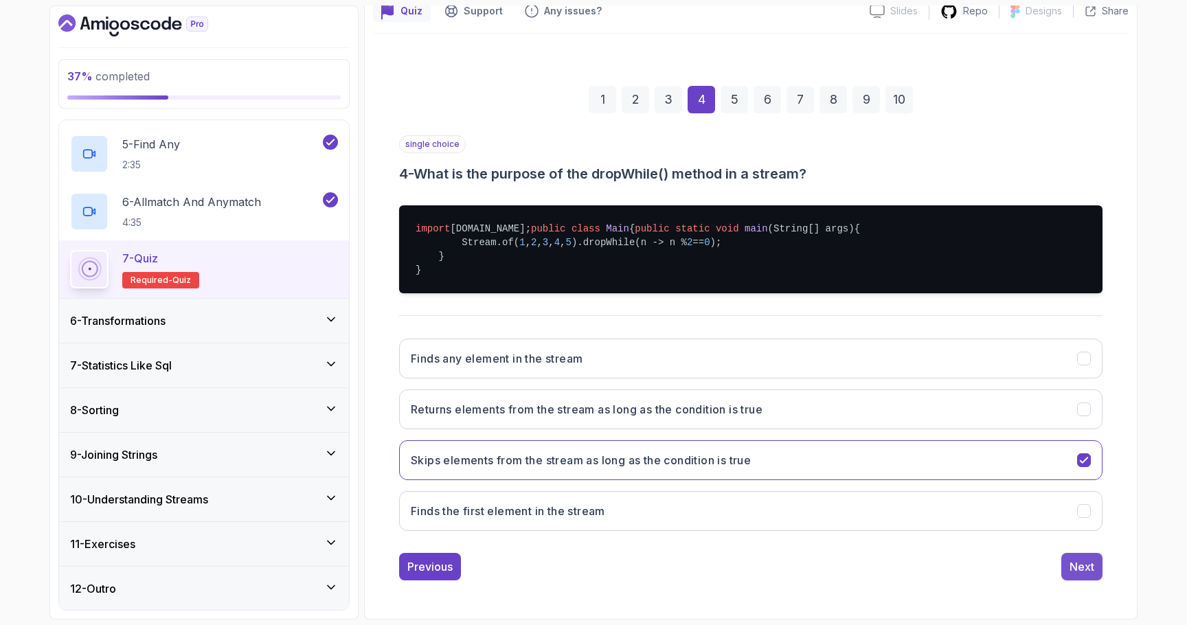
click at [747, 572] on button "Next" at bounding box center [1082, 566] width 41 height 27
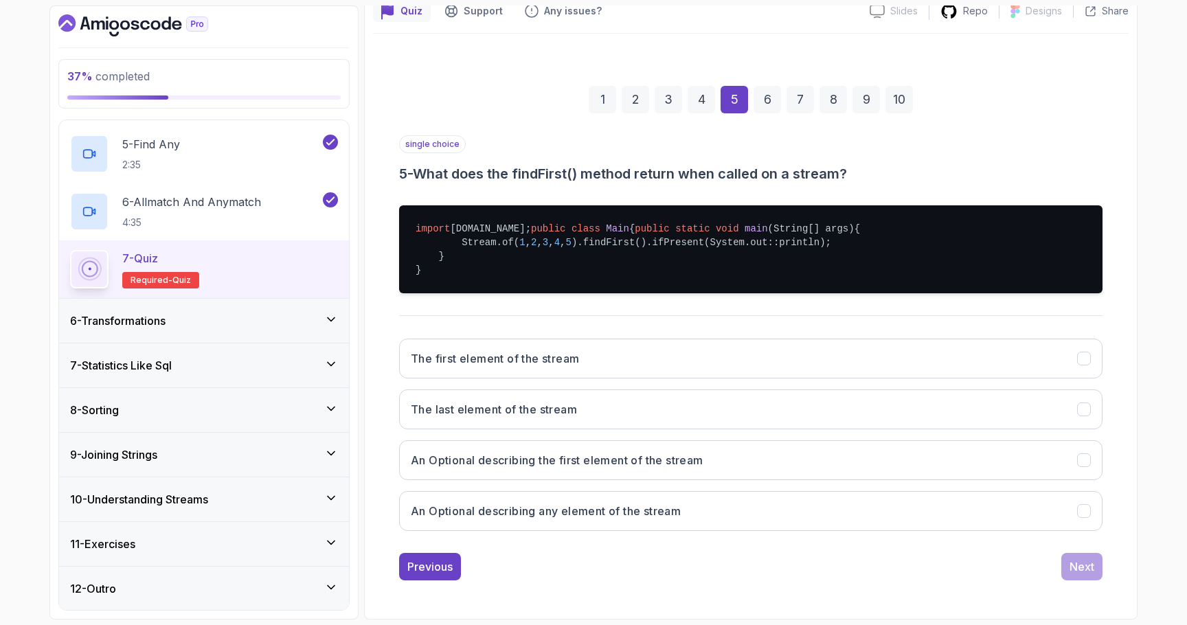
click at [633, 86] on div "2" at bounding box center [635, 99] width 27 height 27
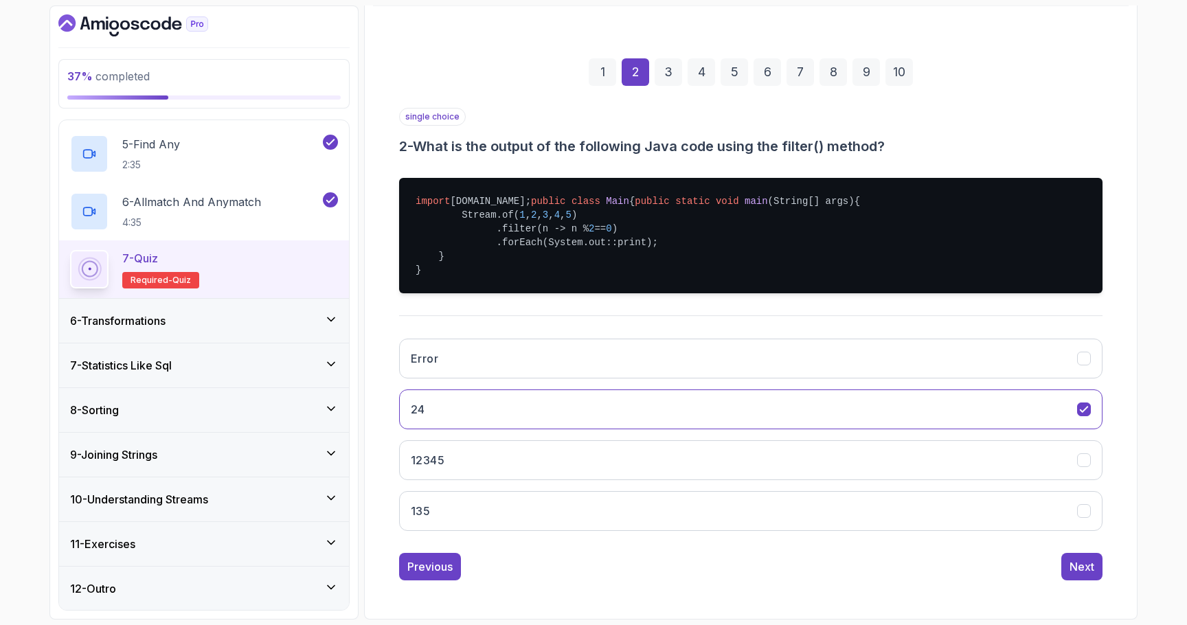
click at [685, 65] on div "1 2 3 4 5 6 7 8 9 10" at bounding box center [751, 71] width 704 height 71
click at [673, 68] on div "3" at bounding box center [668, 71] width 27 height 27
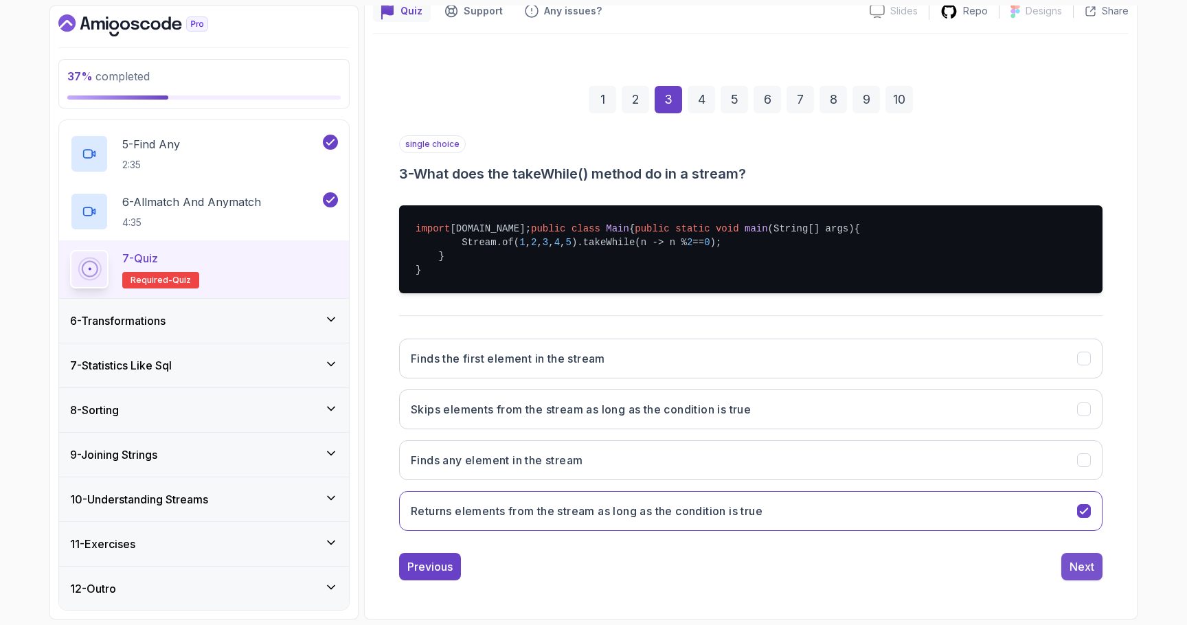
click at [747, 570] on div "Next" at bounding box center [1082, 567] width 25 height 16
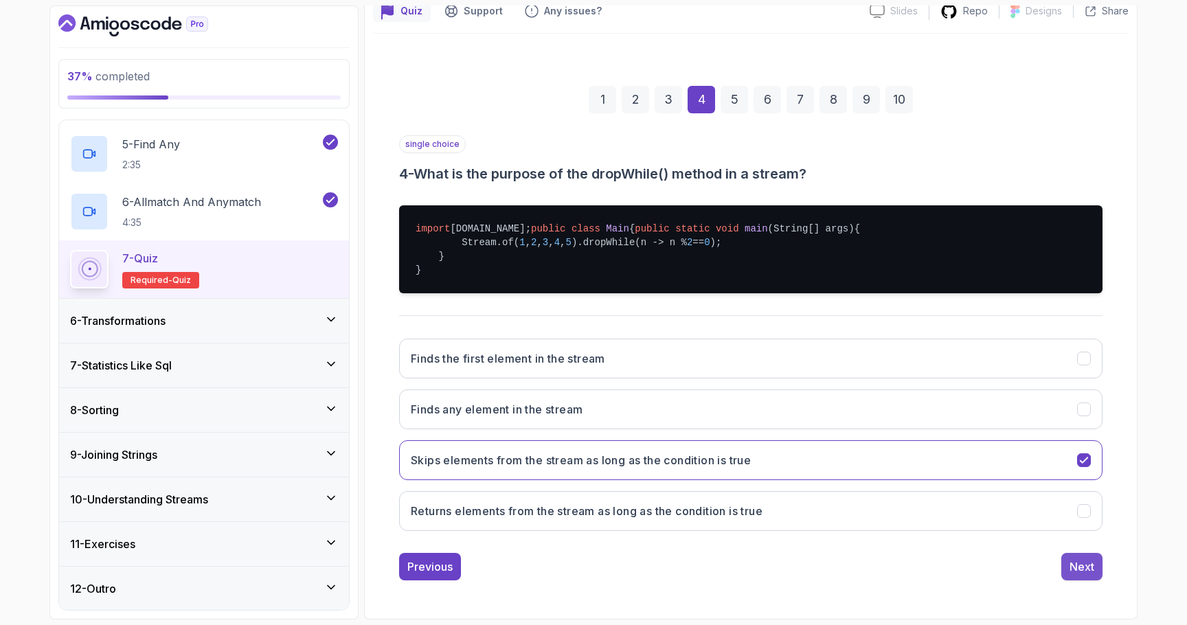
click at [747, 575] on div "Next" at bounding box center [1082, 567] width 25 height 16
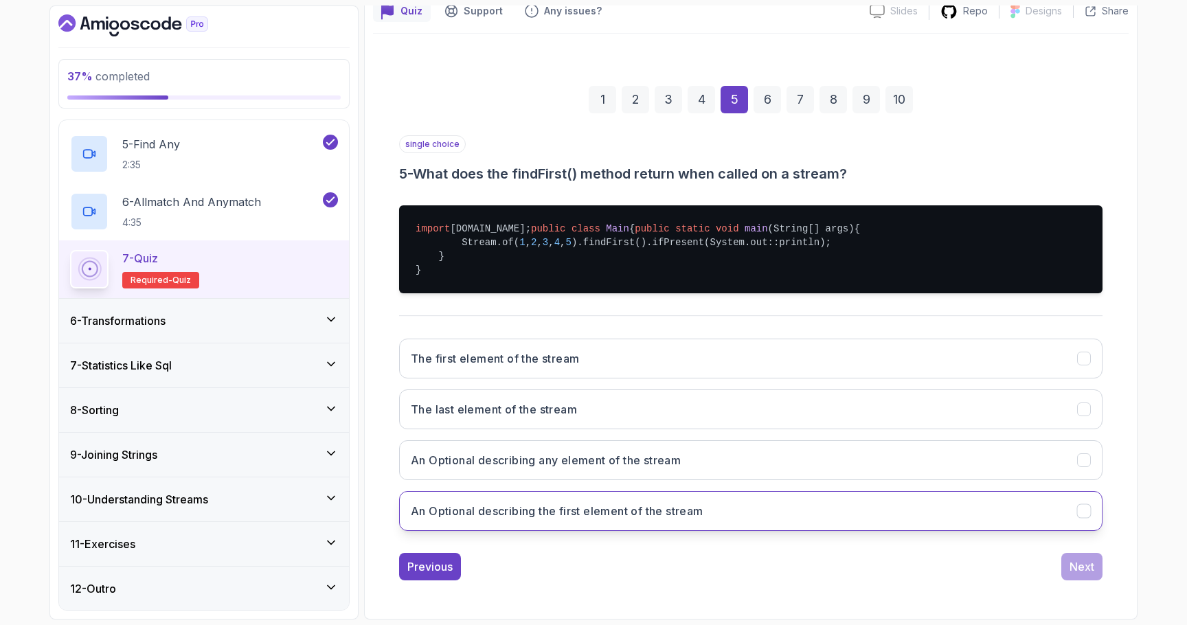
click at [521, 519] on h3 "An Optional describing the first element of the stream" at bounding box center [557, 511] width 293 height 16
click at [747, 575] on div "Next" at bounding box center [1082, 567] width 25 height 16
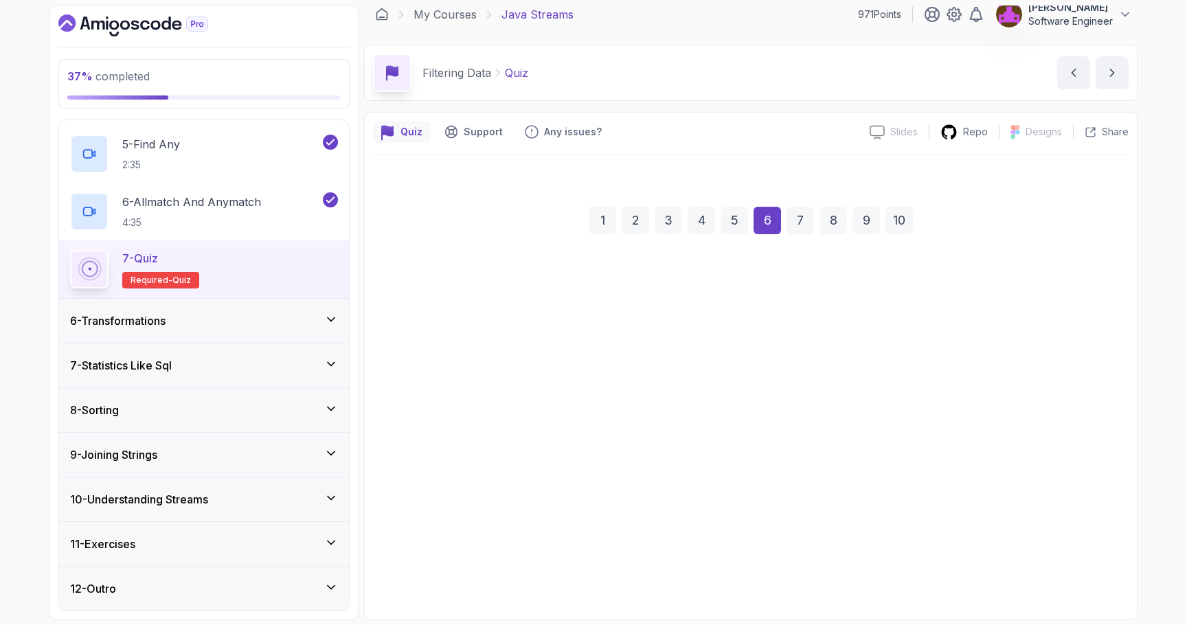
scroll to position [10, 0]
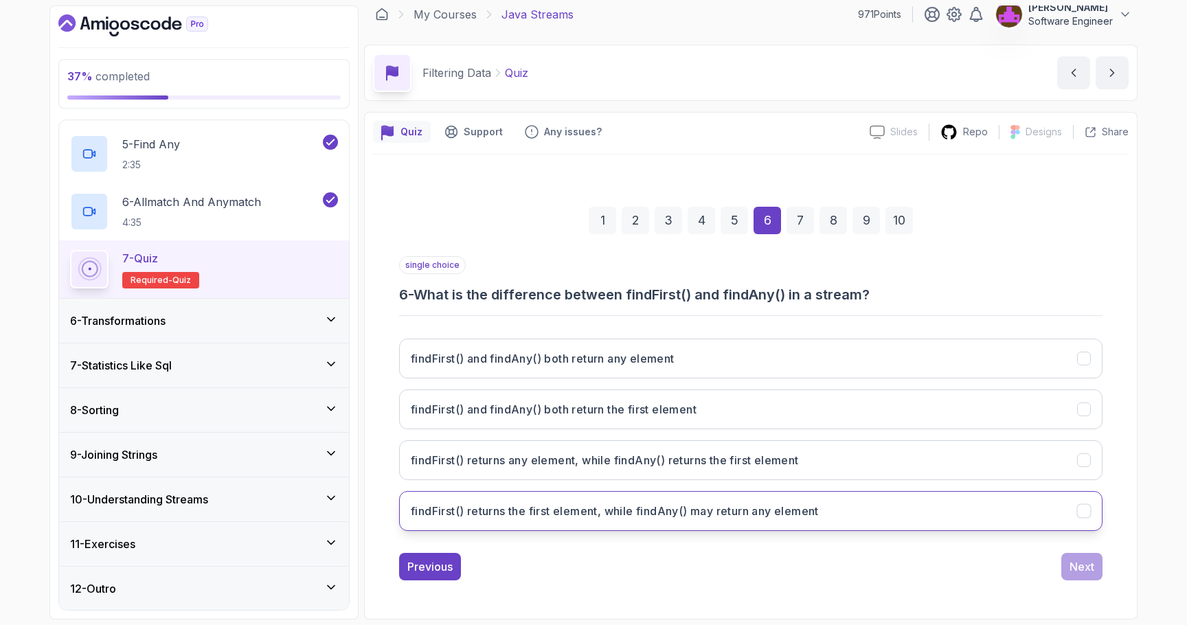
click at [552, 513] on h3 "findFirst() returns the first element, while findAny() may return any element" at bounding box center [615, 511] width 408 height 16
click at [747, 563] on div "Next" at bounding box center [1082, 567] width 25 height 16
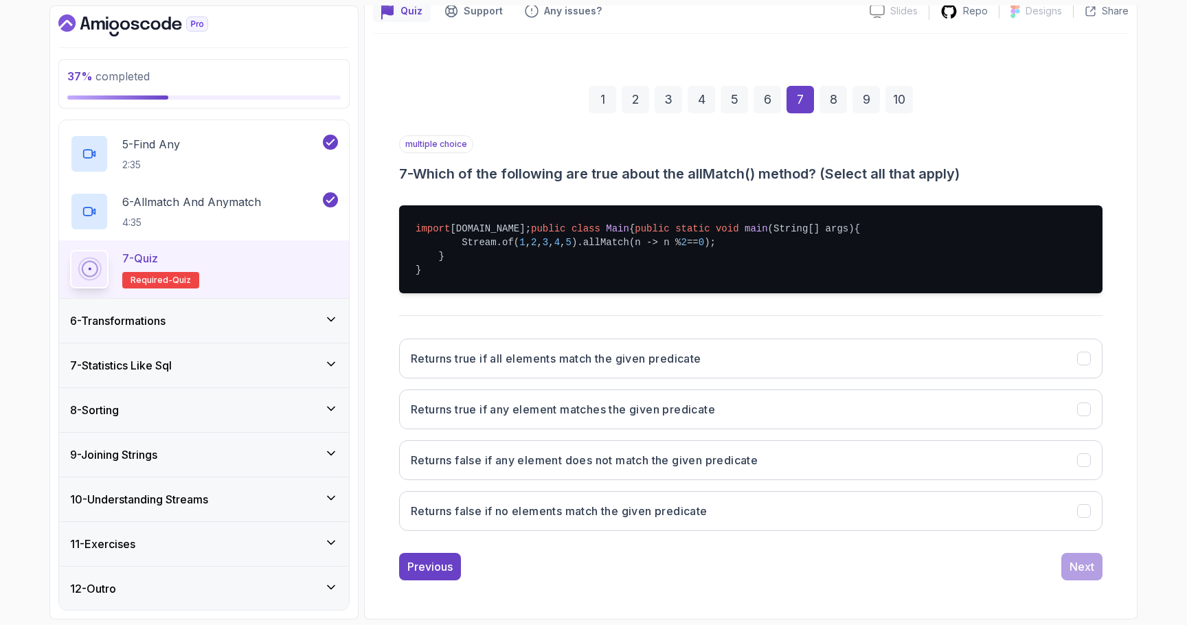
scroll to position [172, 0]
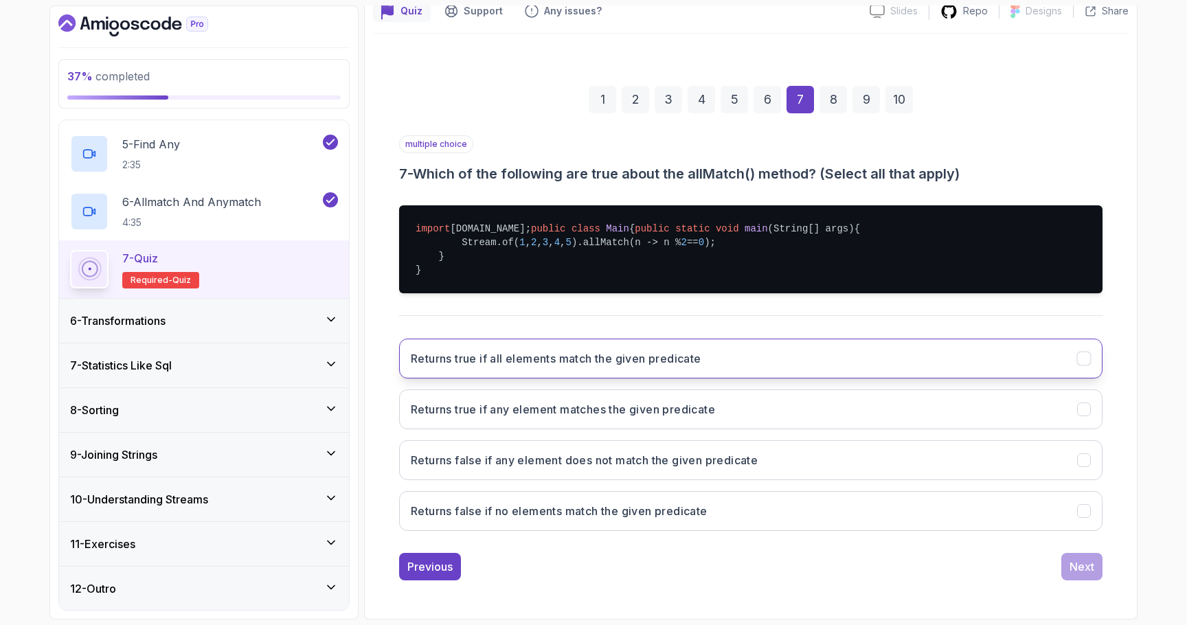
click at [558, 372] on button "Returns true if all elements match the given predicate" at bounding box center [751, 359] width 704 height 40
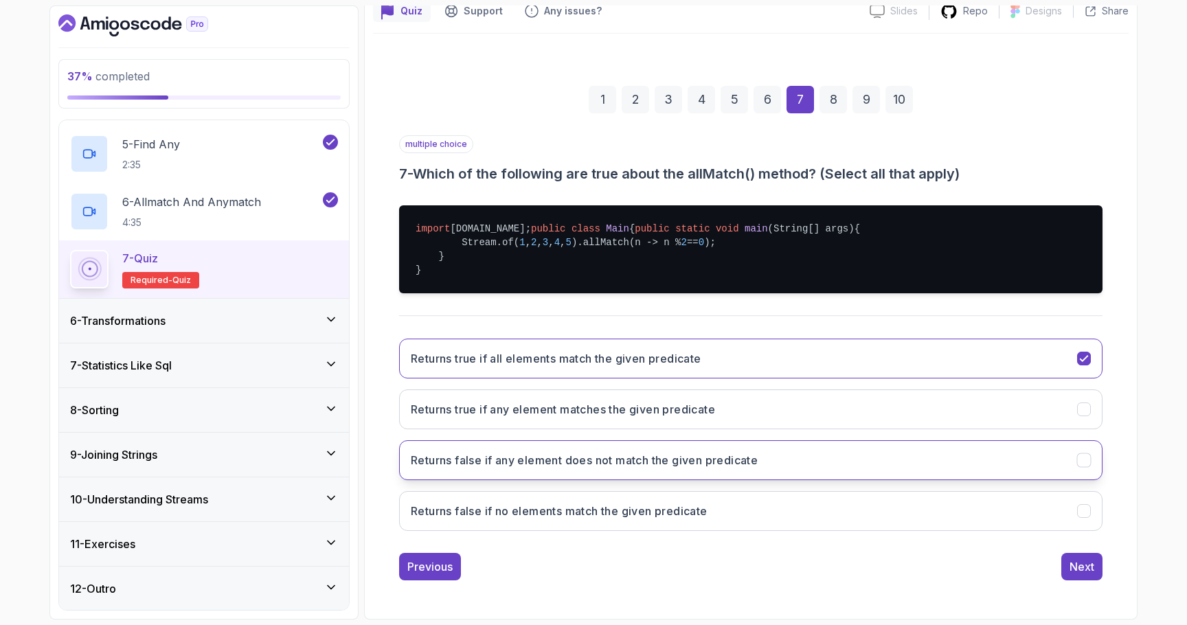
scroll to position [168, 0]
click at [525, 464] on h3 "Returns false if any element does not match the given predicate" at bounding box center [584, 460] width 347 height 16
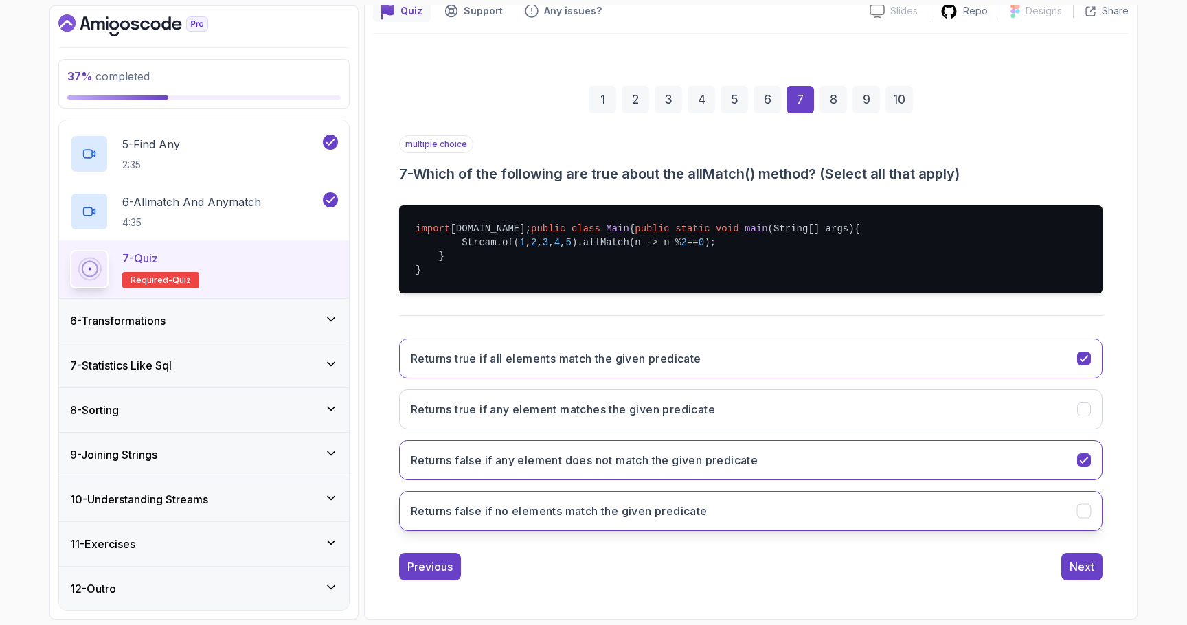
click at [563, 519] on h3 "Returns false if no elements match the given predicate" at bounding box center [559, 511] width 297 height 16
click at [747, 572] on div "Next" at bounding box center [1082, 567] width 25 height 16
click at [502, 512] on h3 "Returns true if any element matches the given predicate" at bounding box center [563, 511] width 304 height 16
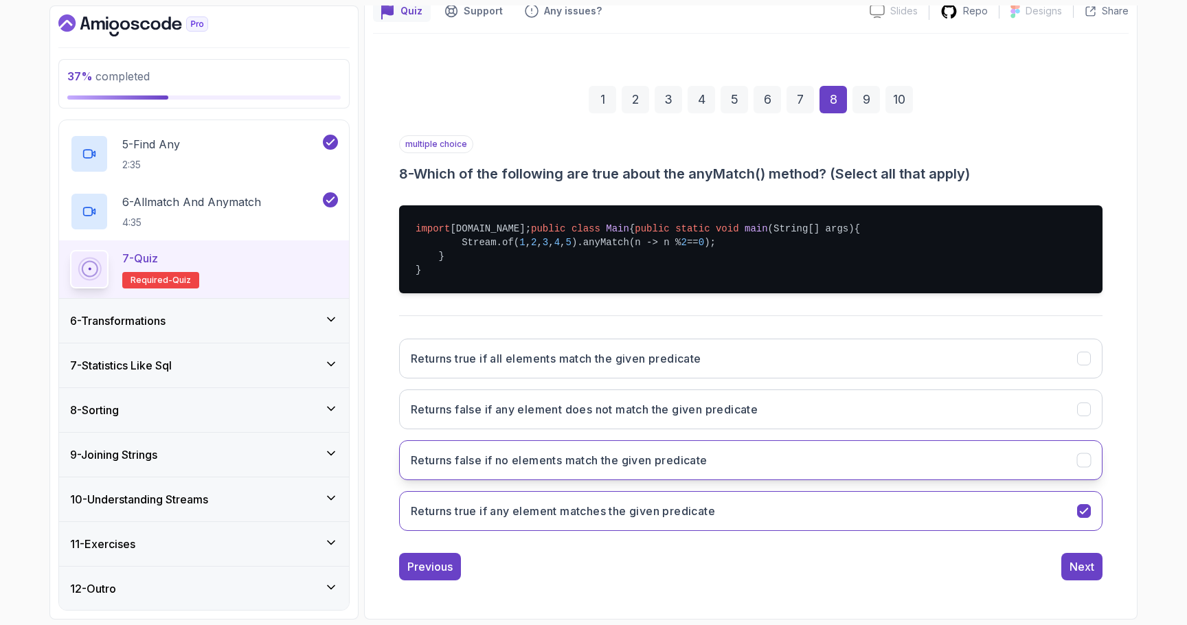
click at [497, 468] on h3 "Returns false if no elements match the given predicate" at bounding box center [559, 460] width 297 height 16
click at [747, 581] on button "Next" at bounding box center [1082, 566] width 41 height 27
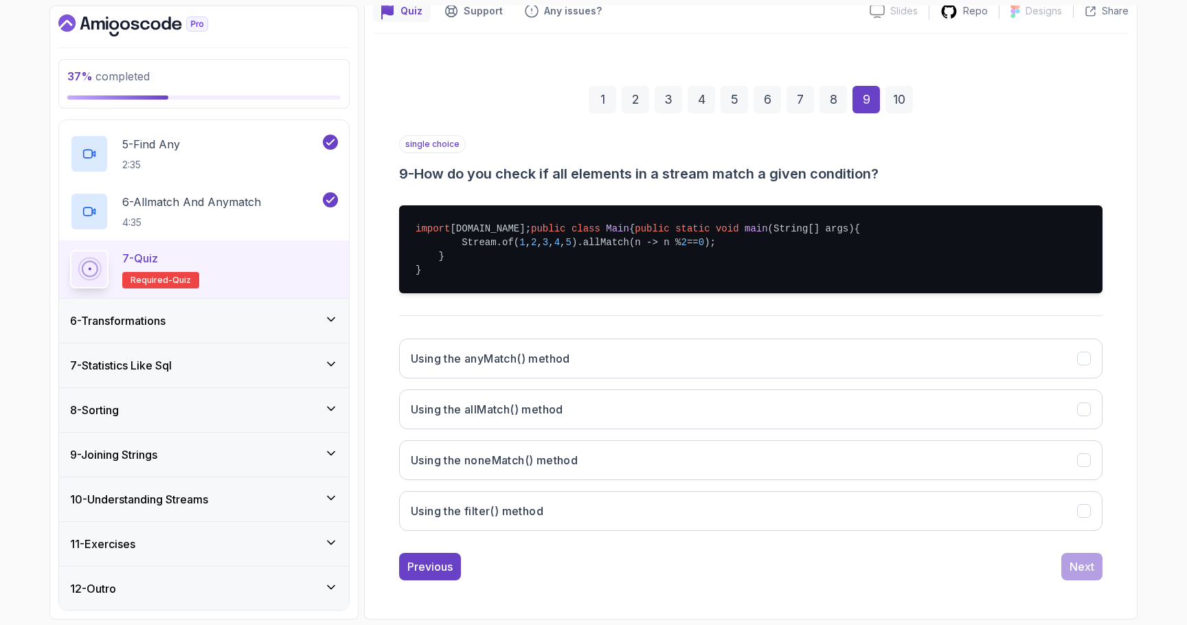
scroll to position [172, 0]
click at [515, 412] on h3 "Using the allMatch() method" at bounding box center [487, 409] width 153 height 16
click at [747, 567] on div "Next" at bounding box center [1082, 567] width 25 height 16
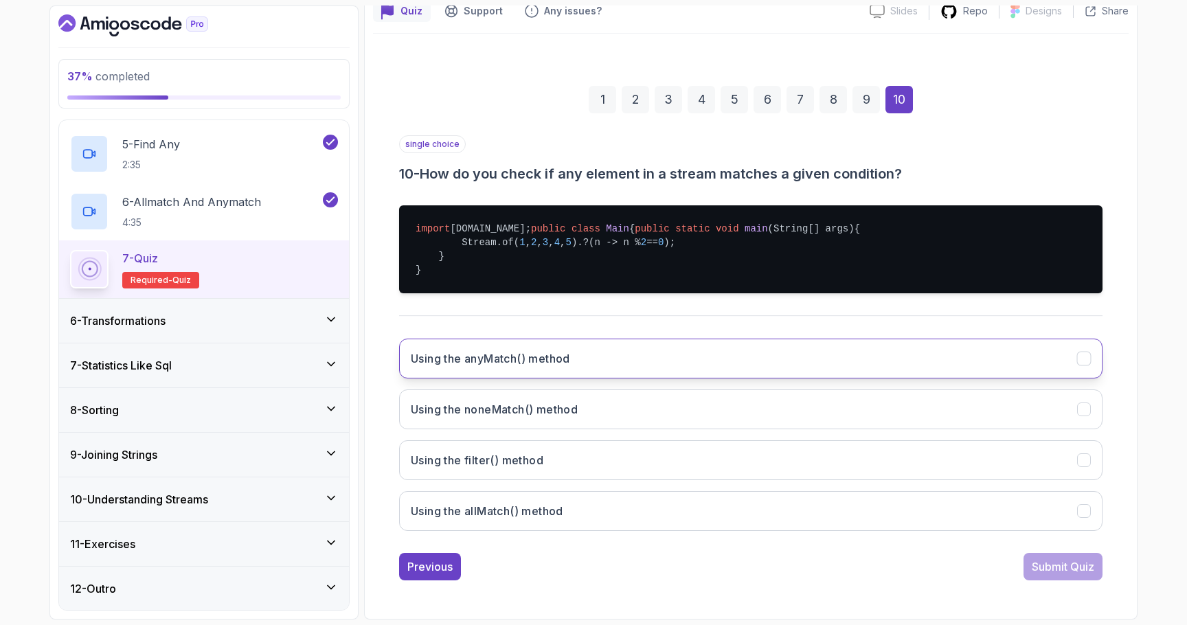
click at [536, 355] on h3 "Using the anyMatch() method" at bounding box center [490, 358] width 159 height 16
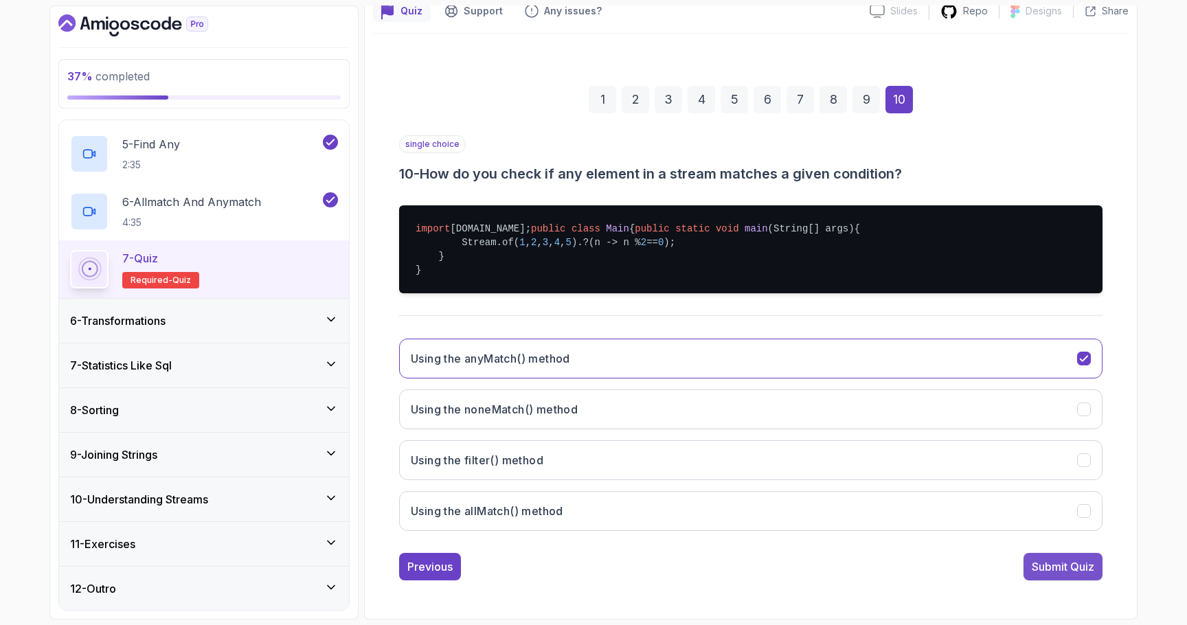
click at [747, 565] on div "Submit Quiz" at bounding box center [1063, 567] width 63 height 16
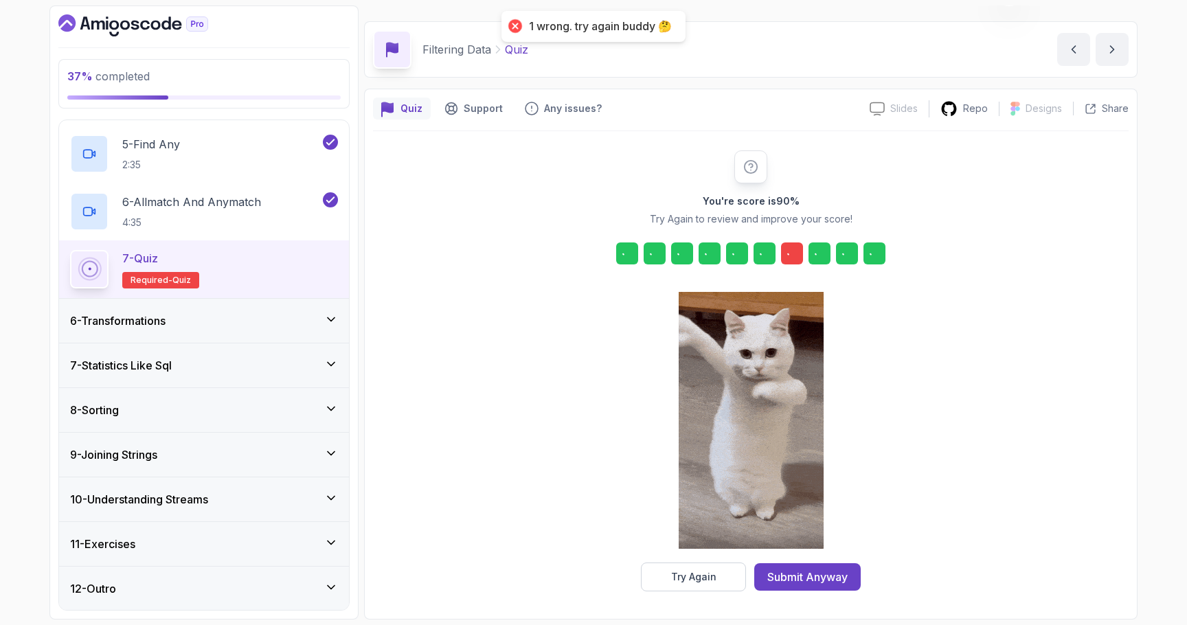
scroll to position [34, 0]
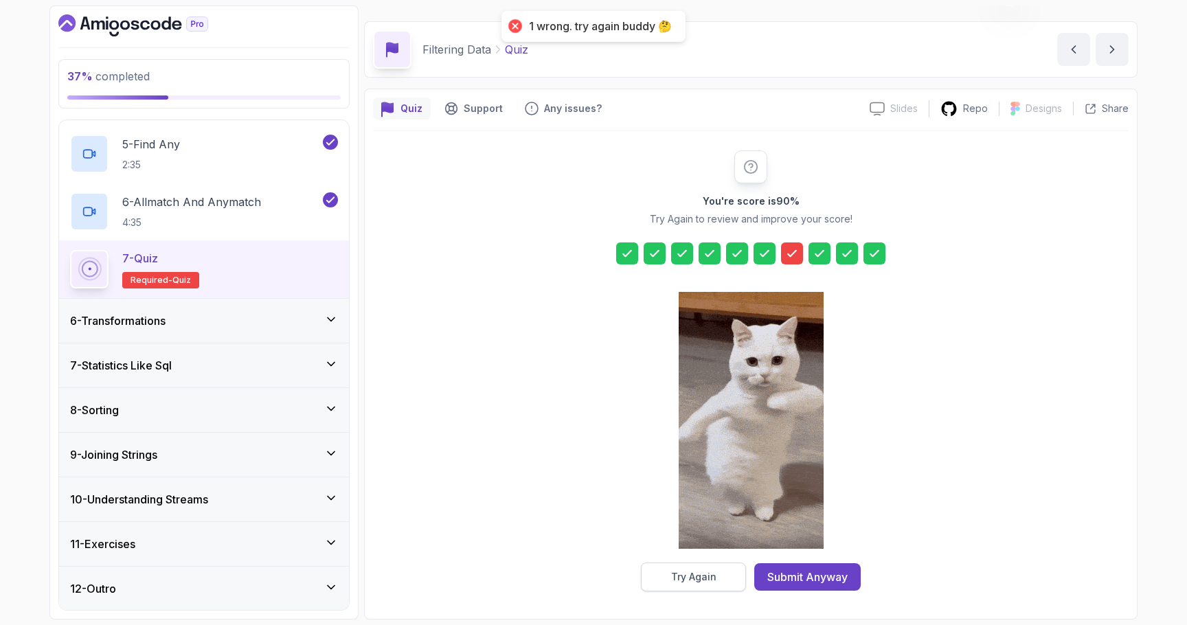
click at [701, 572] on div "Try Again" at bounding box center [693, 577] width 45 height 14
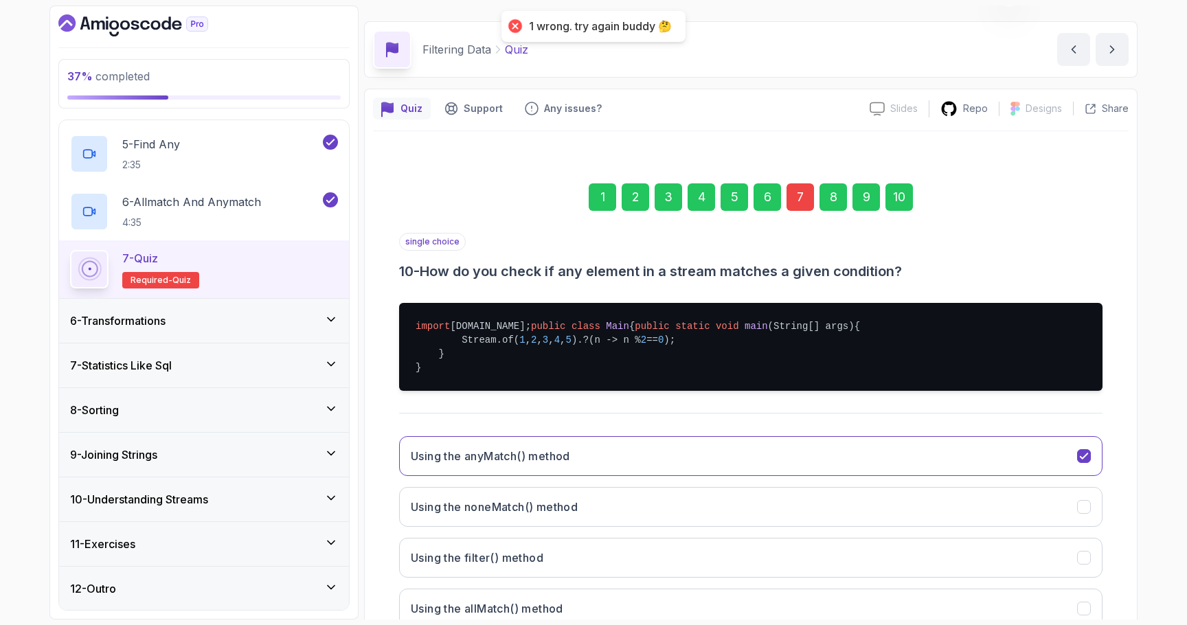
click at [747, 194] on div "7" at bounding box center [800, 196] width 27 height 27
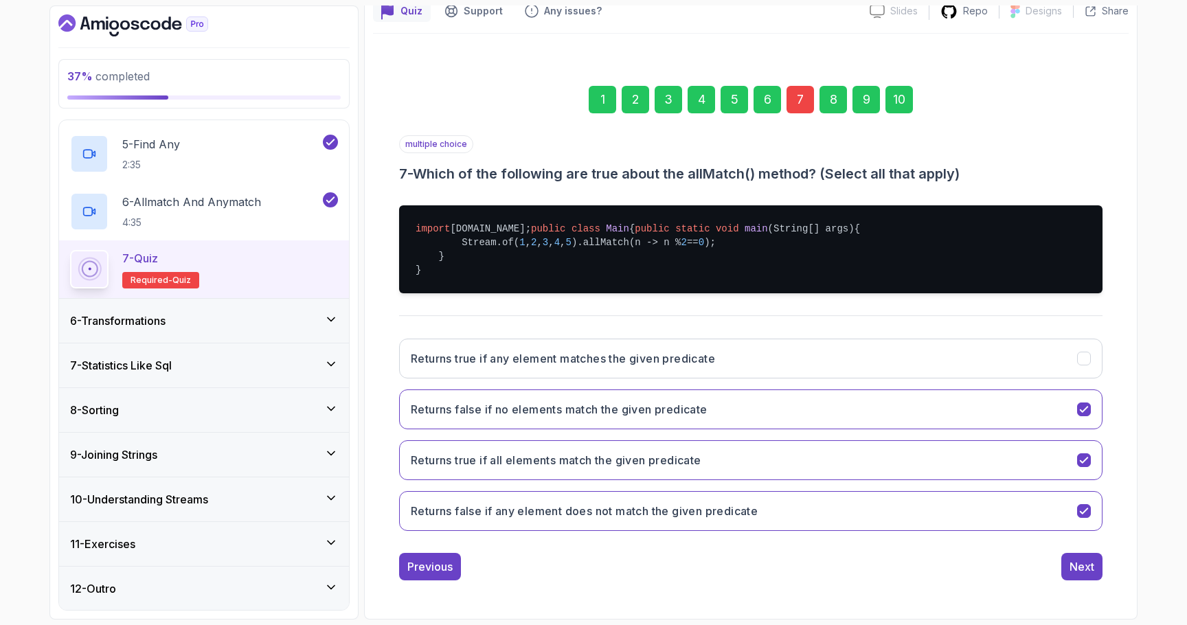
scroll to position [172, 0]
click at [627, 409] on h3 "Returns false if no elements match the given predicate" at bounding box center [559, 409] width 297 height 16
click at [747, 578] on button "Next" at bounding box center [1082, 566] width 41 height 27
click at [747, 86] on div "10" at bounding box center [899, 99] width 27 height 27
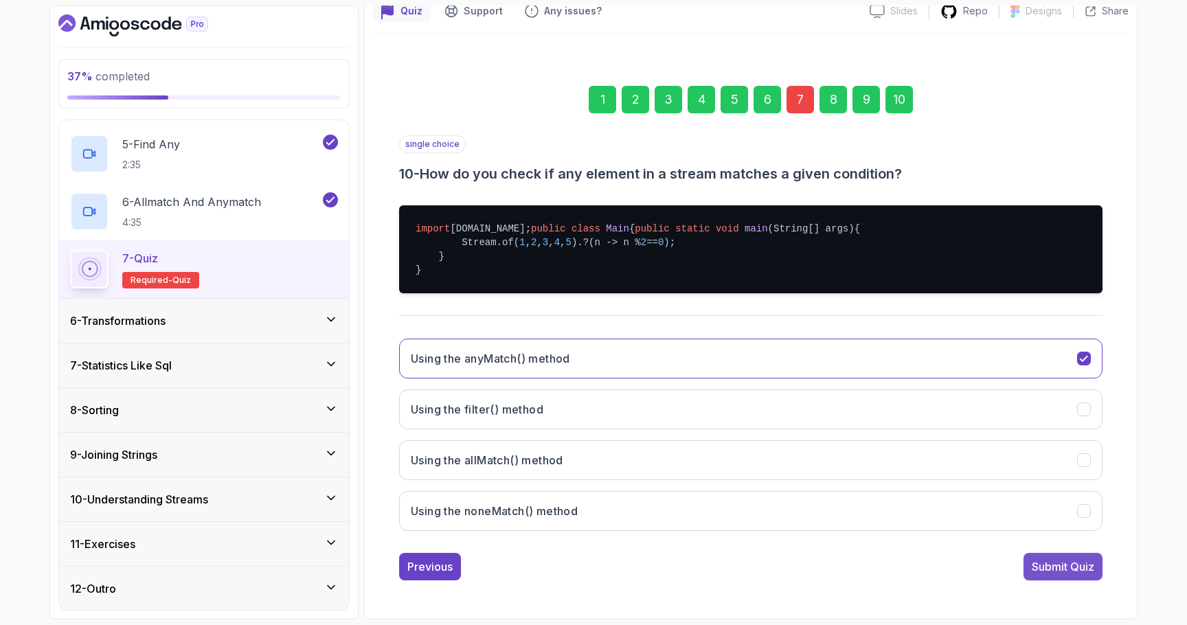
click at [747, 569] on div "Submit Quiz" at bounding box center [1063, 567] width 63 height 16
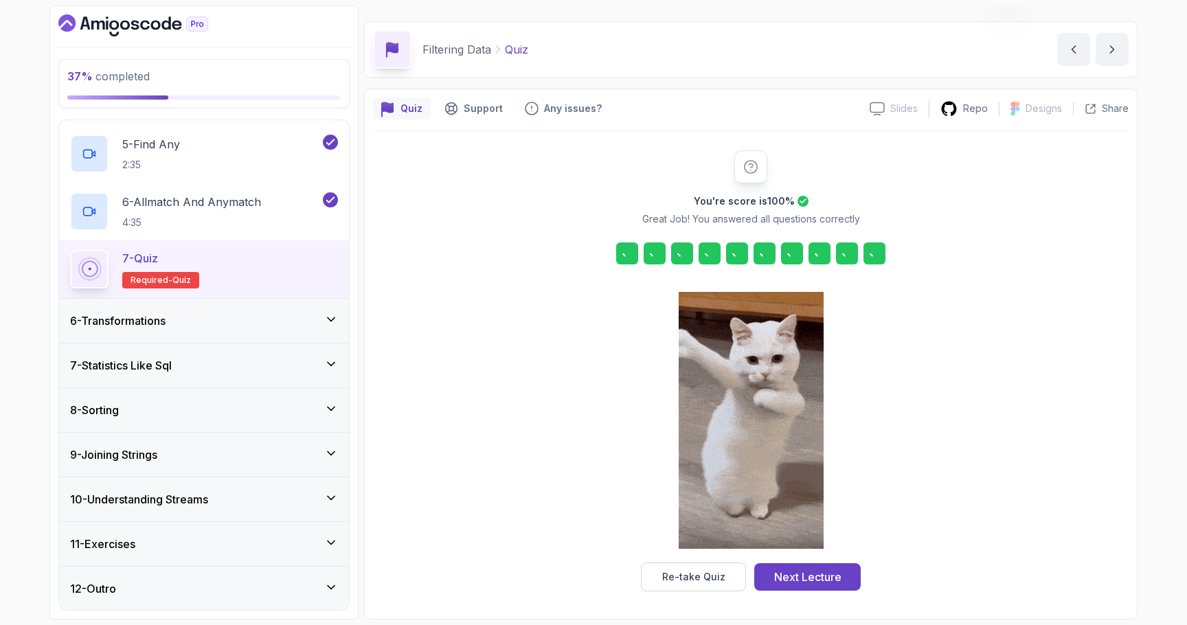
scroll to position [34, 0]
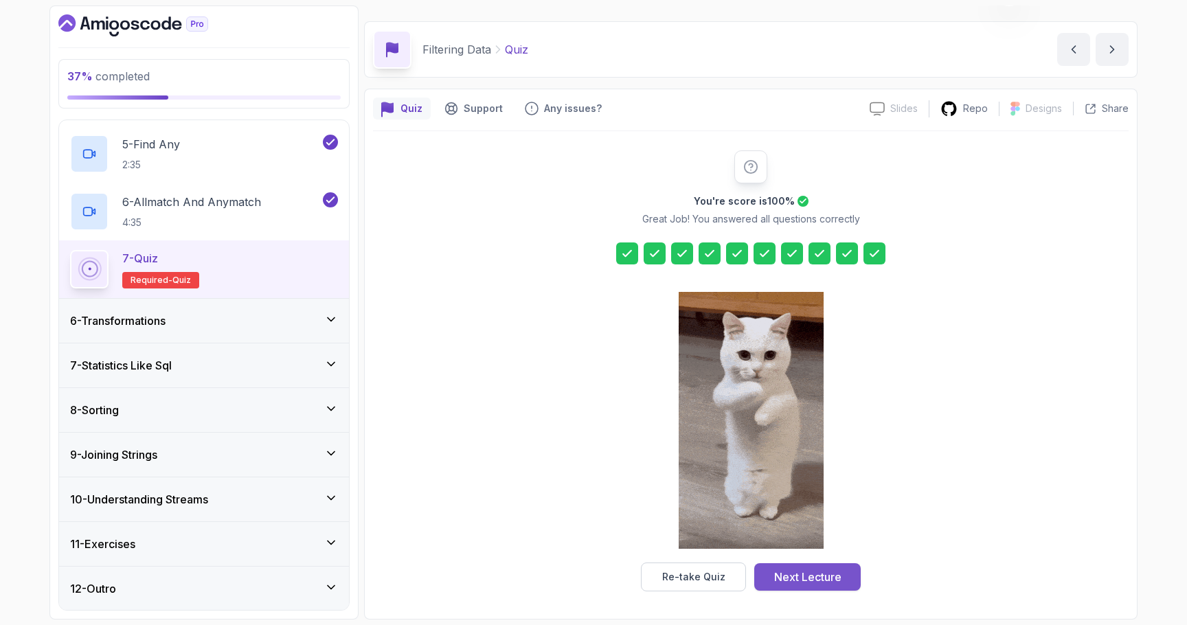
click at [747, 585] on div "Next Lecture" at bounding box center [807, 577] width 67 height 16
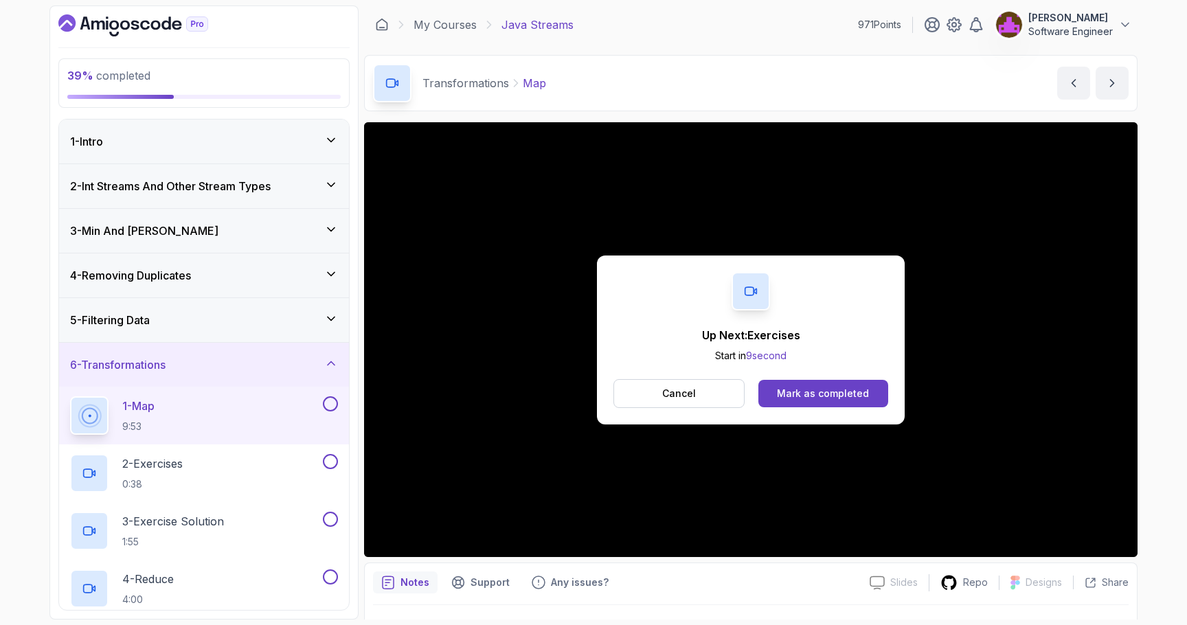
click at [715, 377] on div "Up Next: Exercises Start in 9 second Cancel Mark as completed" at bounding box center [751, 340] width 308 height 169
click at [713, 392] on button "Cancel" at bounding box center [679, 393] width 131 height 29
click at [747, 392] on div "Mark as completed" at bounding box center [823, 394] width 92 height 14
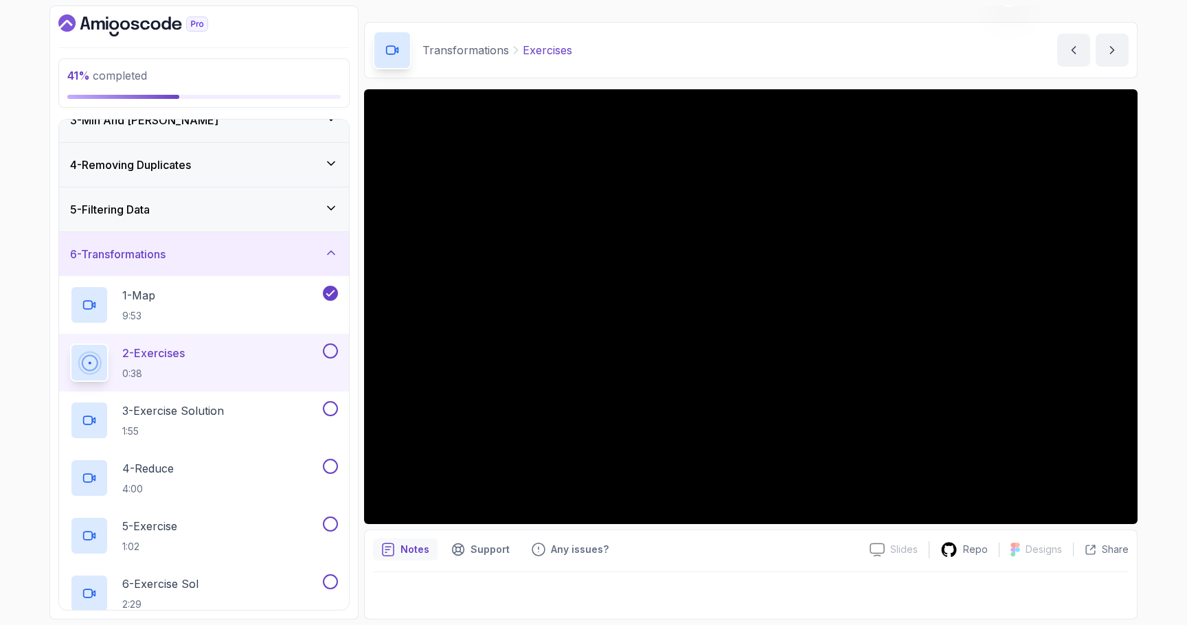
scroll to position [147, 0]
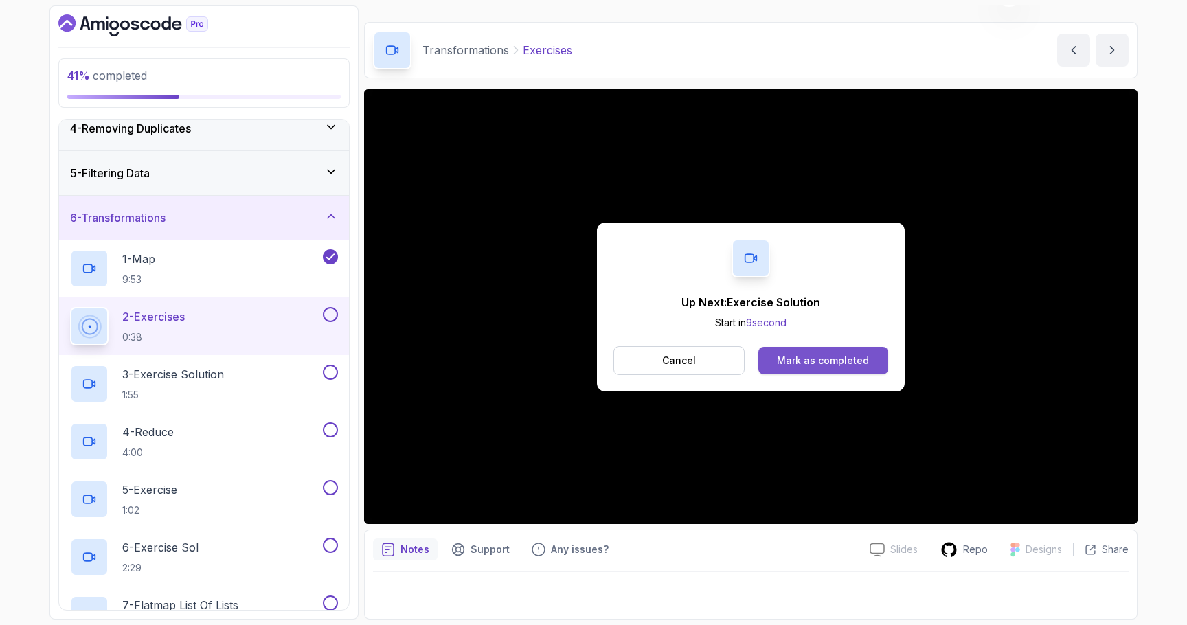
click at [747, 362] on div "Mark as completed" at bounding box center [823, 361] width 92 height 14
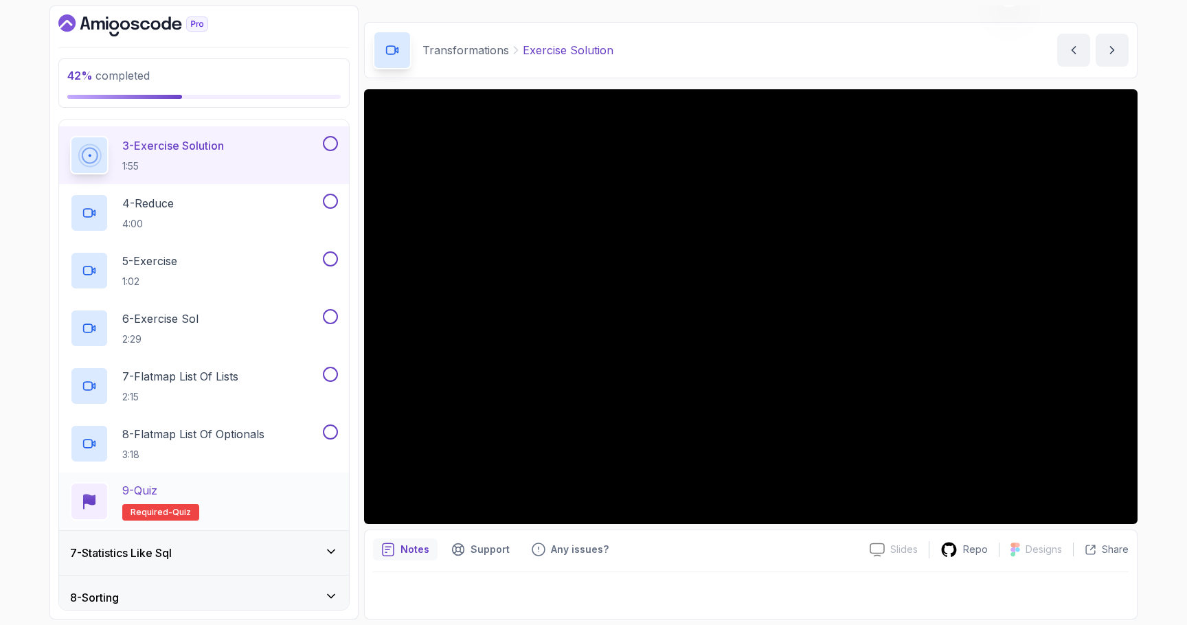
scroll to position [564, 0]
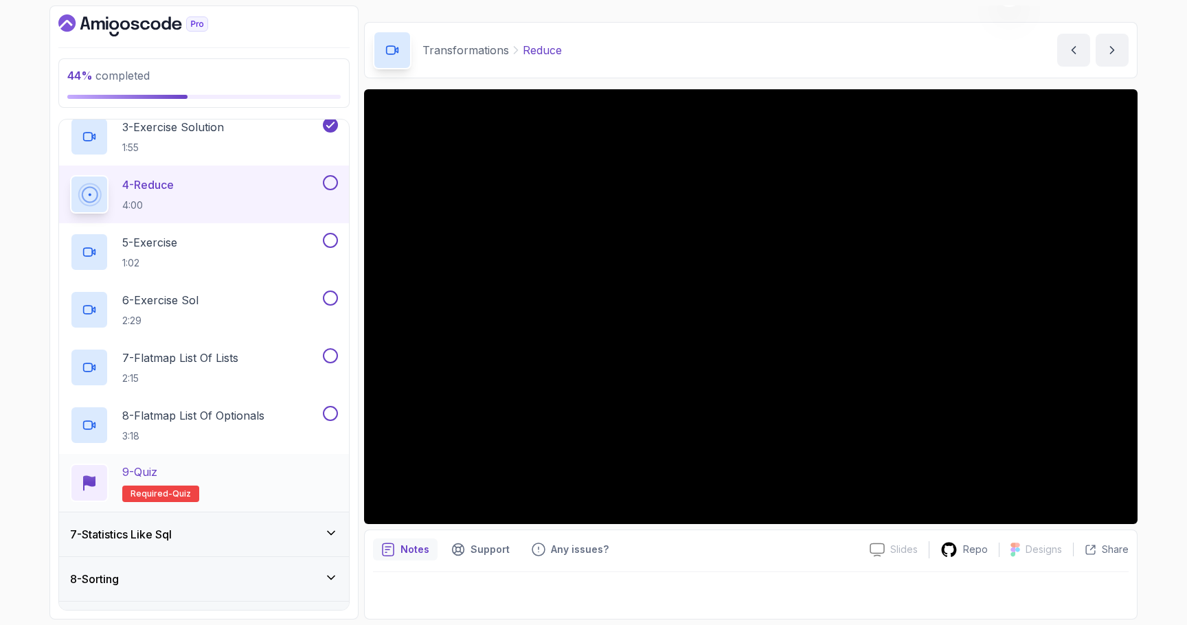
scroll to position [370, 0]
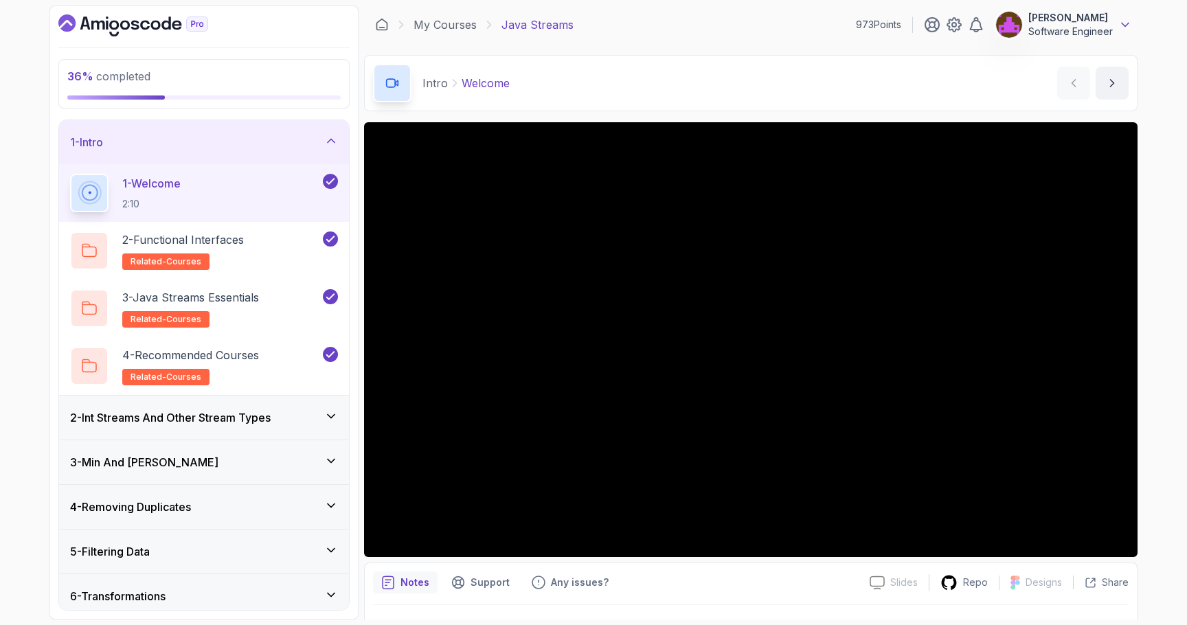
click at [1125, 29] on icon at bounding box center [1126, 25] width 14 height 14
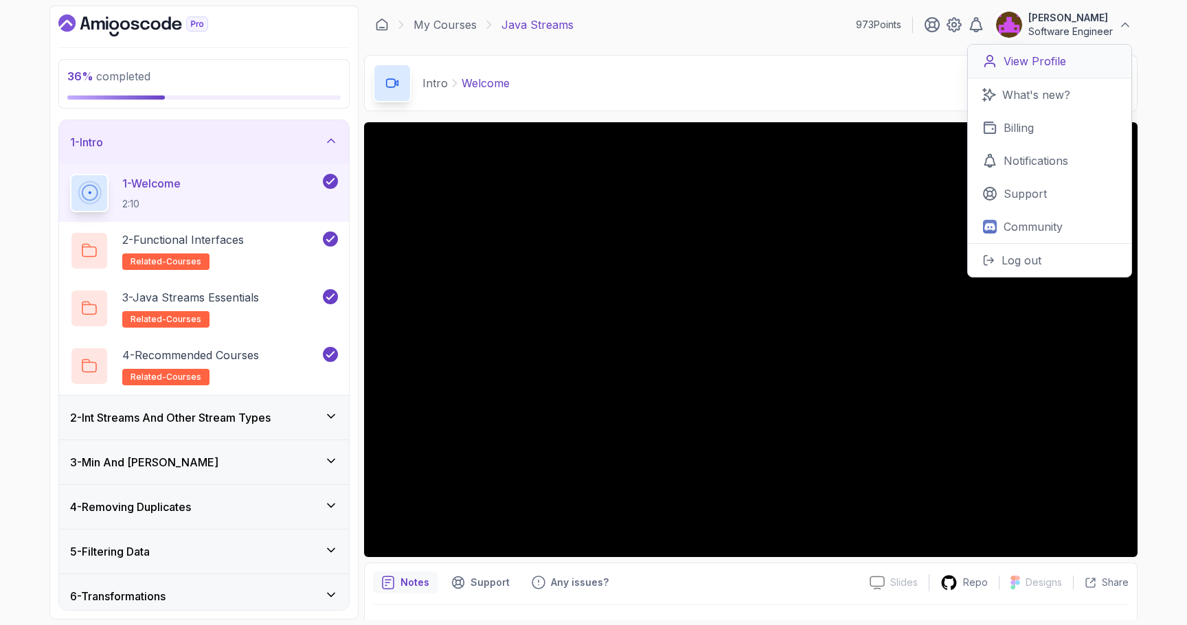
click at [1060, 58] on p "View Profile" at bounding box center [1035, 61] width 63 height 16
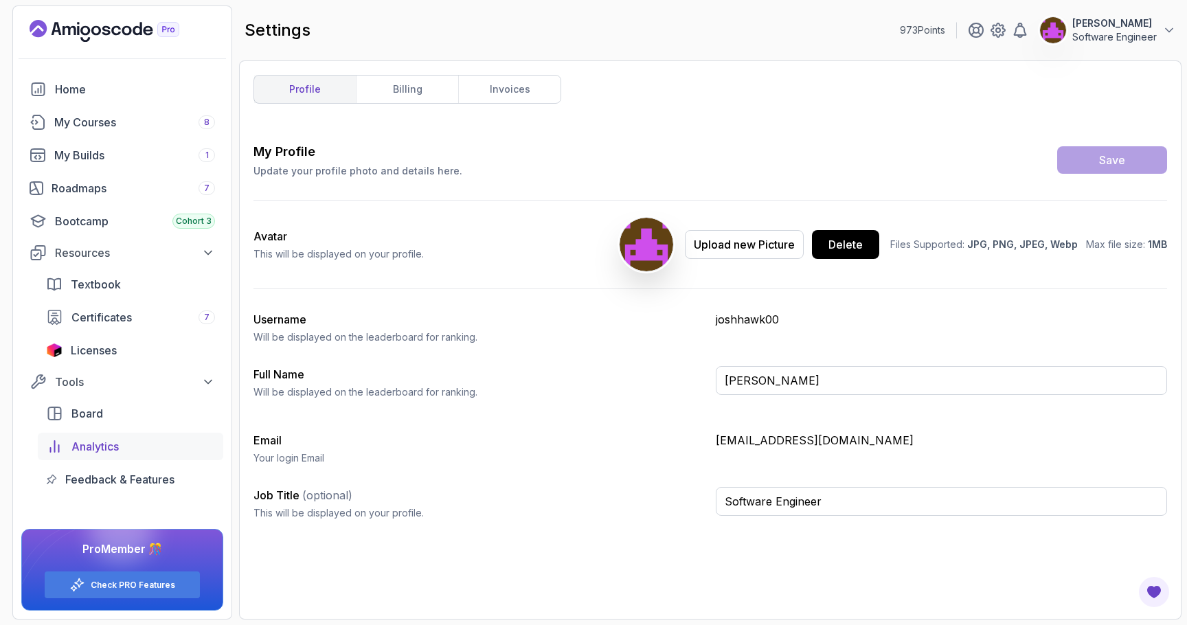
click at [142, 447] on div "Analytics" at bounding box center [143, 446] width 144 height 16
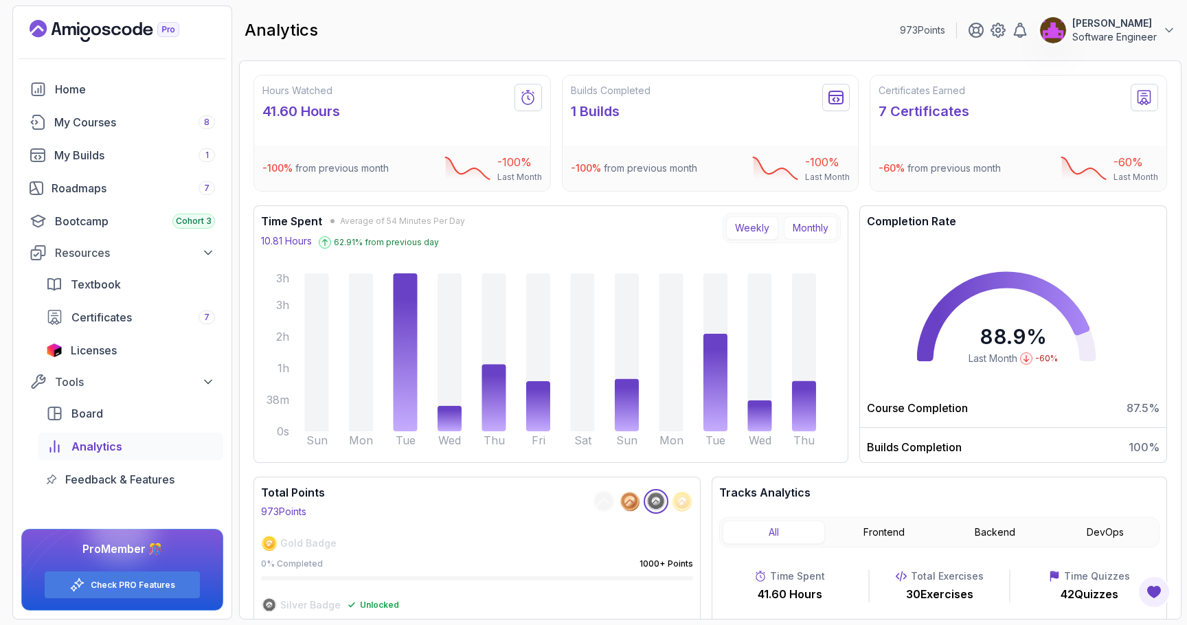
click at [802, 230] on button "Monthly" at bounding box center [811, 227] width 54 height 23
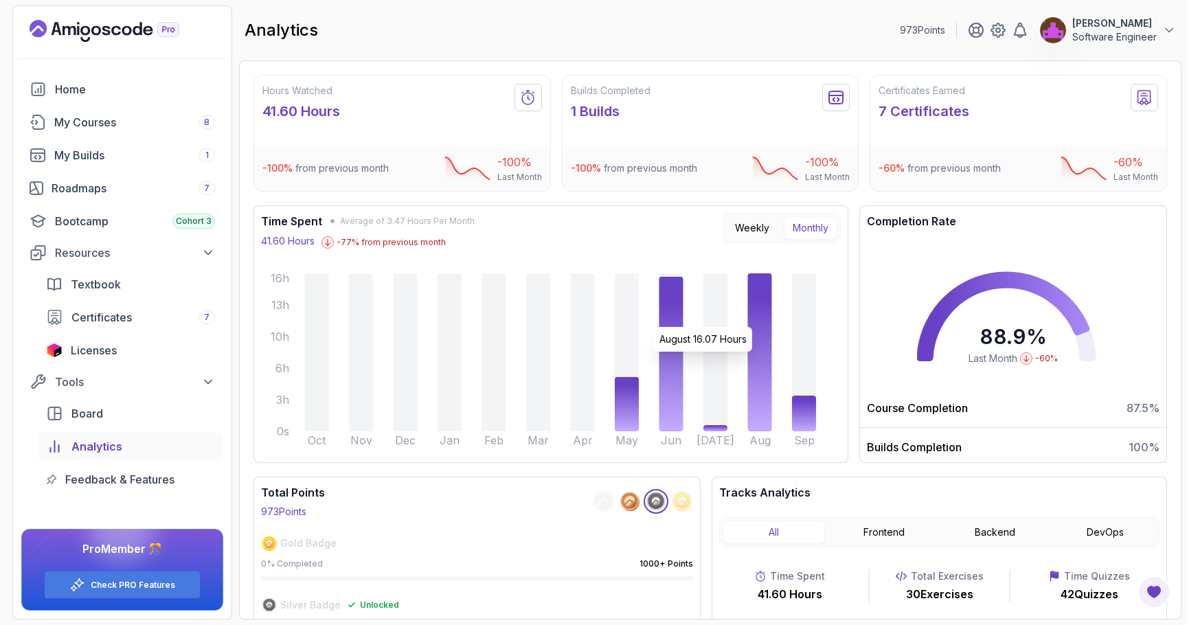
click at [755, 320] on icon at bounding box center [760, 352] width 24 height 158
click at [752, 227] on button "Weekly" at bounding box center [752, 227] width 52 height 23
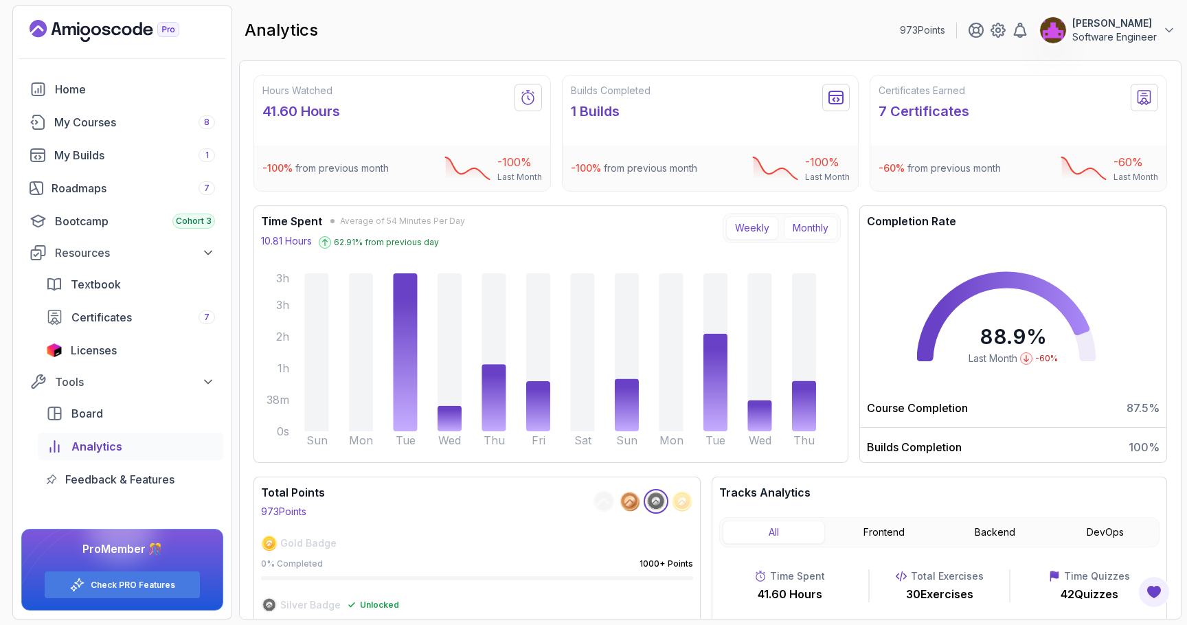
click at [816, 232] on button "Monthly" at bounding box center [811, 227] width 54 height 23
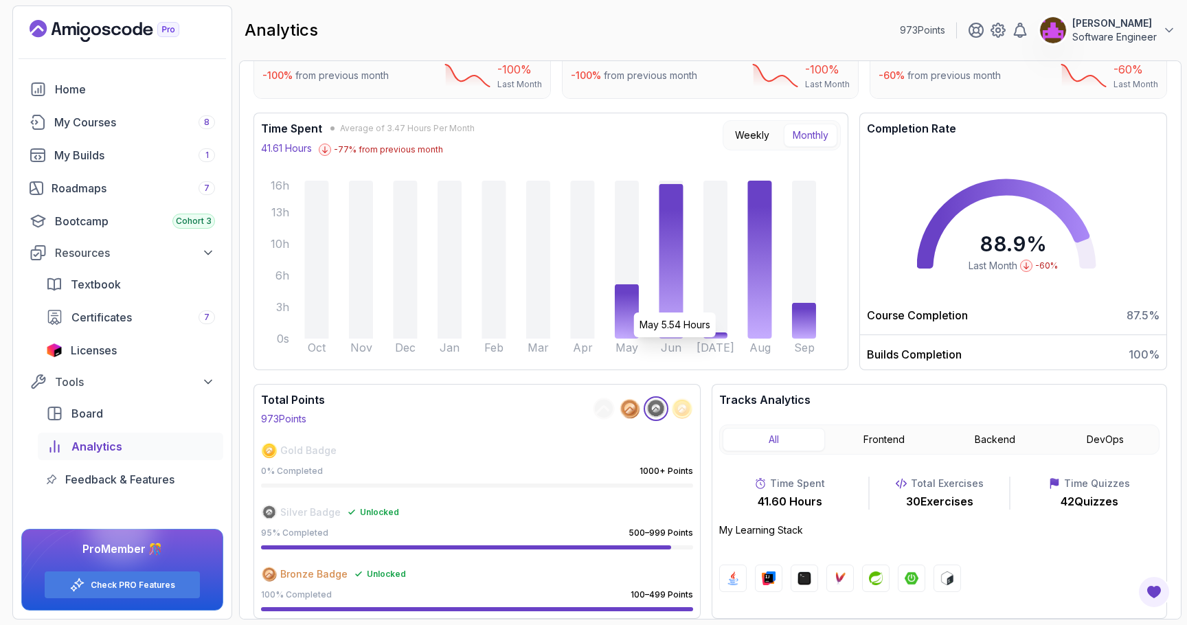
scroll to position [78, 0]
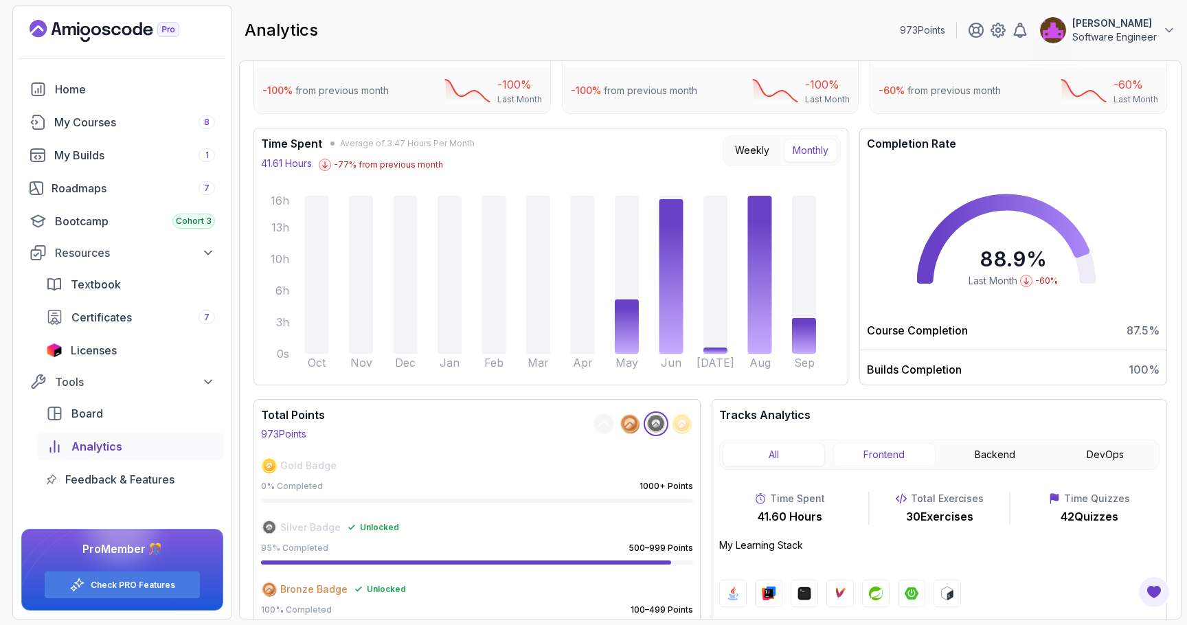
click at [906, 451] on button "Frontend" at bounding box center [884, 454] width 102 height 23
click at [972, 457] on button "Backend" at bounding box center [995, 454] width 102 height 23
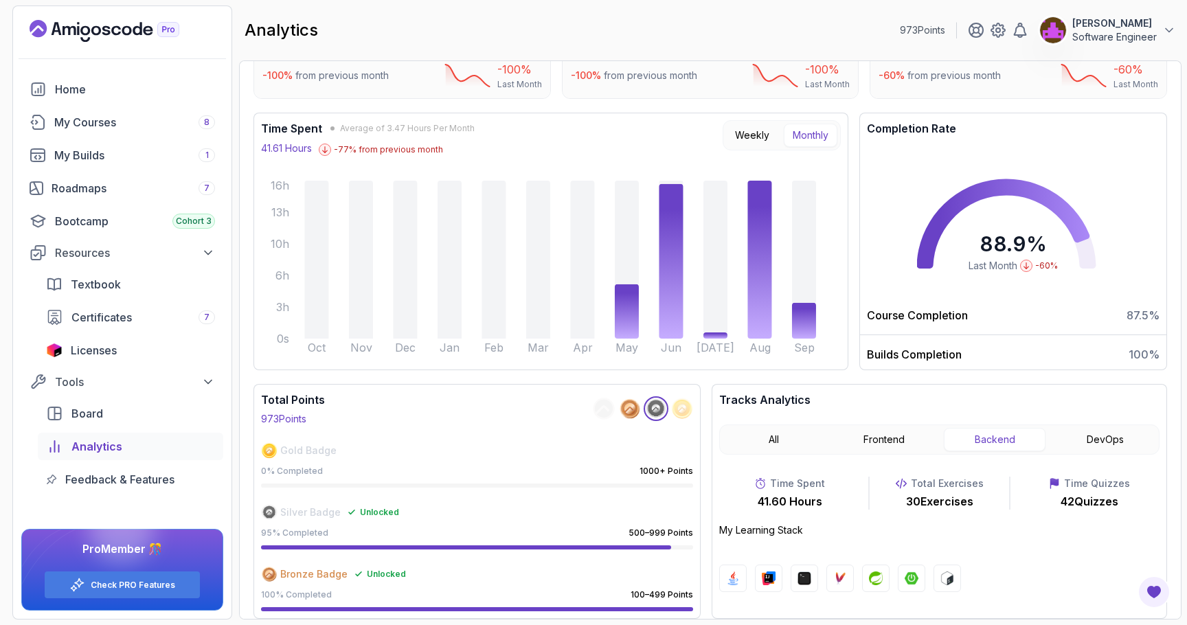
scroll to position [92, 0]
click at [1084, 449] on button "DevOps" at bounding box center [1105, 440] width 102 height 23
click at [986, 436] on button "Backend" at bounding box center [995, 440] width 102 height 23
click at [1163, 30] on icon at bounding box center [1170, 30] width 14 height 14
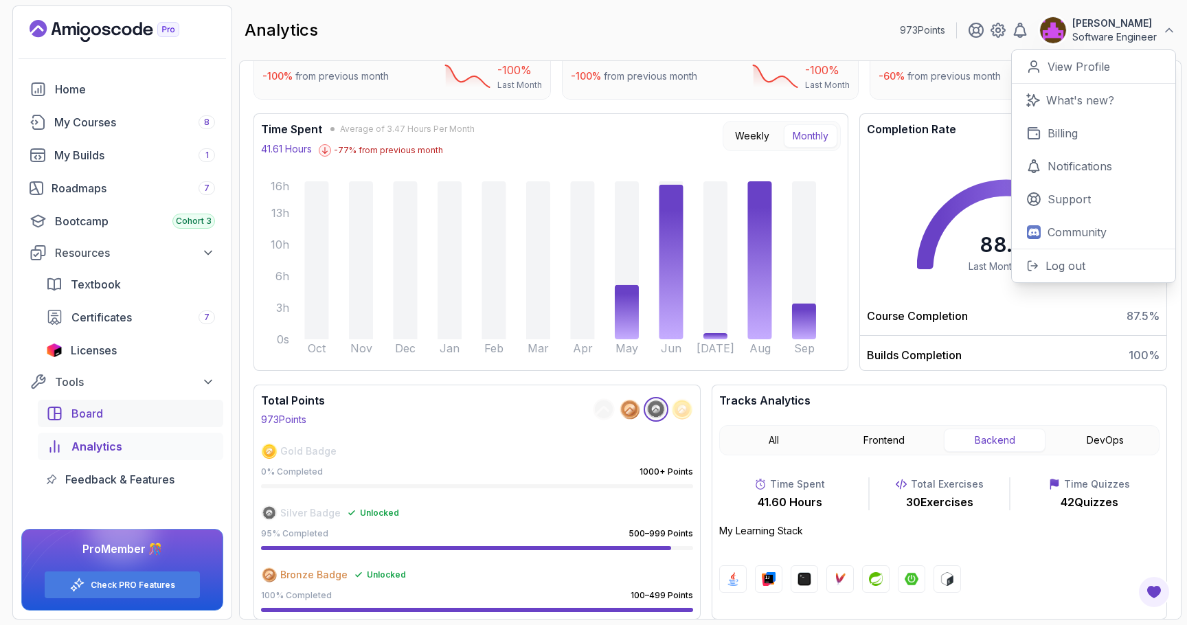
click at [103, 416] on div "Board" at bounding box center [143, 413] width 144 height 16
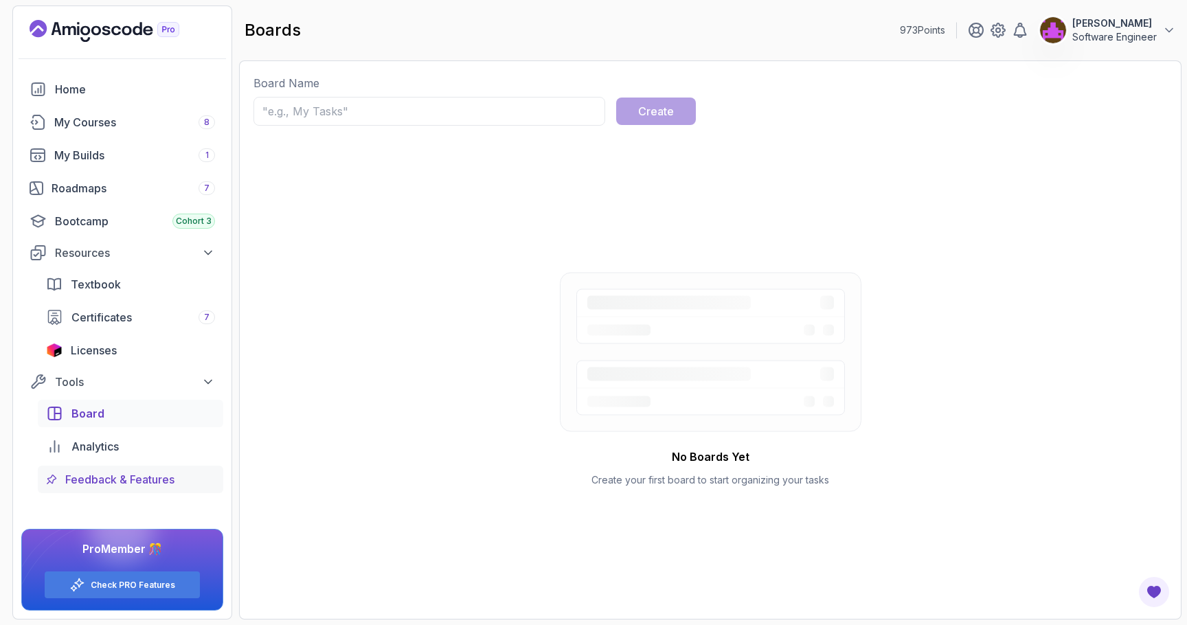
click at [117, 475] on span "Feedback & Features" at bounding box center [119, 479] width 109 height 16
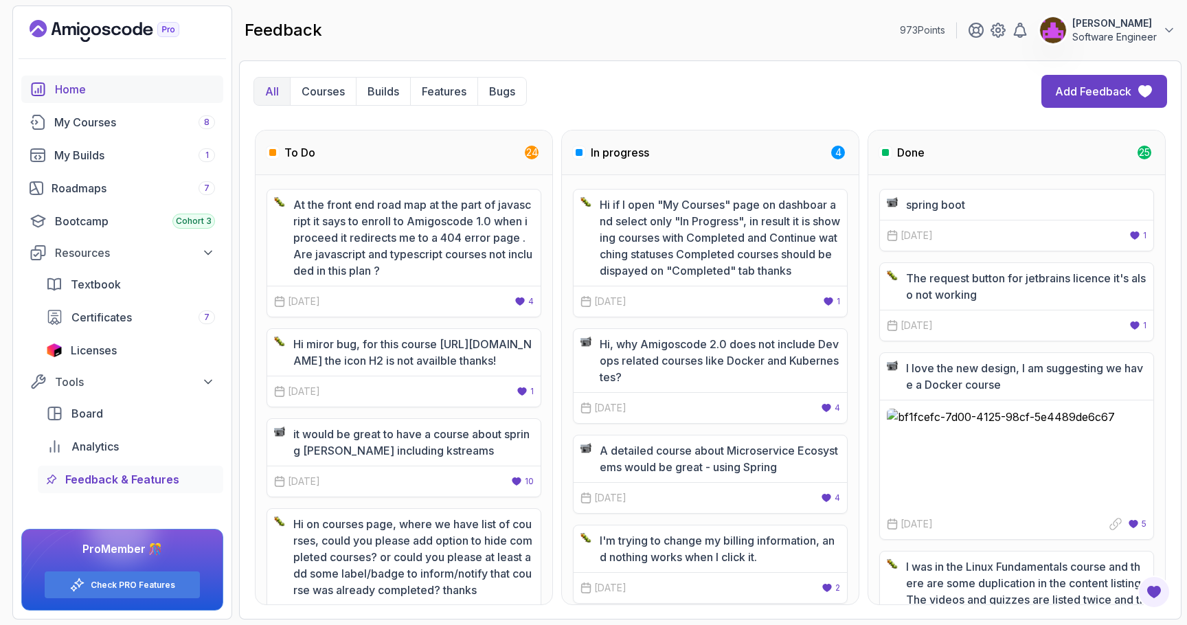
click at [109, 95] on div "Home" at bounding box center [135, 89] width 160 height 16
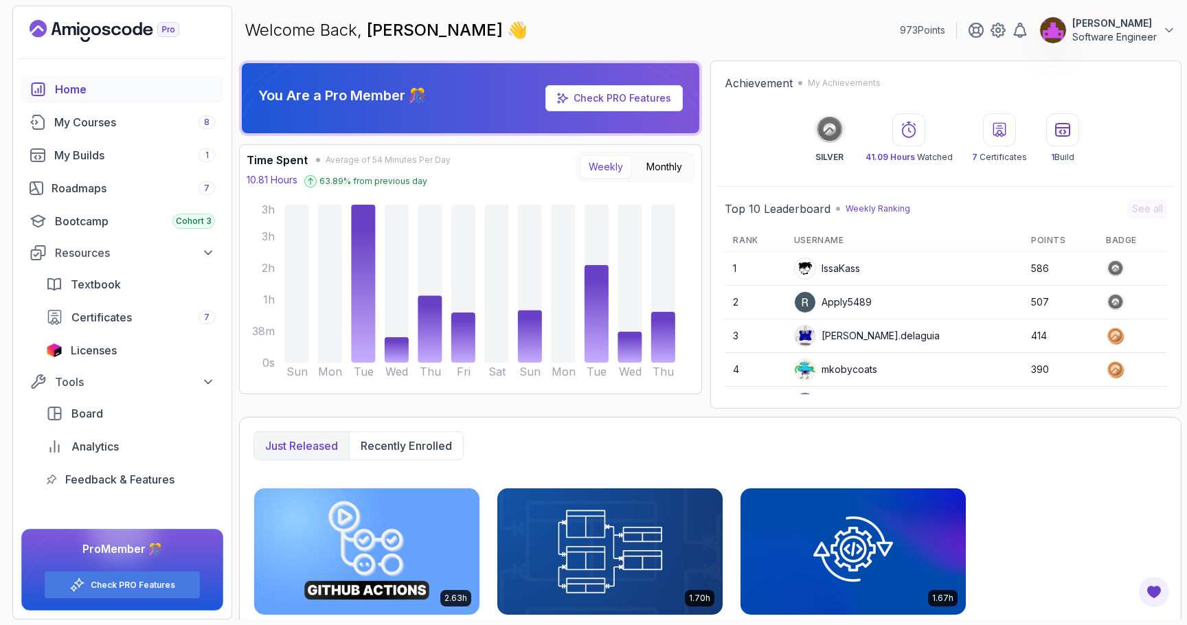
click at [888, 207] on p "Weekly Ranking" at bounding box center [878, 208] width 65 height 11
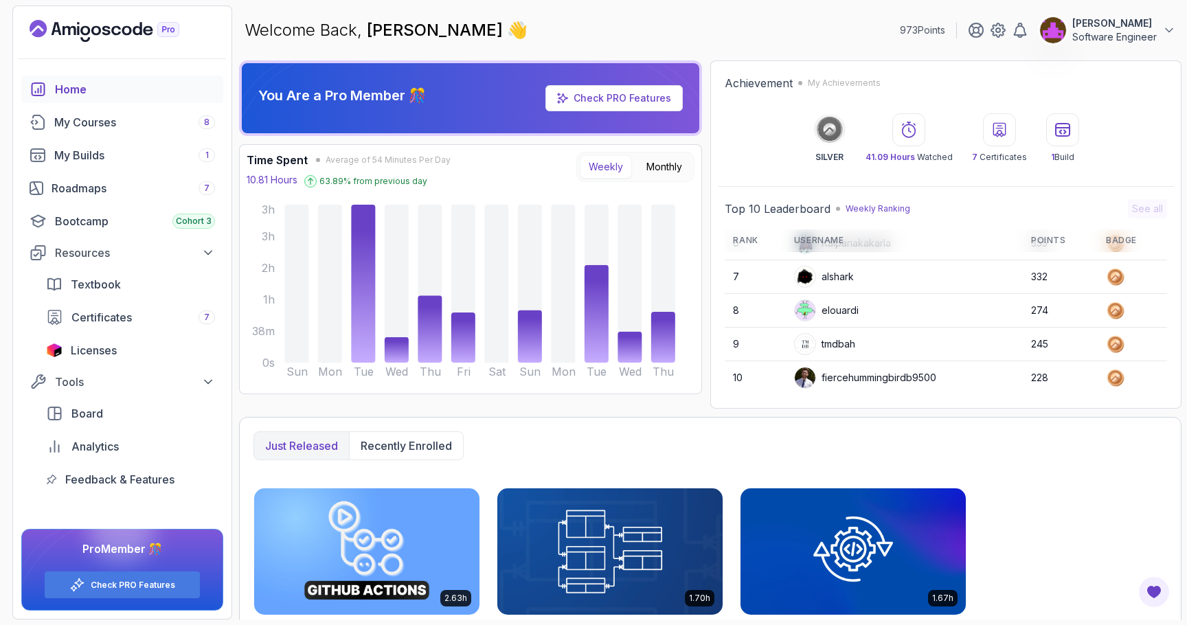
click at [1096, 38] on p "Software Engineer" at bounding box center [1115, 37] width 85 height 14
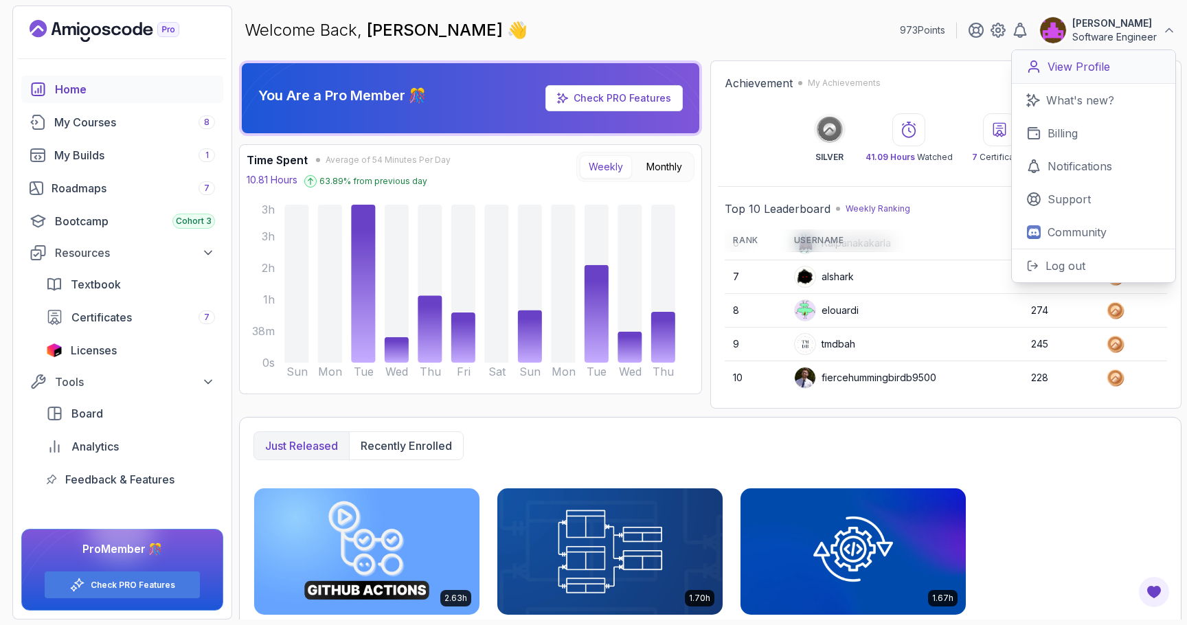
click at [1079, 58] on p "View Profile" at bounding box center [1079, 66] width 63 height 16
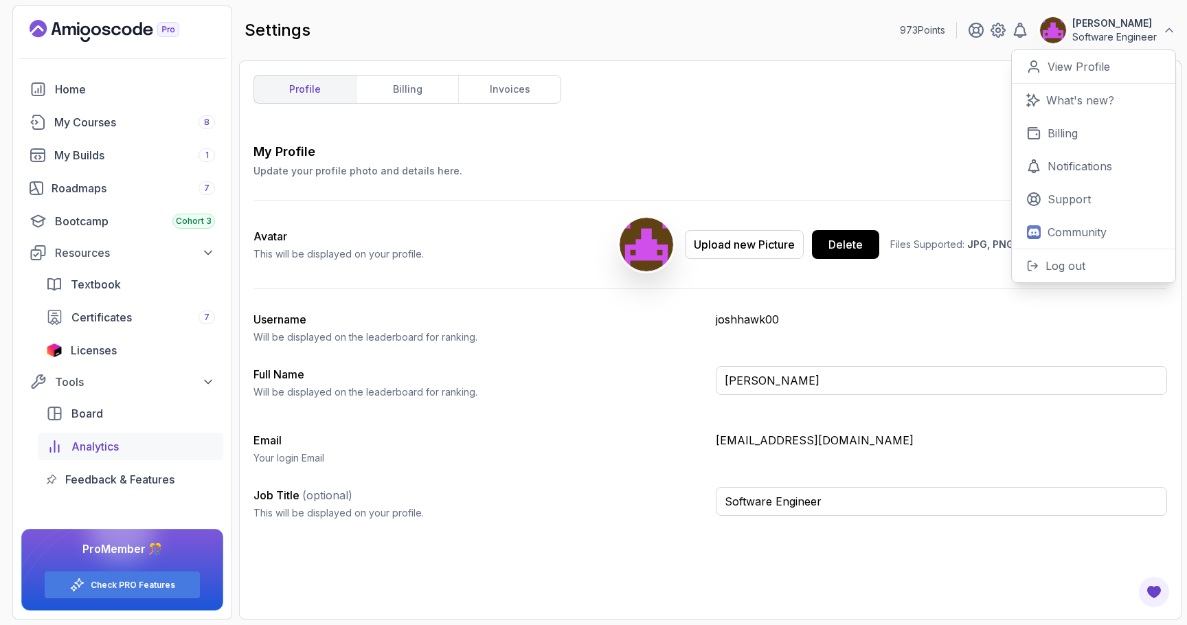
click at [102, 445] on span "Analytics" at bounding box center [94, 446] width 47 height 16
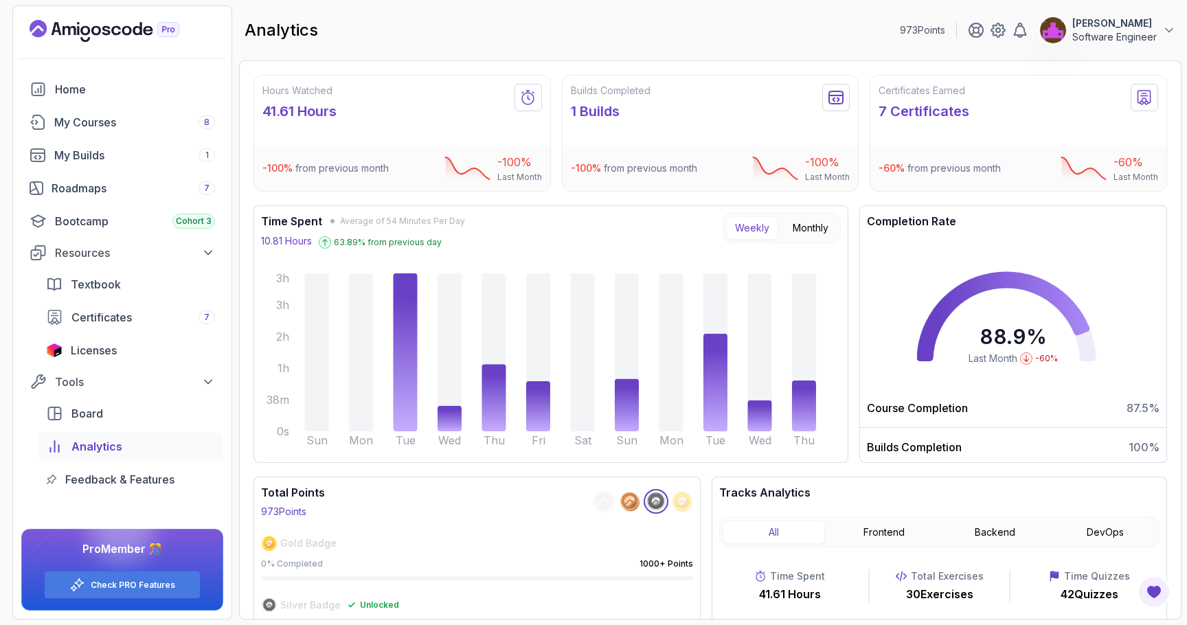
click at [897, 30] on div "analytics 973 Points Josh Hawkins Software Engineer" at bounding box center [710, 29] width 943 height 49
click at [1004, 30] on icon at bounding box center [998, 30] width 16 height 16
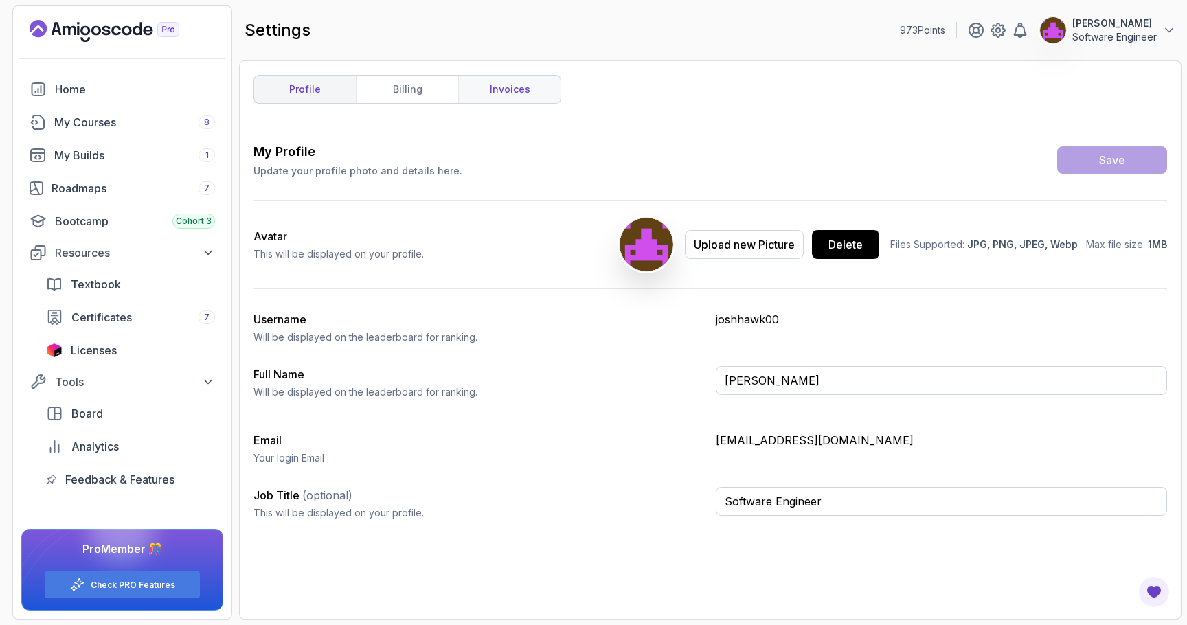
click at [520, 94] on link "invoices" at bounding box center [509, 89] width 102 height 27
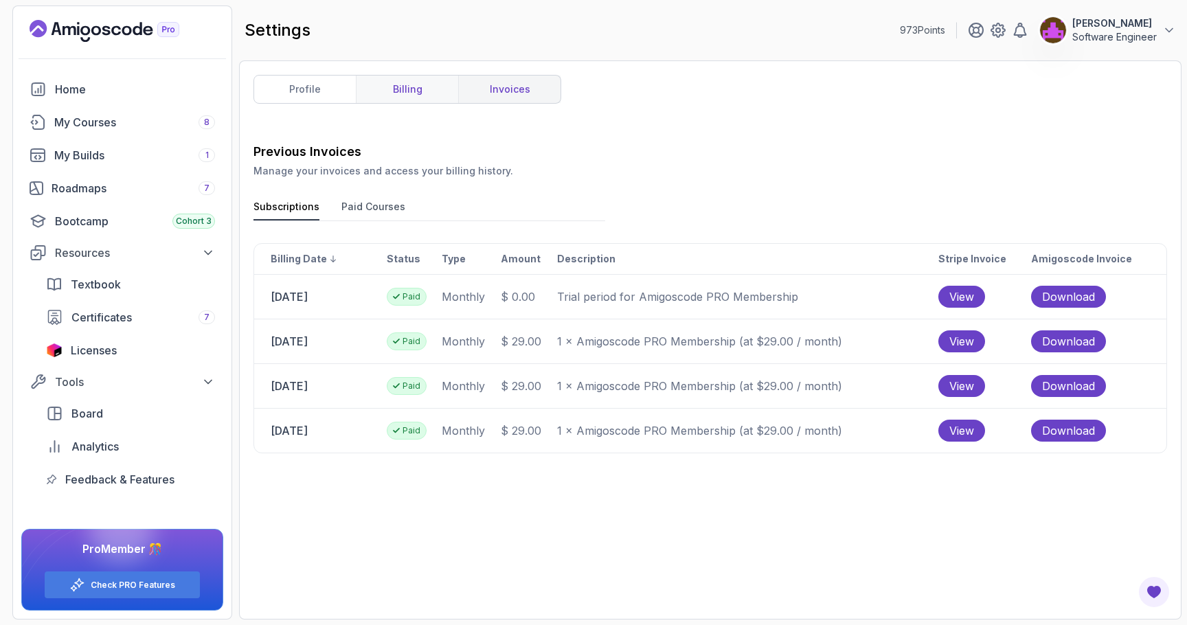
click at [428, 87] on link "billing" at bounding box center [407, 89] width 102 height 27
